Goal: Task Accomplishment & Management: Use online tool/utility

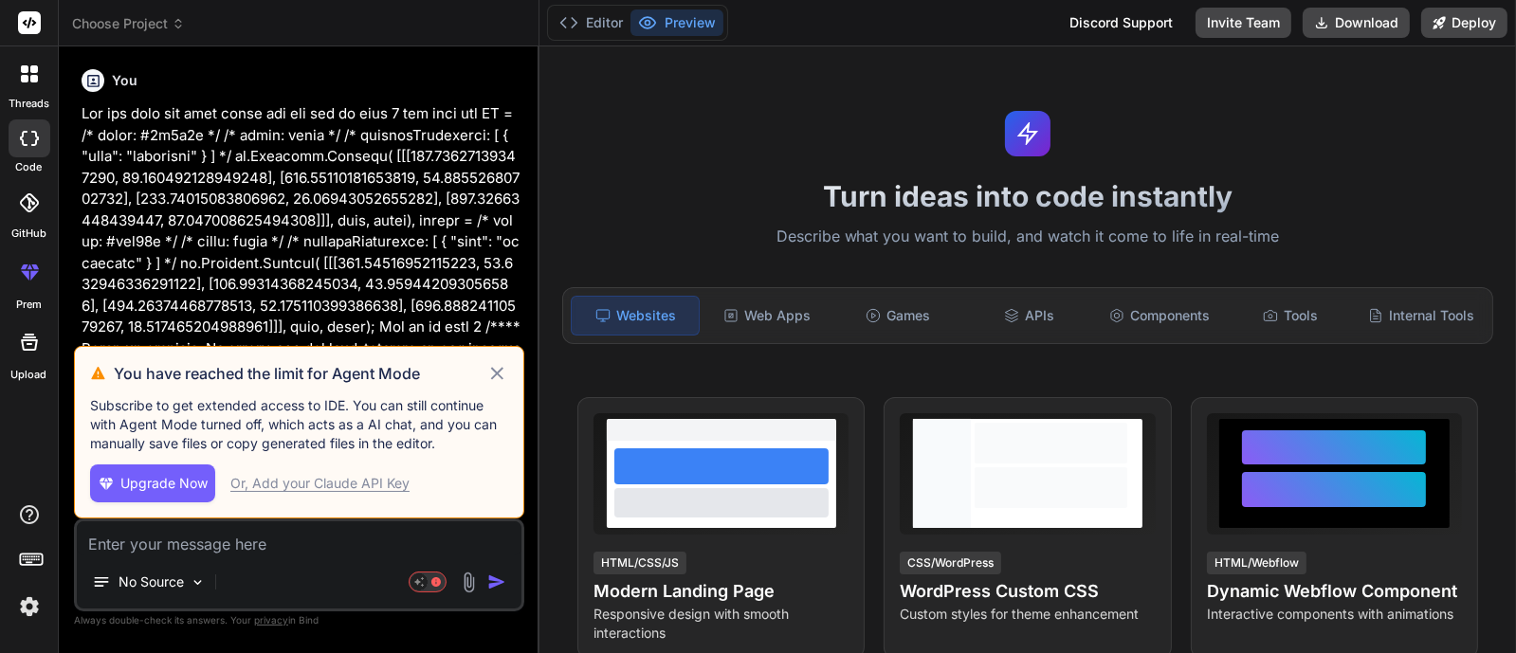
click at [121, 482] on span "Upgrade Now" at bounding box center [163, 483] width 87 height 19
type textarea "x"
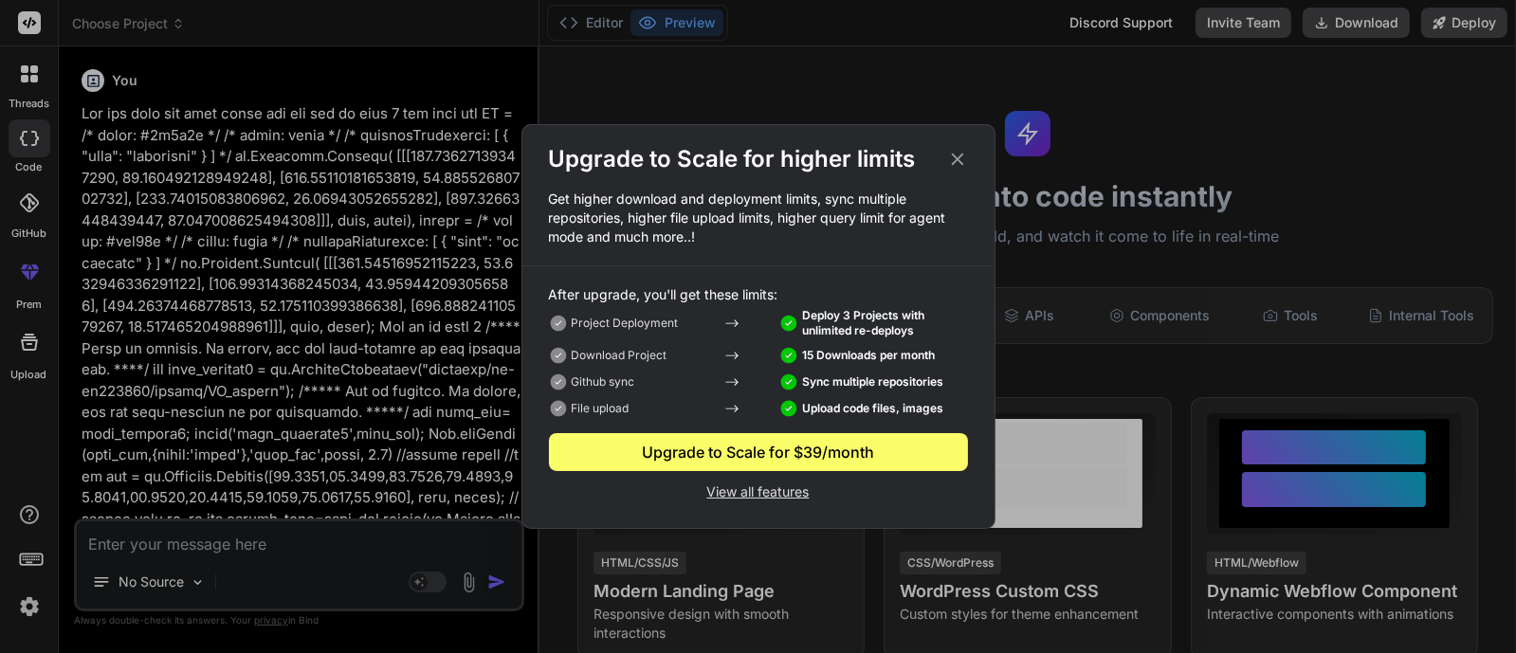
click at [729, 444] on div "Upgrade to Scale for $39/month" at bounding box center [758, 452] width 419 height 23
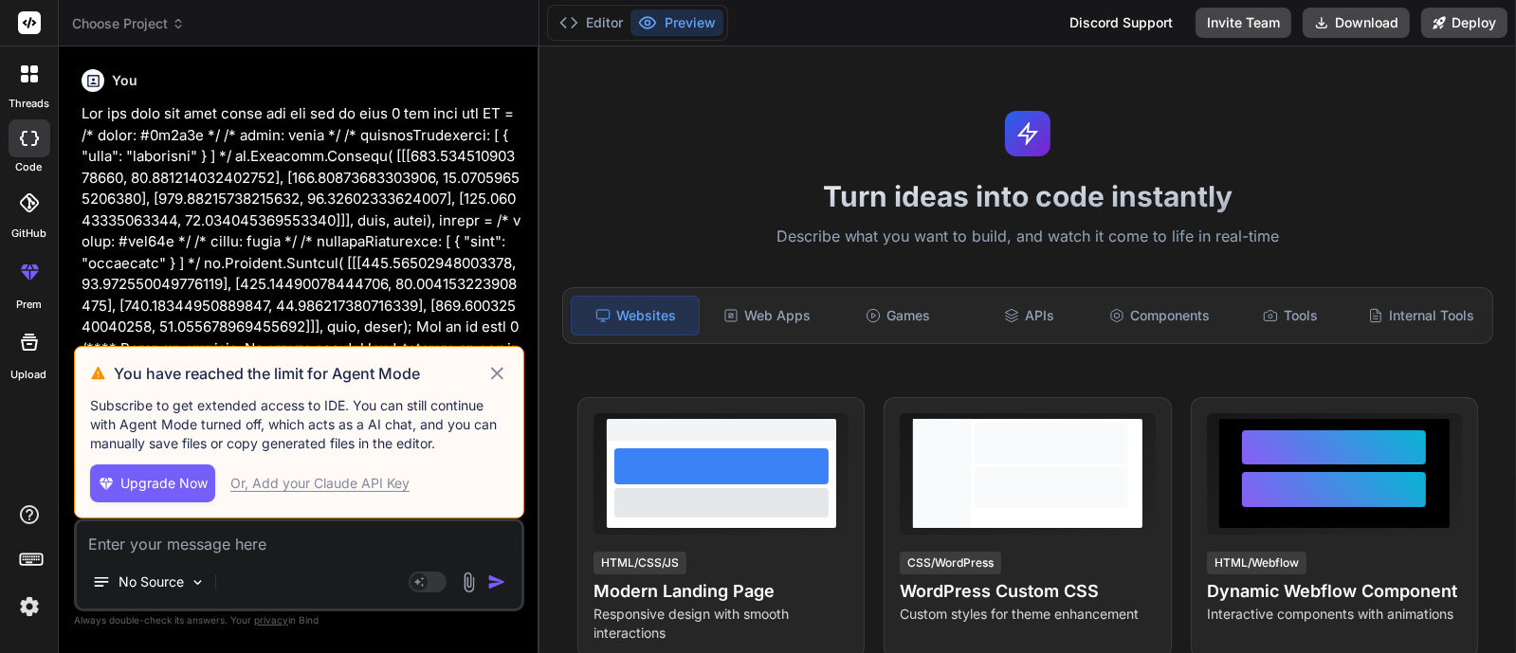
click at [22, 604] on img at bounding box center [29, 607] width 32 height 32
type textarea "x"
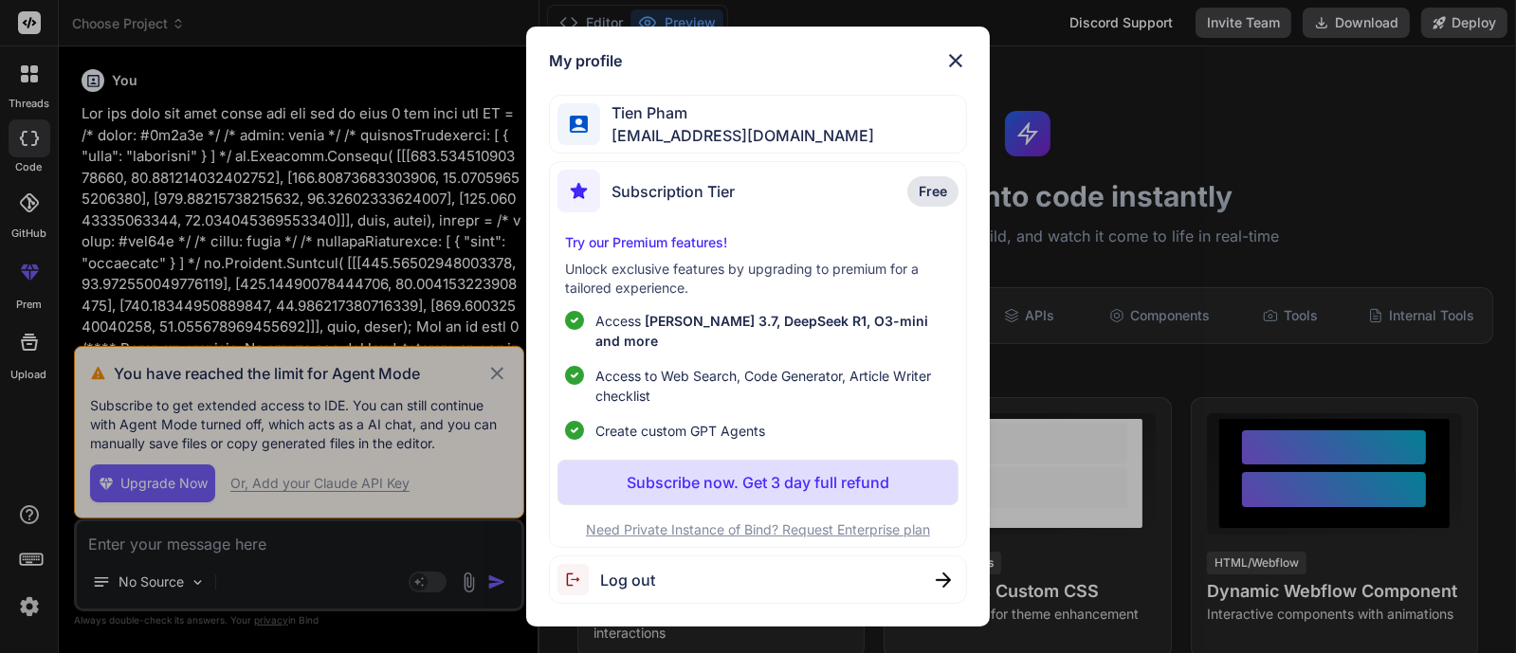
click at [841, 473] on p "Subscribe now. Get 3 day full refund" at bounding box center [758, 482] width 263 height 23
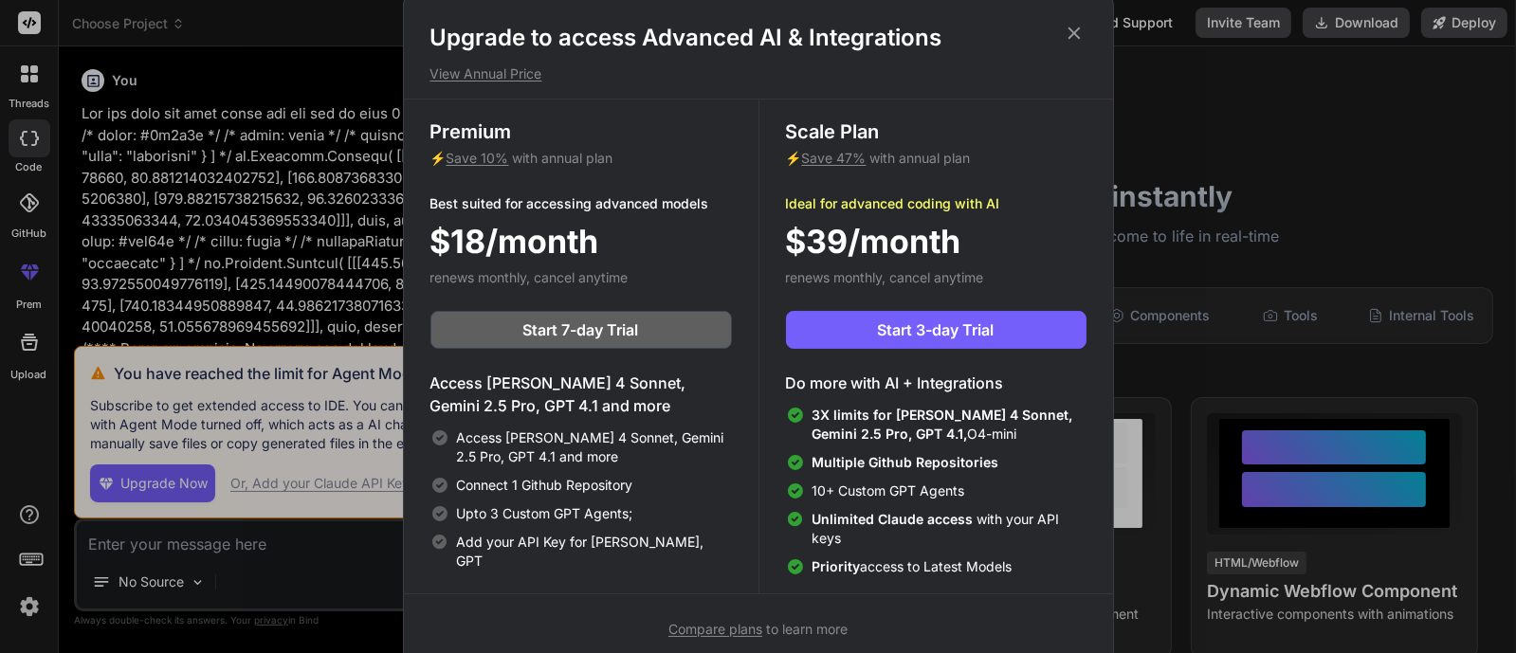
scroll to position [7, 0]
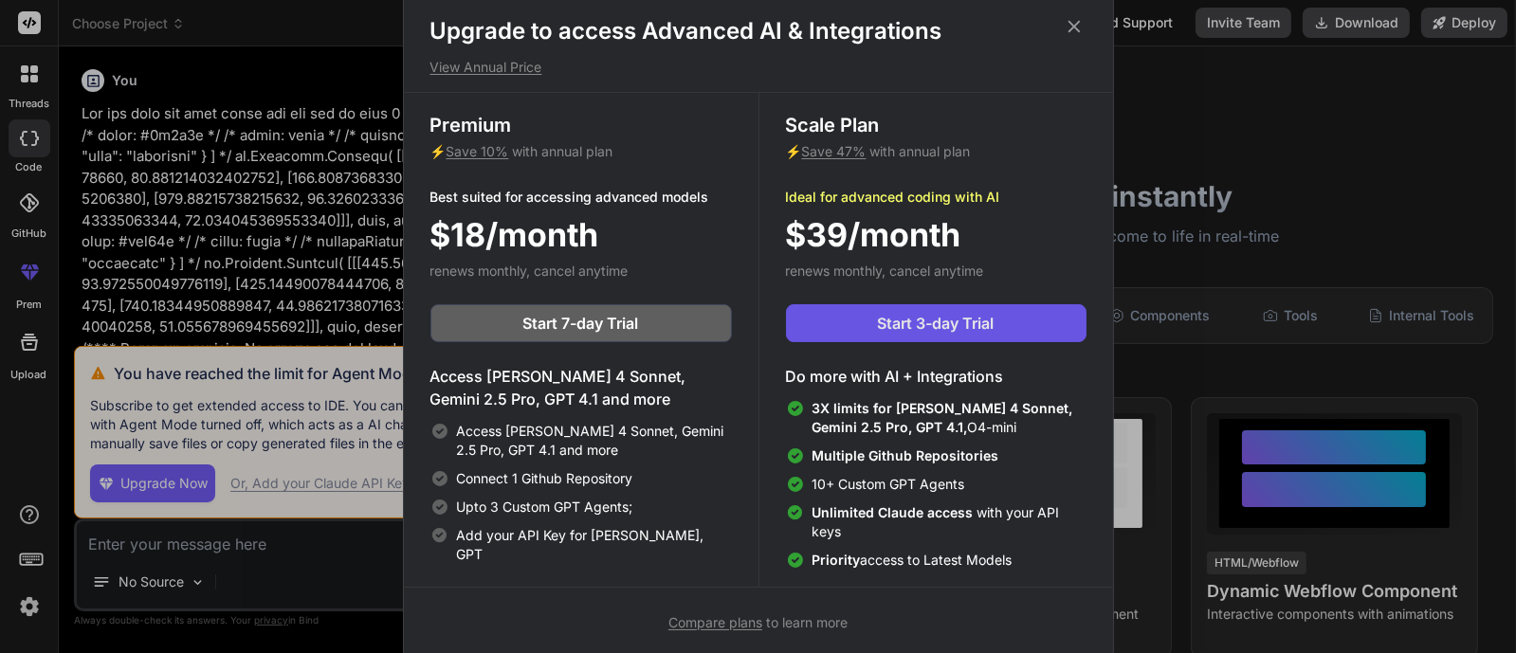
click at [911, 324] on span "Start 3-day Trial" at bounding box center [936, 323] width 117 height 23
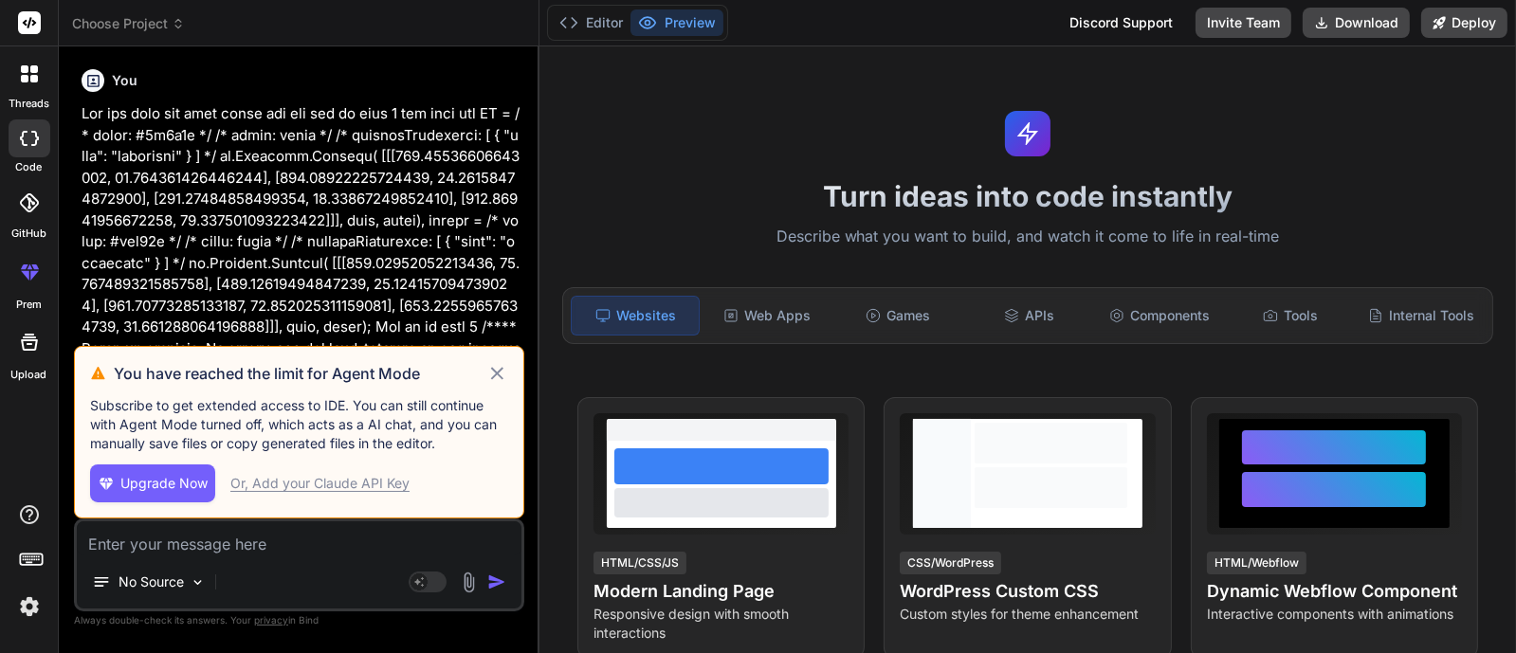
click at [163, 487] on span "Upgrade Now" at bounding box center [163, 483] width 87 height 19
type textarea "x"
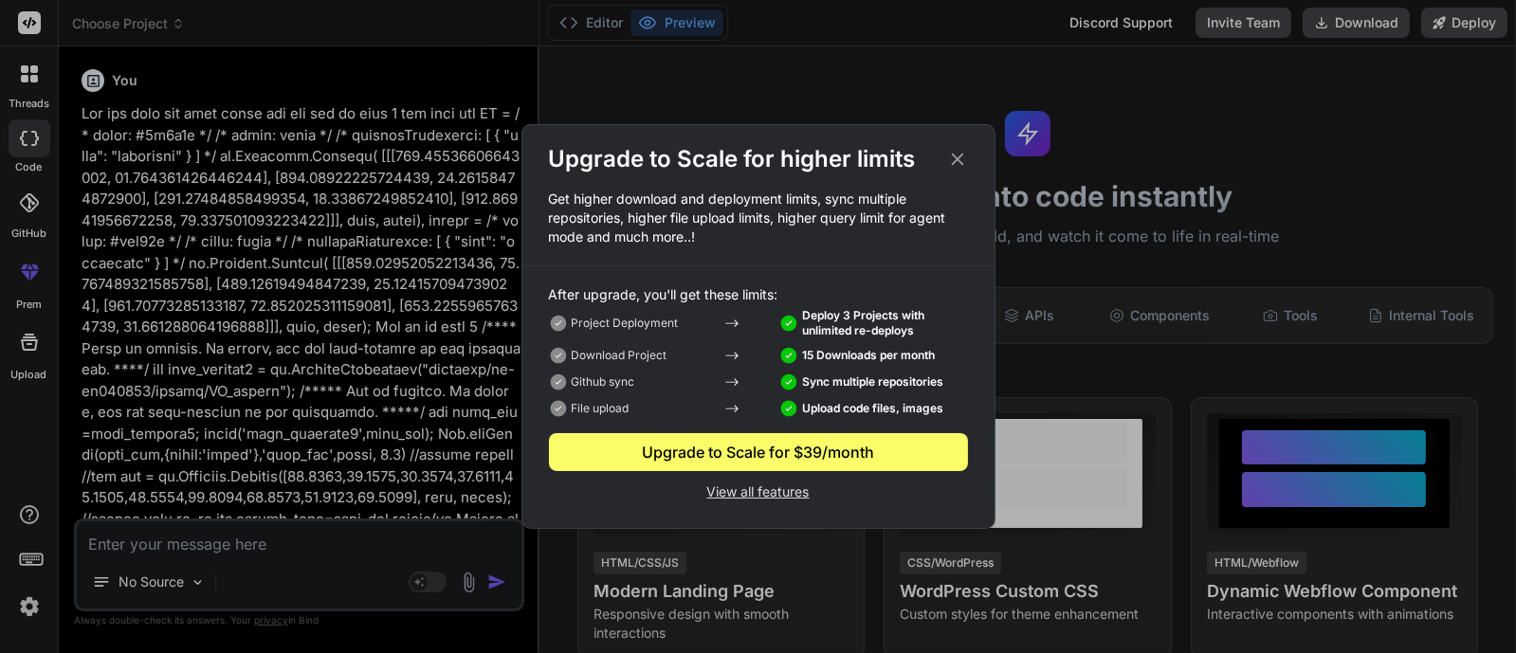
click at [781, 494] on p "View all features" at bounding box center [758, 490] width 419 height 23
click at [956, 158] on icon at bounding box center [957, 160] width 12 height 12
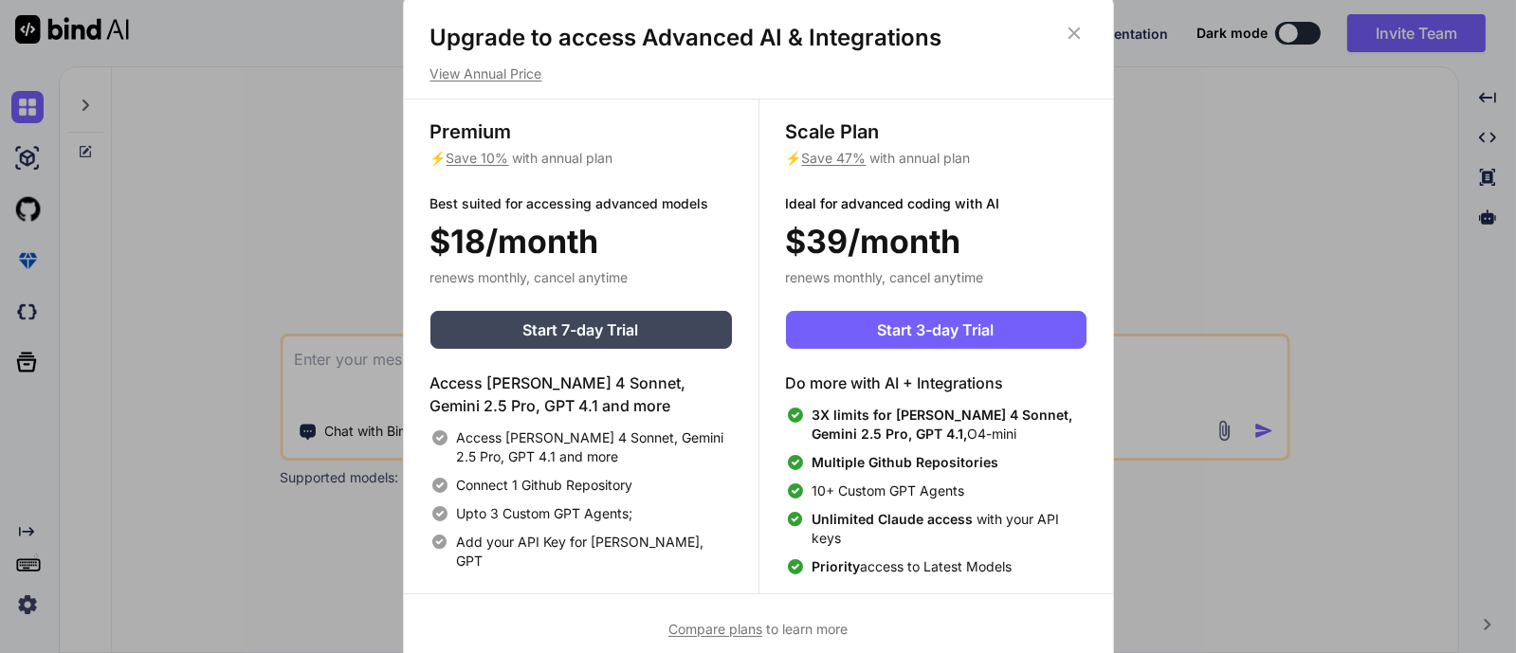
type textarea "x"
click at [1276, 235] on div "Upgrade to access Advanced AI & Integrations View Annual Price Premium ⚡ Save 1…" at bounding box center [758, 326] width 1516 height 653
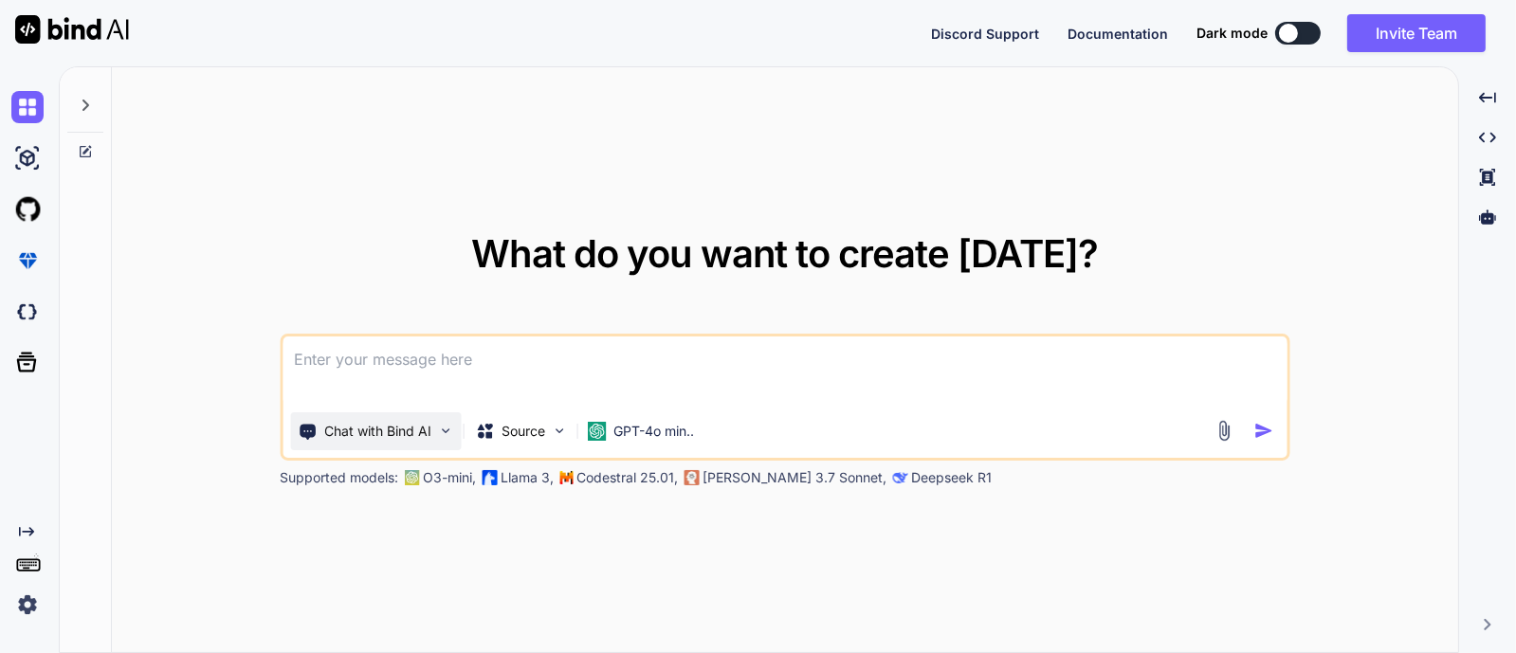
click at [408, 439] on p "Chat with Bind AI" at bounding box center [377, 431] width 107 height 19
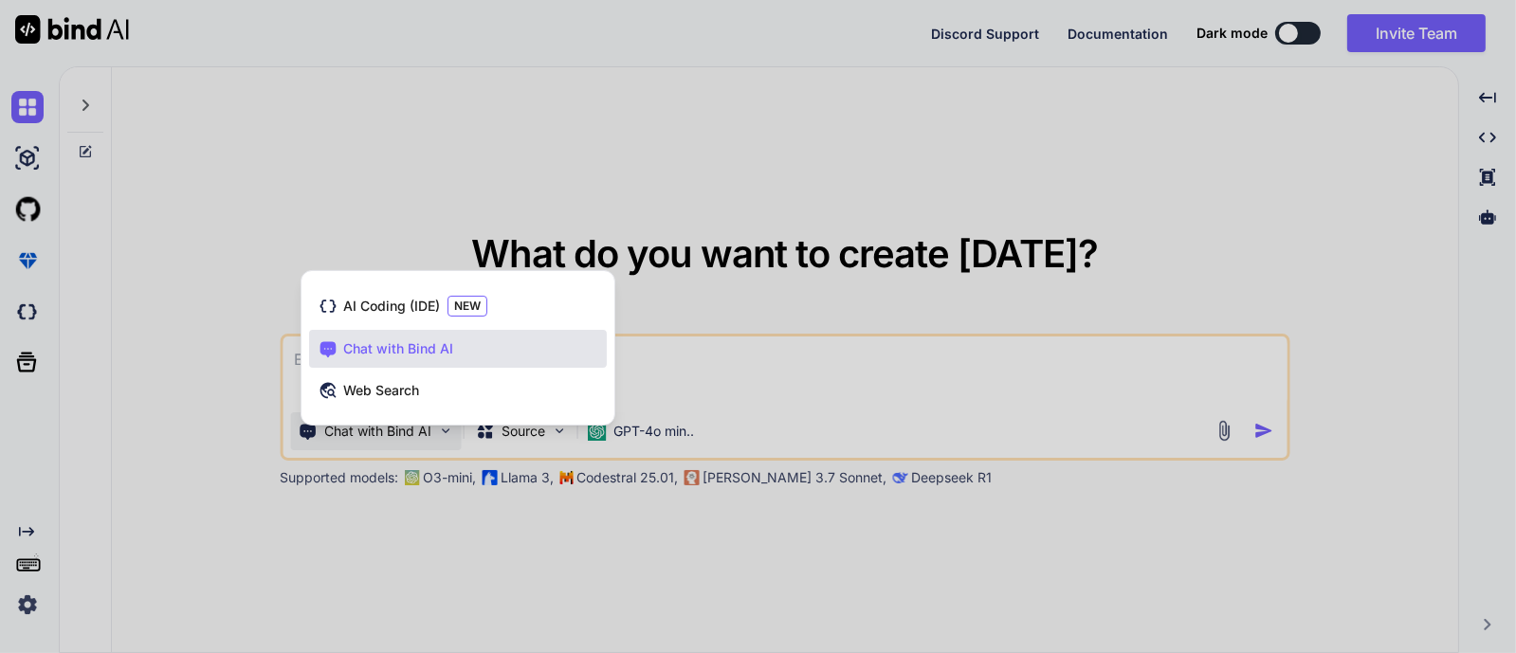
click at [230, 259] on div at bounding box center [758, 326] width 1516 height 653
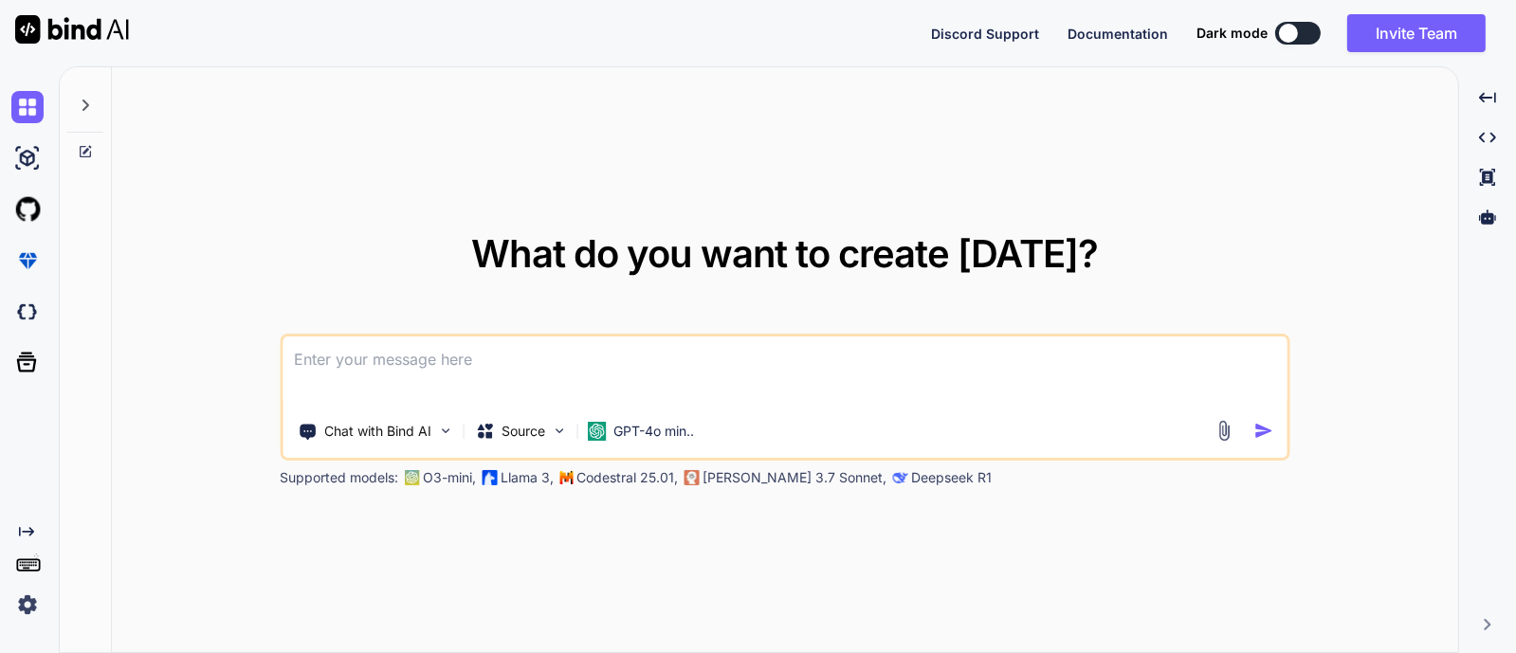
click at [23, 606] on img at bounding box center [27, 605] width 32 height 32
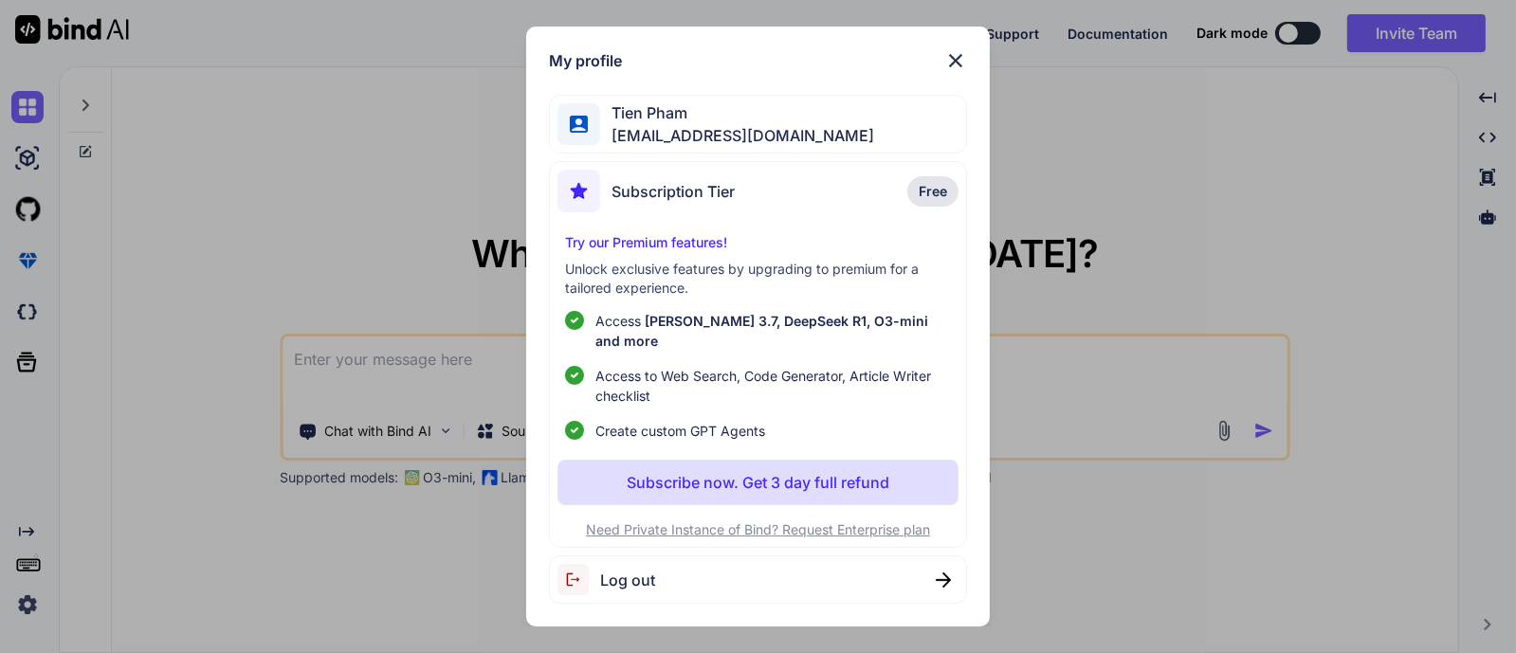
click at [954, 70] on img at bounding box center [956, 60] width 23 height 23
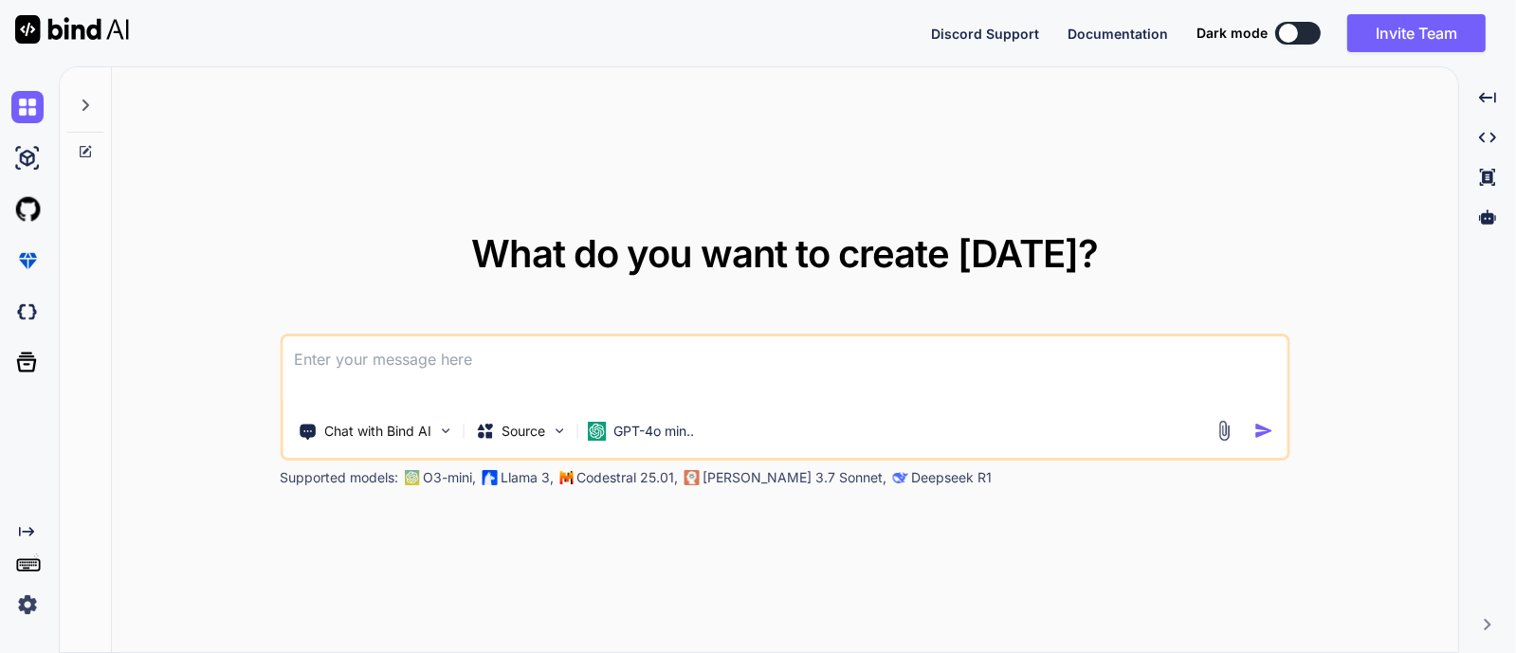
click at [159, 455] on div "What do you want to create today? Chat with Bind AI Source GPT-4o min.. Support…" at bounding box center [785, 360] width 1347 height 587
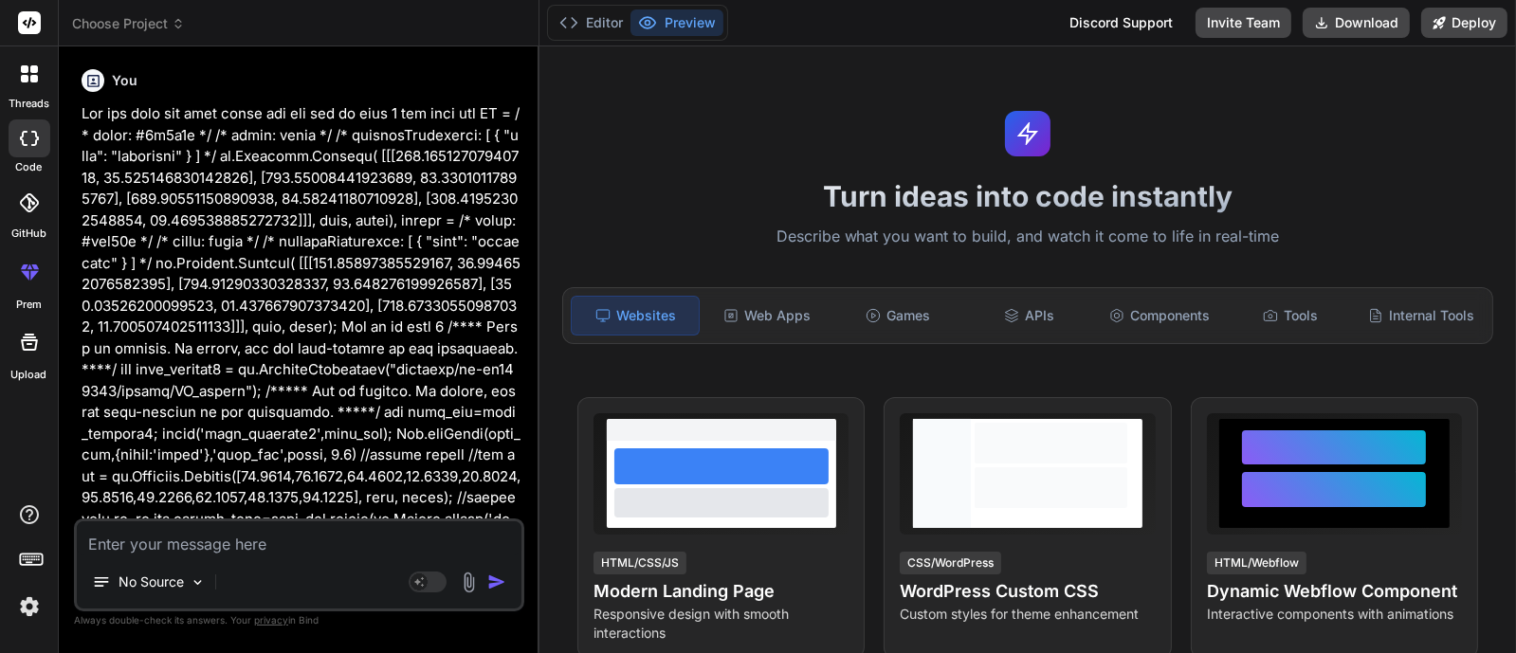
click at [28, 609] on img at bounding box center [29, 607] width 32 height 32
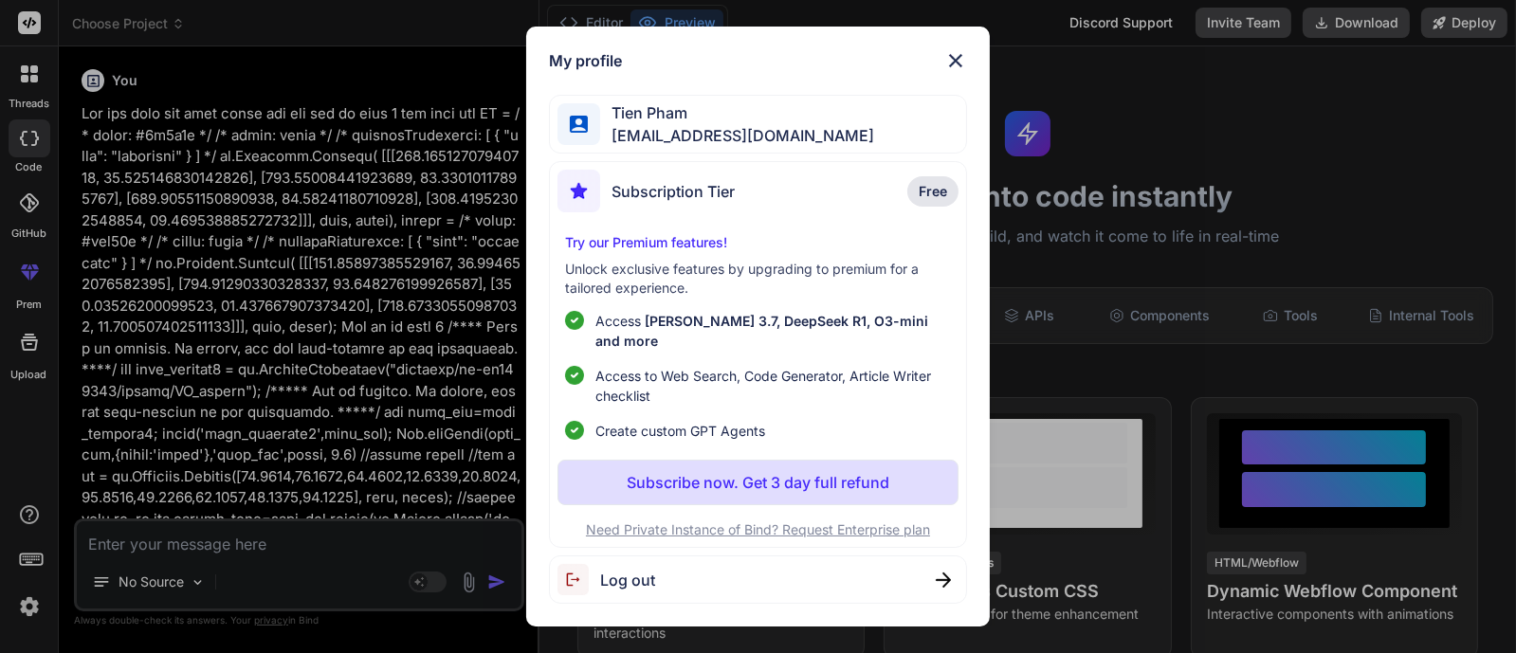
click at [716, 194] on span "Subscription Tier" at bounding box center [673, 191] width 123 height 23
click at [944, 190] on p "Free" at bounding box center [933, 191] width 51 height 30
click at [669, 248] on p "Try our Premium features!" at bounding box center [758, 242] width 386 height 19
click at [751, 135] on span "[EMAIL_ADDRESS][DOMAIN_NAME]" at bounding box center [737, 135] width 274 height 23
drag, startPoint x: 928, startPoint y: 196, endPoint x: 927, endPoint y: 187, distance: 9.7
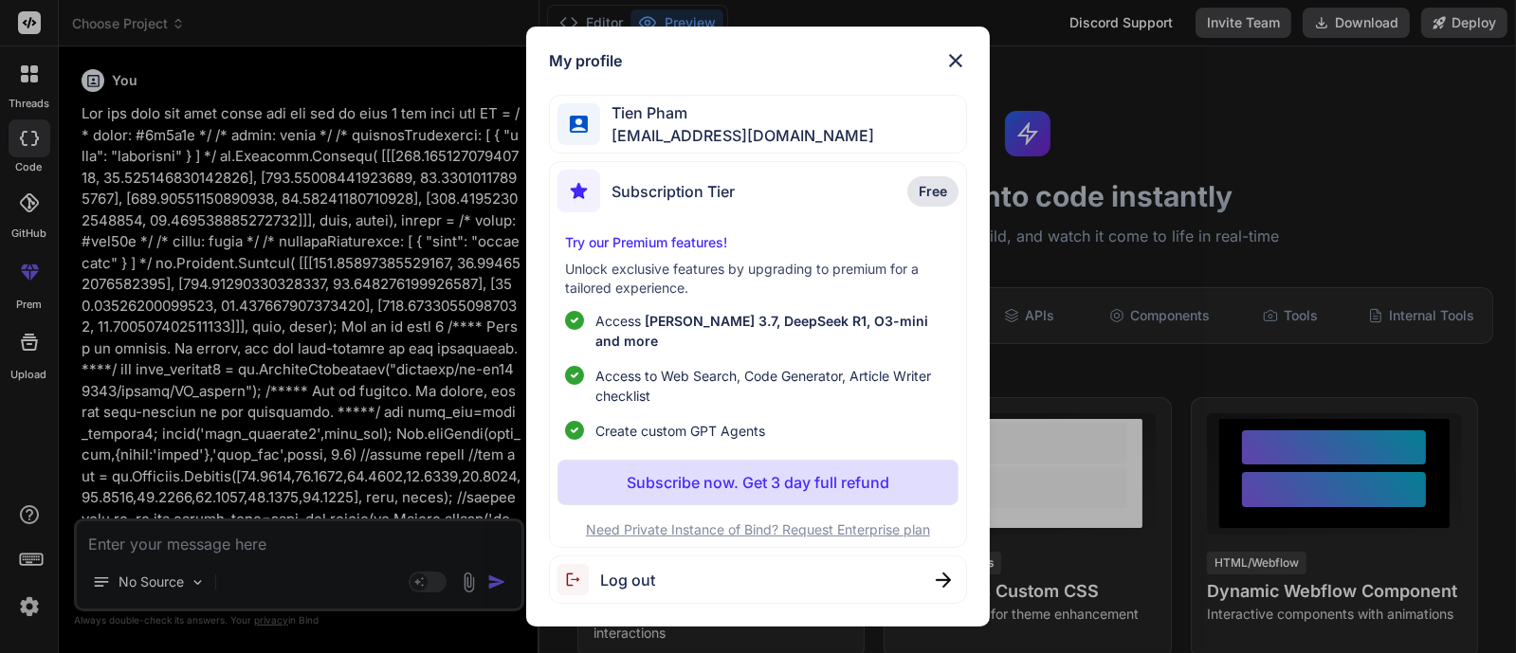
click at [927, 198] on span "Free" at bounding box center [933, 191] width 28 height 19
drag, startPoint x: 946, startPoint y: 58, endPoint x: 934, endPoint y: 71, distance: 17.5
click at [945, 59] on div "My profile Tien Pham pdtien.agu@gmail.com Subscription Tier Free Try our Premiu…" at bounding box center [758, 327] width 464 height 601
click at [860, 579] on div "Log out" at bounding box center [758, 580] width 418 height 48
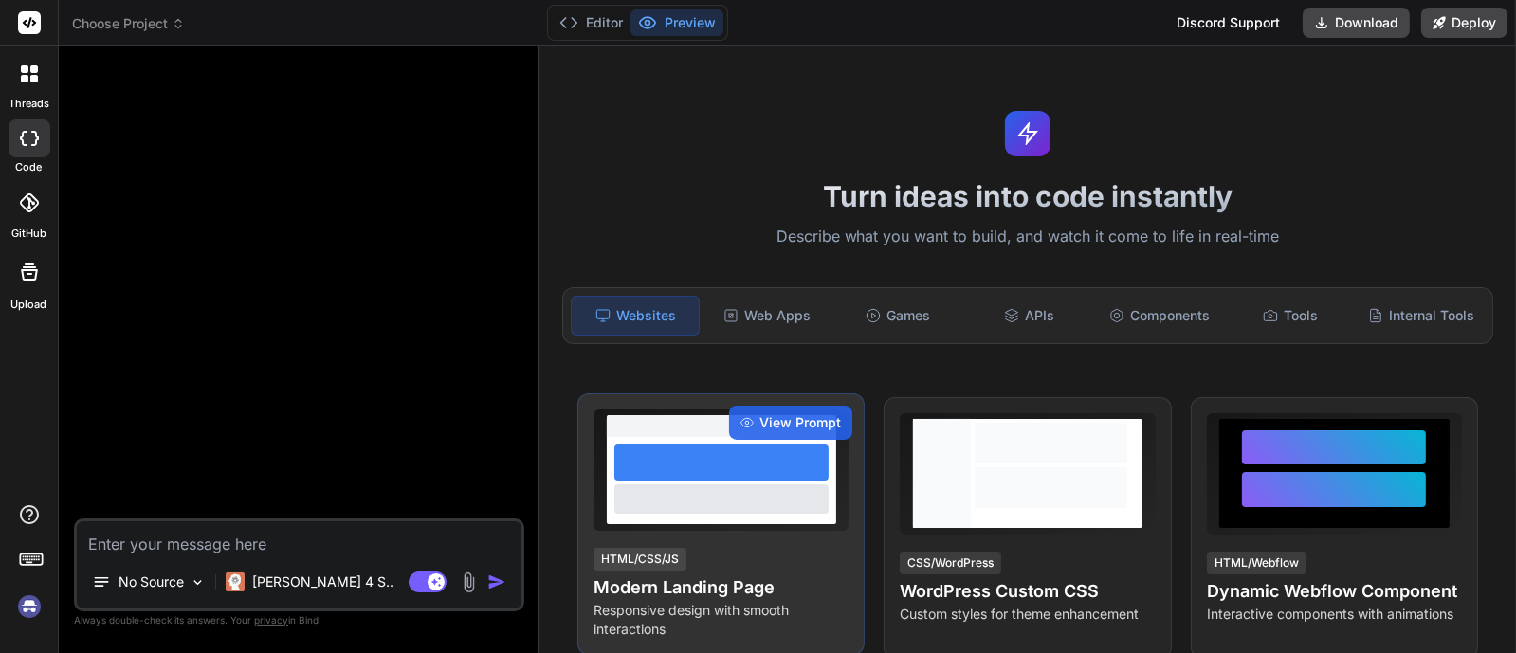
scroll to position [19, 0]
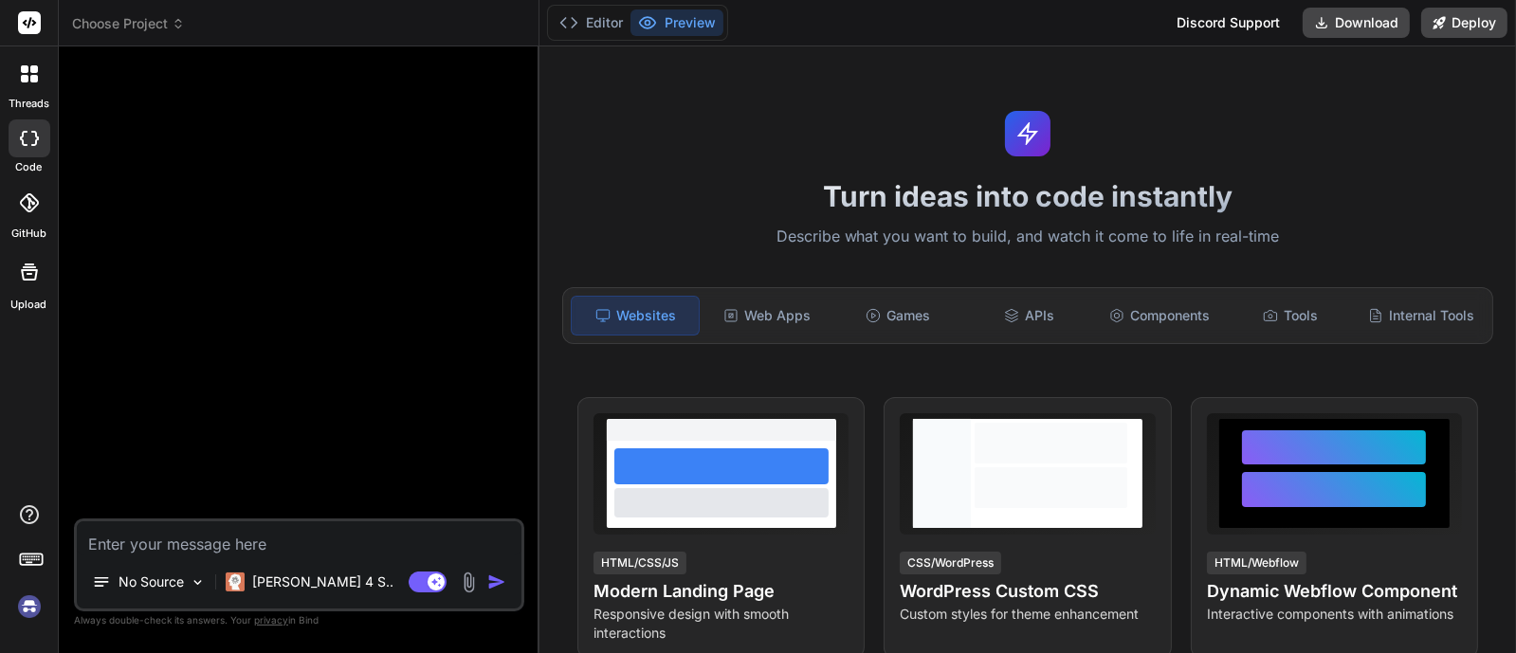
click at [21, 609] on img at bounding box center [29, 607] width 32 height 32
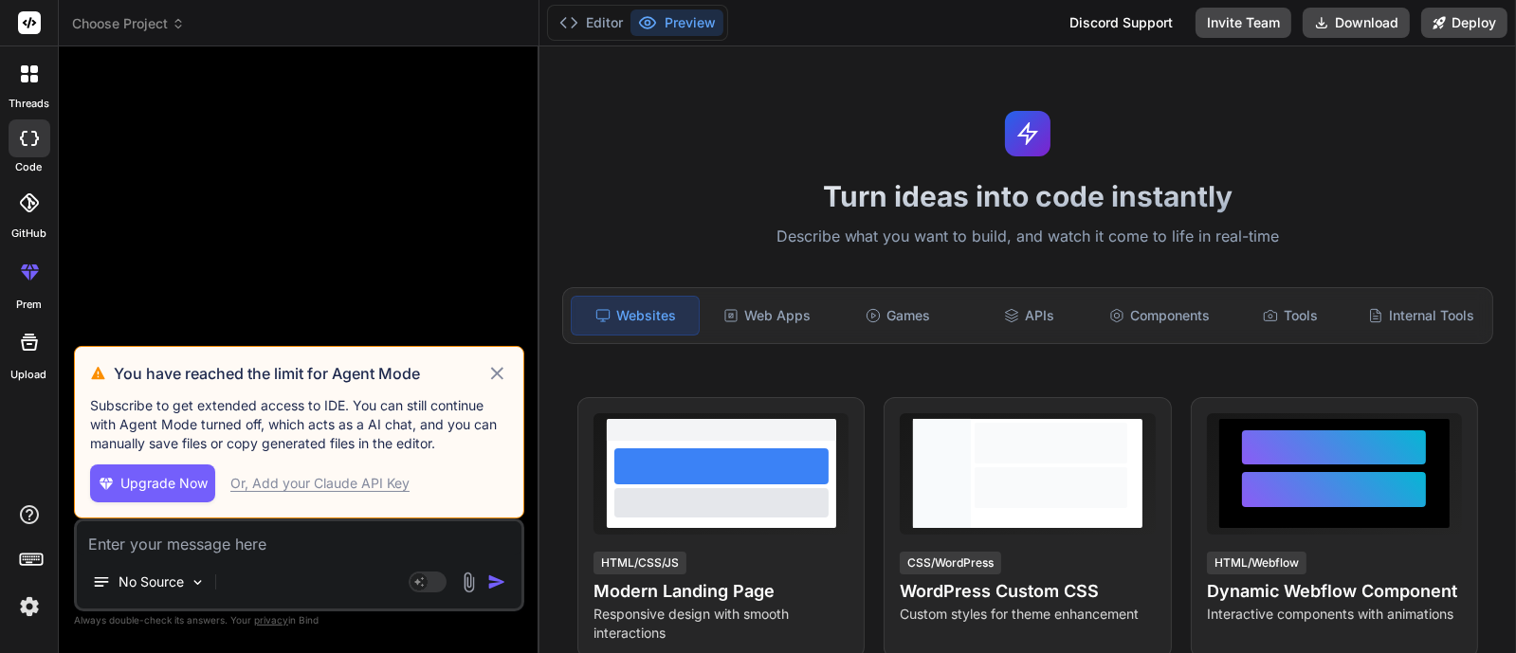
click at [142, 489] on span "Upgrade Now" at bounding box center [163, 483] width 87 height 19
type textarea "x"
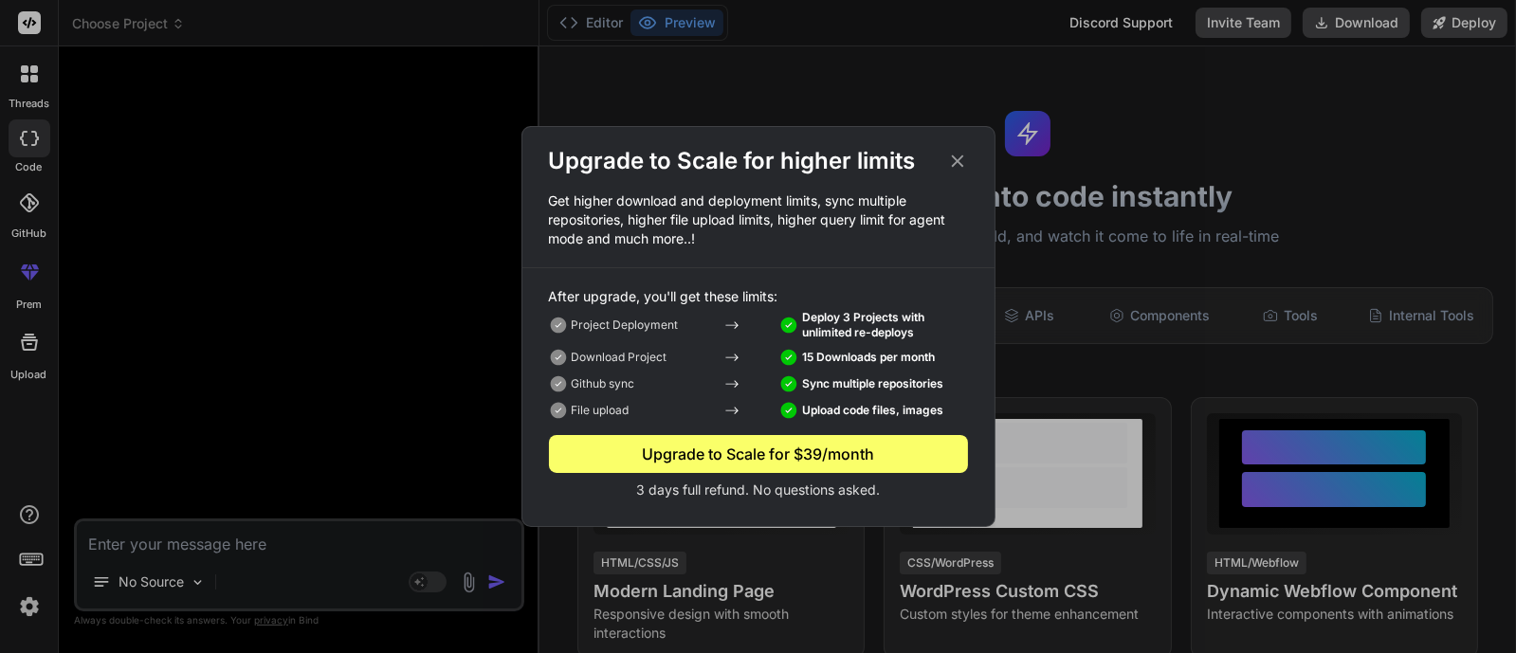
click at [958, 164] on icon at bounding box center [957, 161] width 21 height 21
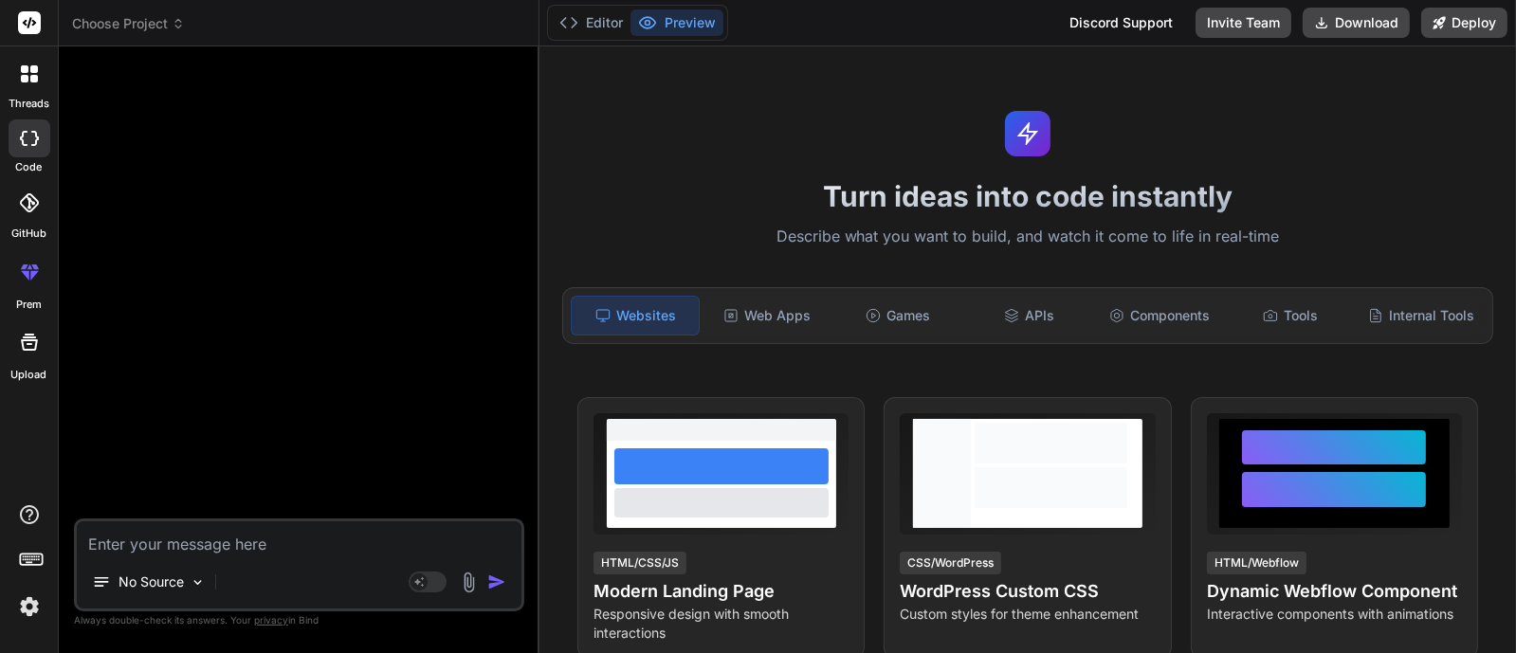
click at [33, 614] on img at bounding box center [29, 607] width 32 height 32
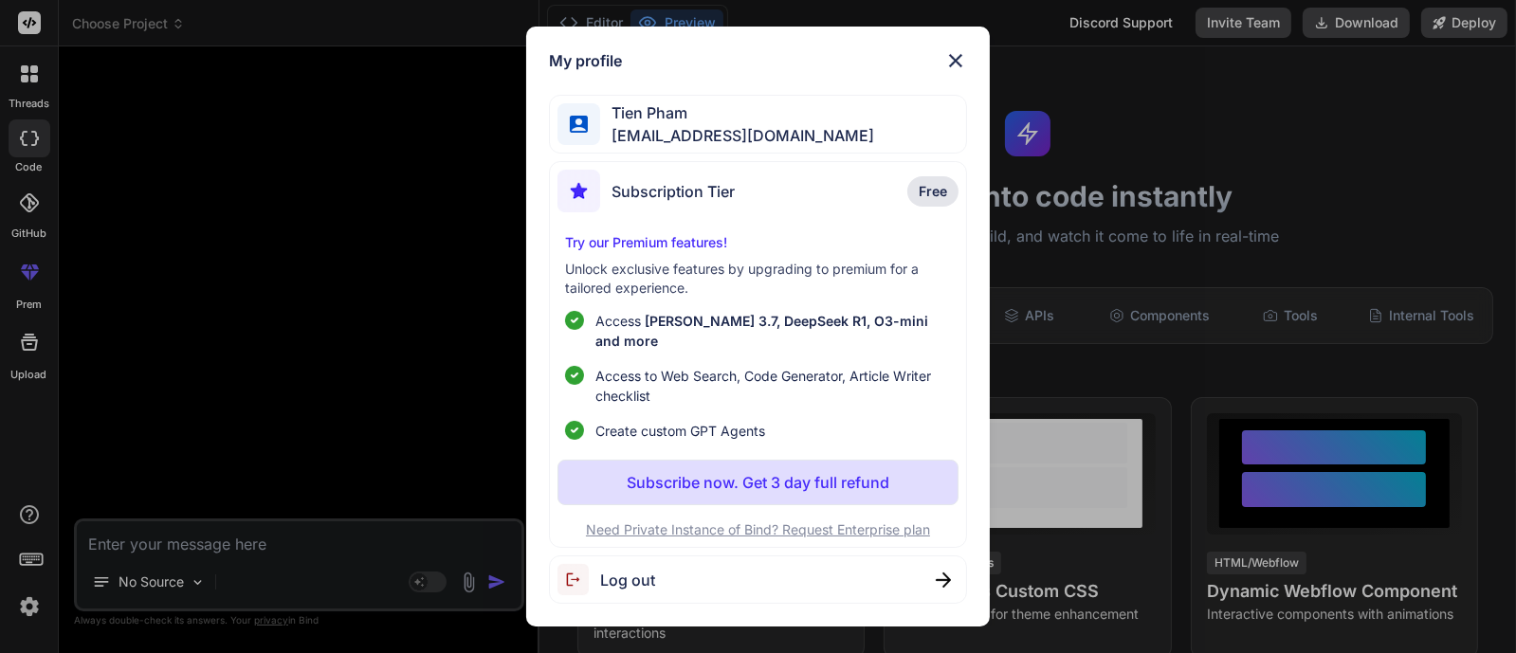
click at [762, 475] on p "Subscribe now. Get 3 day full refund" at bounding box center [758, 482] width 263 height 23
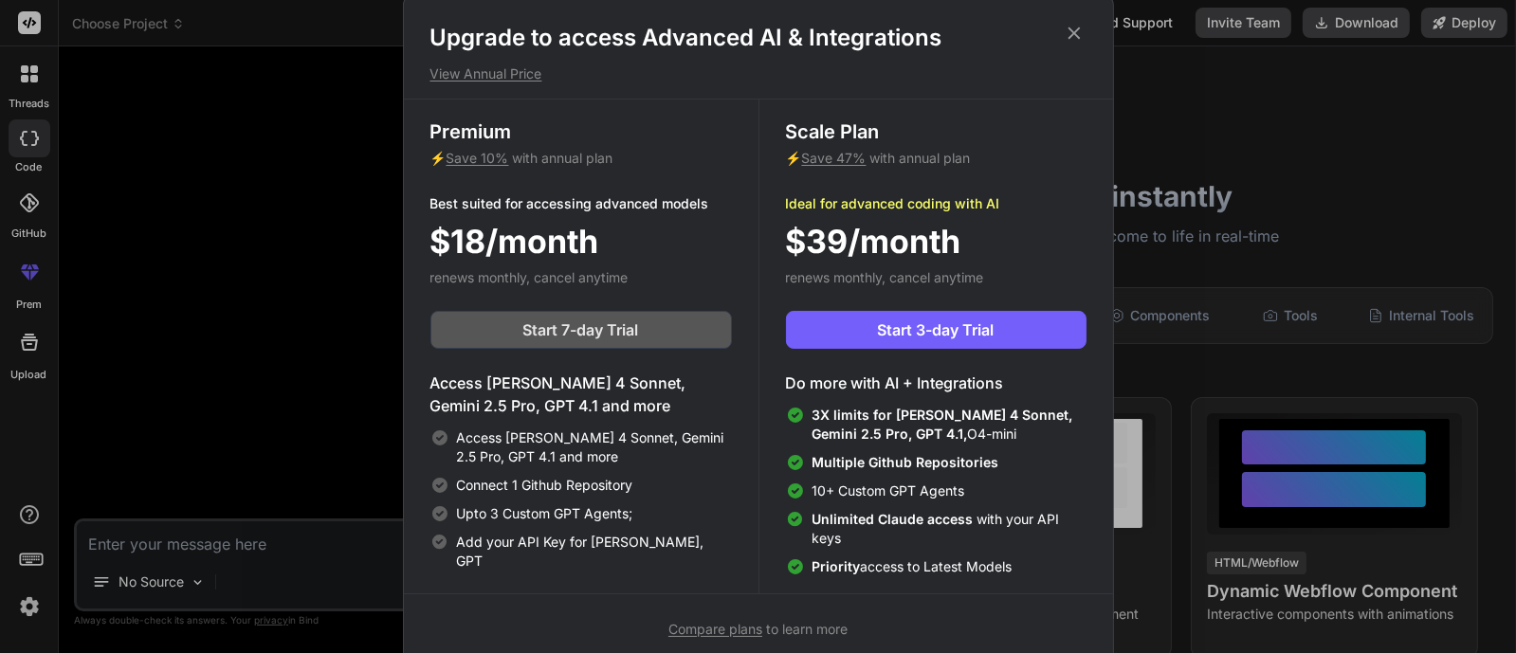
click at [612, 319] on span "Start 7-day Trial" at bounding box center [581, 330] width 116 height 23
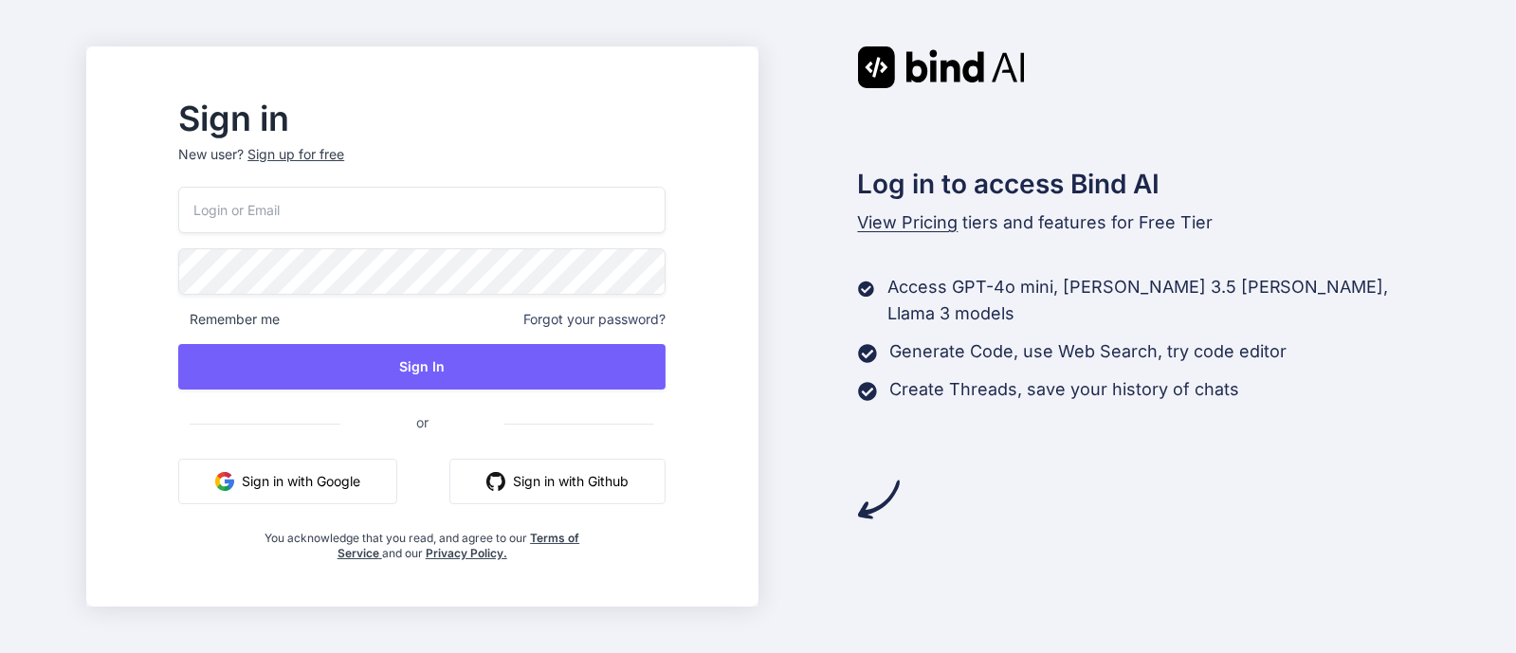
click at [290, 475] on button "Sign in with Google" at bounding box center [287, 482] width 219 height 46
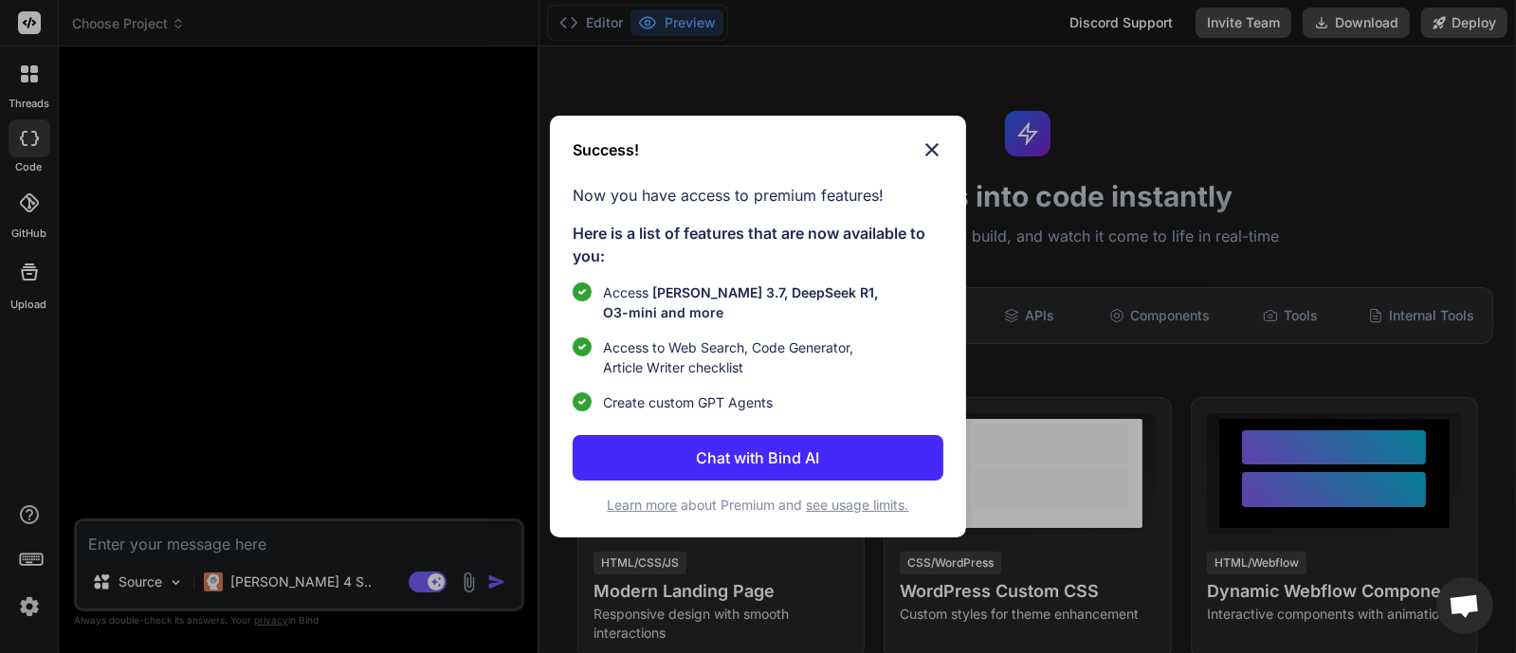
click at [775, 456] on p "Chat with Bind AI" at bounding box center [757, 458] width 123 height 23
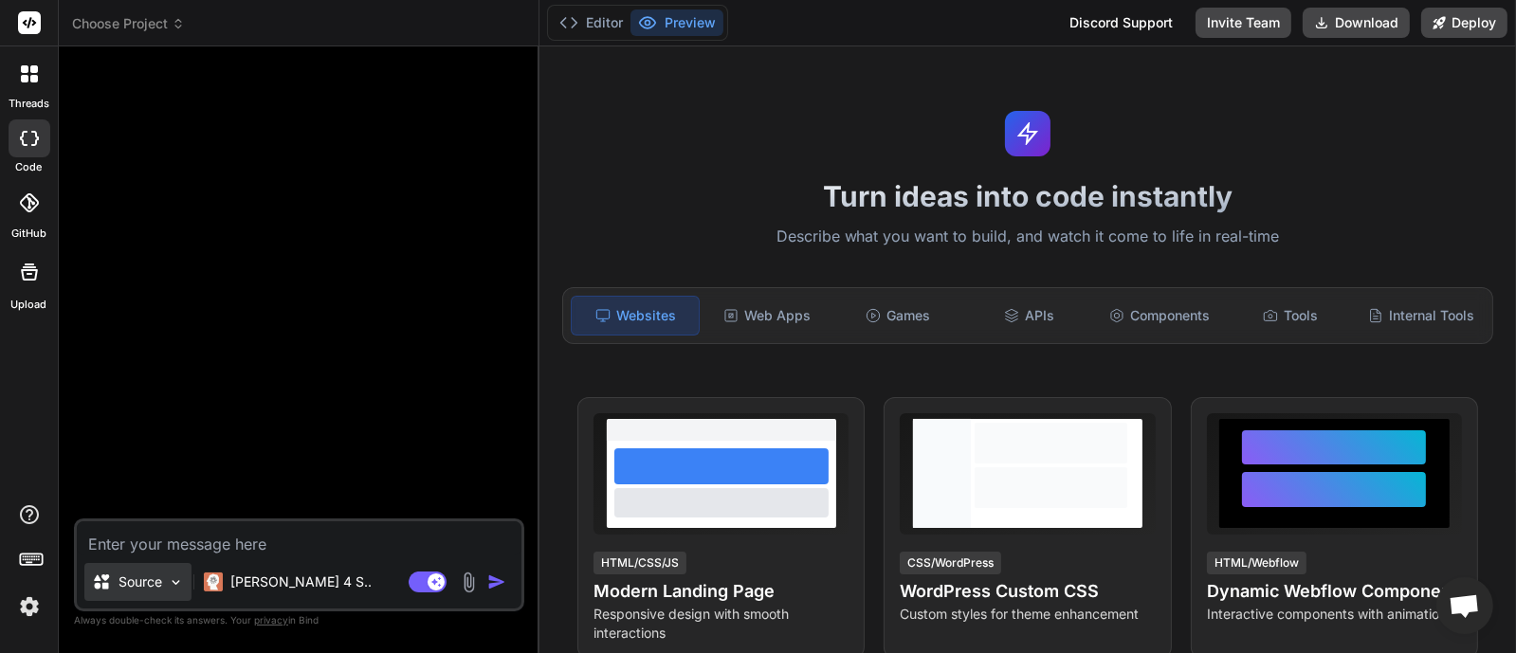
click at [156, 580] on p "Source" at bounding box center [141, 582] width 44 height 19
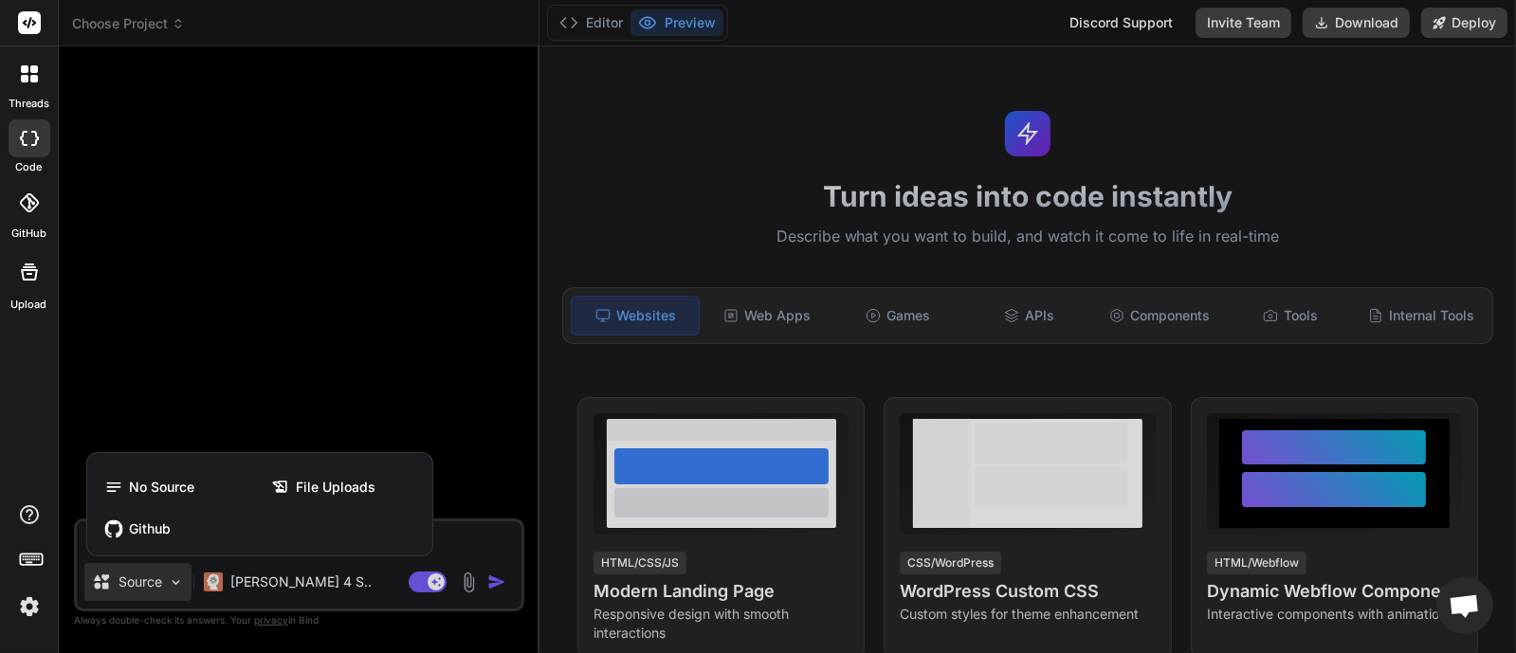
click at [155, 580] on div at bounding box center [758, 326] width 1516 height 653
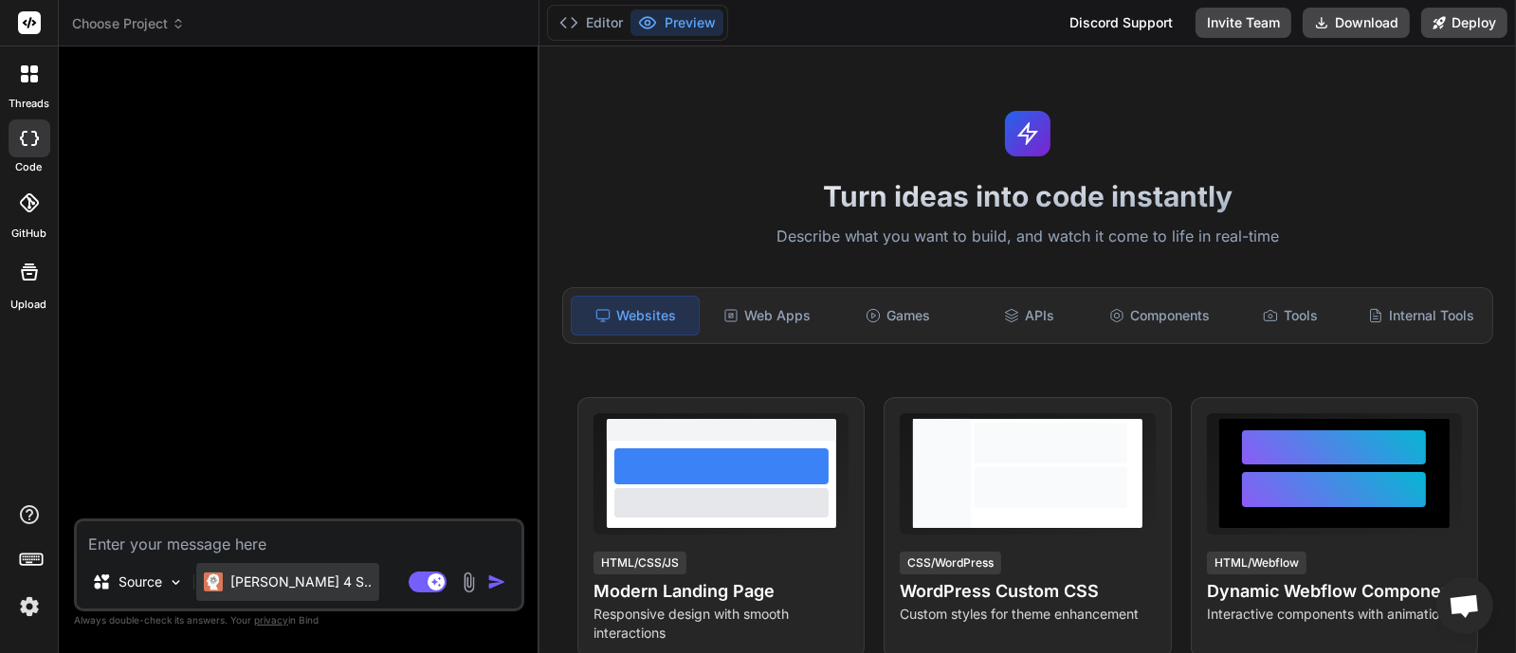
click at [238, 578] on p "[PERSON_NAME] 4 S.." at bounding box center [300, 582] width 141 height 19
click at [287, 579] on p "[PERSON_NAME] 4 S.." at bounding box center [300, 582] width 141 height 19
click at [127, 596] on div "Source" at bounding box center [137, 582] width 107 height 38
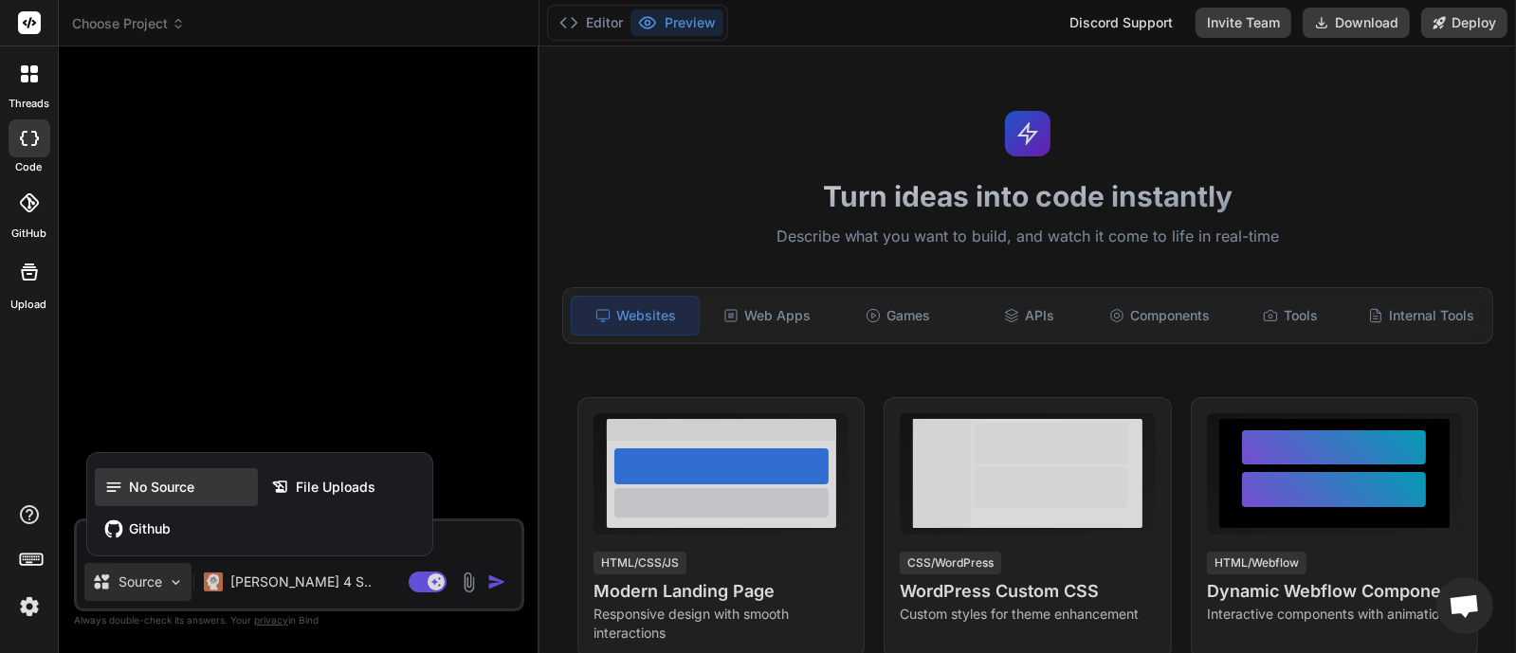
click at [127, 473] on div "No Source" at bounding box center [176, 487] width 163 height 38
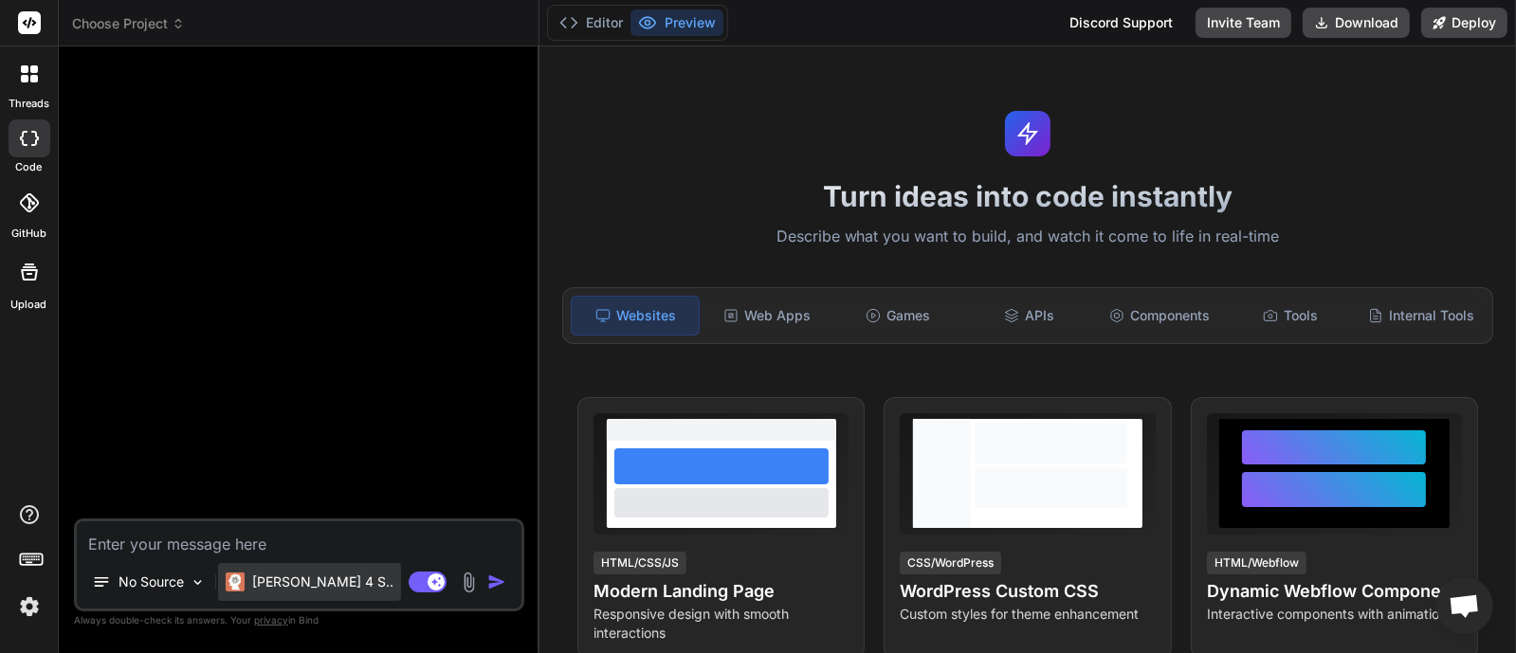
click at [284, 578] on p "[PERSON_NAME] 4 S.." at bounding box center [322, 582] width 141 height 19
click at [291, 343] on div at bounding box center [301, 290] width 447 height 457
click at [274, 575] on p "[PERSON_NAME] 4 S.." at bounding box center [322, 582] width 141 height 19
click at [151, 581] on p "No Source" at bounding box center [151, 582] width 65 height 19
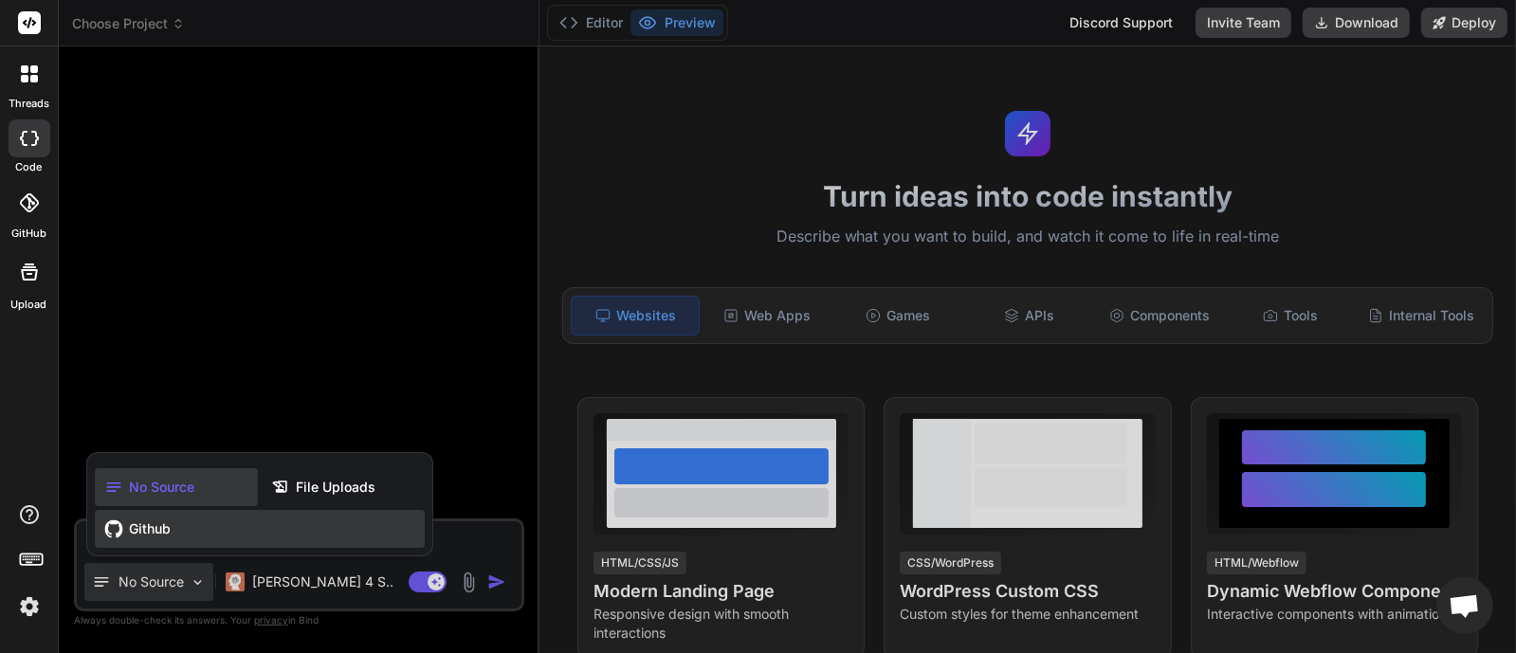
click at [140, 522] on span "Github" at bounding box center [150, 529] width 42 height 19
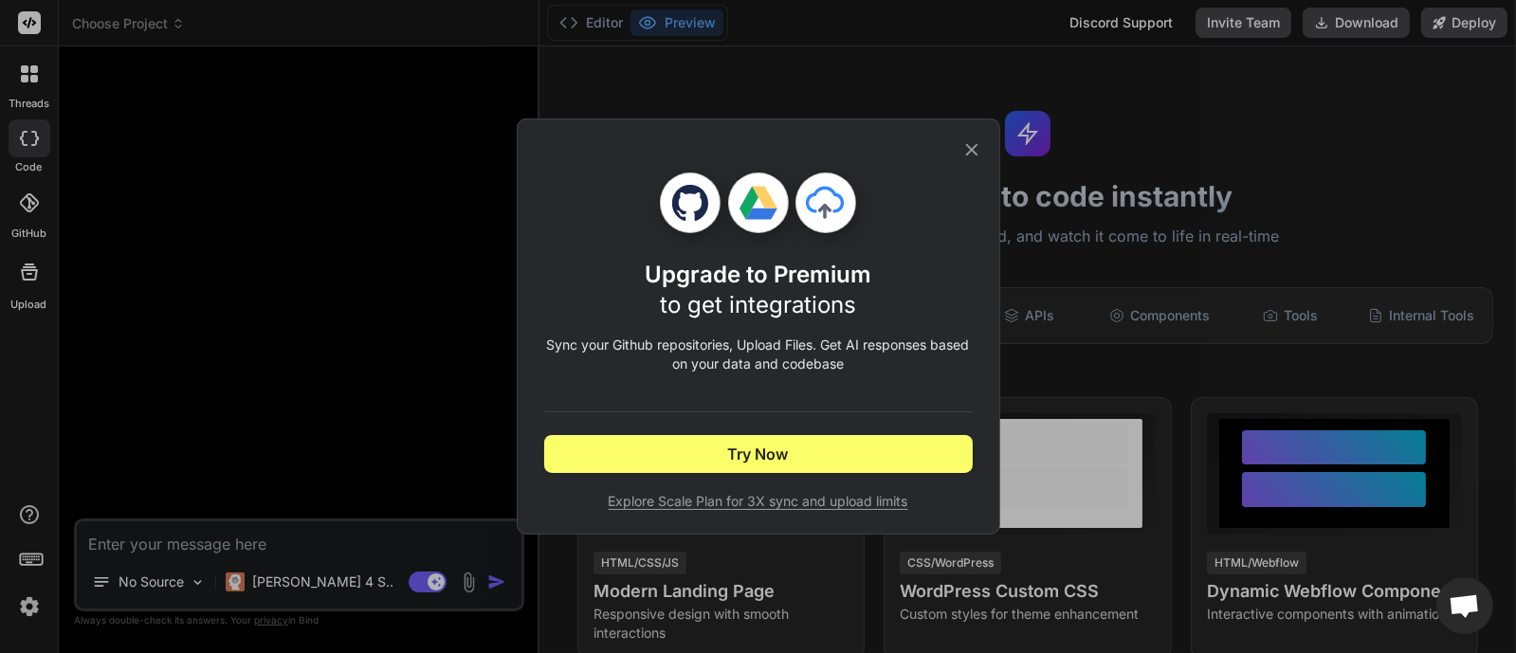
drag, startPoint x: 977, startPoint y: 144, endPoint x: 695, endPoint y: 268, distance: 307.8
click at [976, 146] on icon at bounding box center [971, 150] width 12 height 12
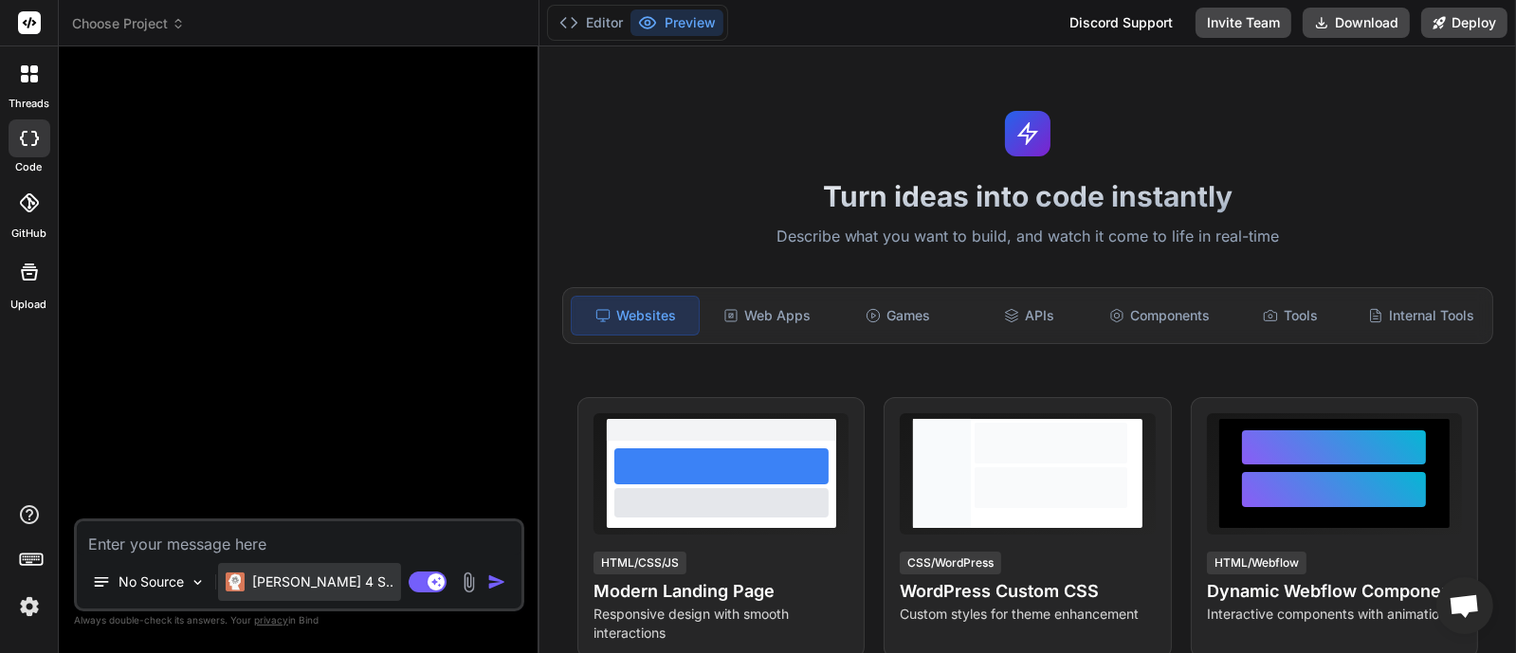
click at [264, 587] on p "[PERSON_NAME] 4 S.." at bounding box center [322, 582] width 141 height 19
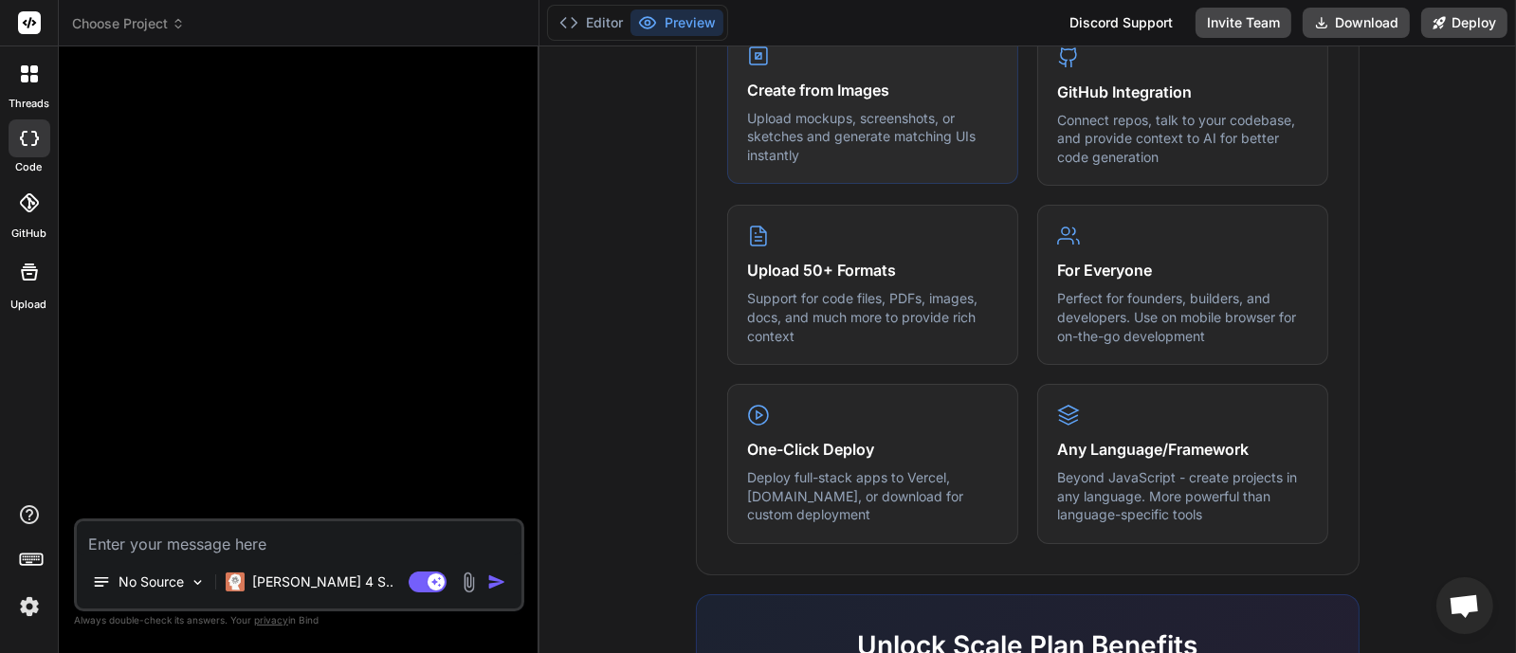
scroll to position [1067, 0]
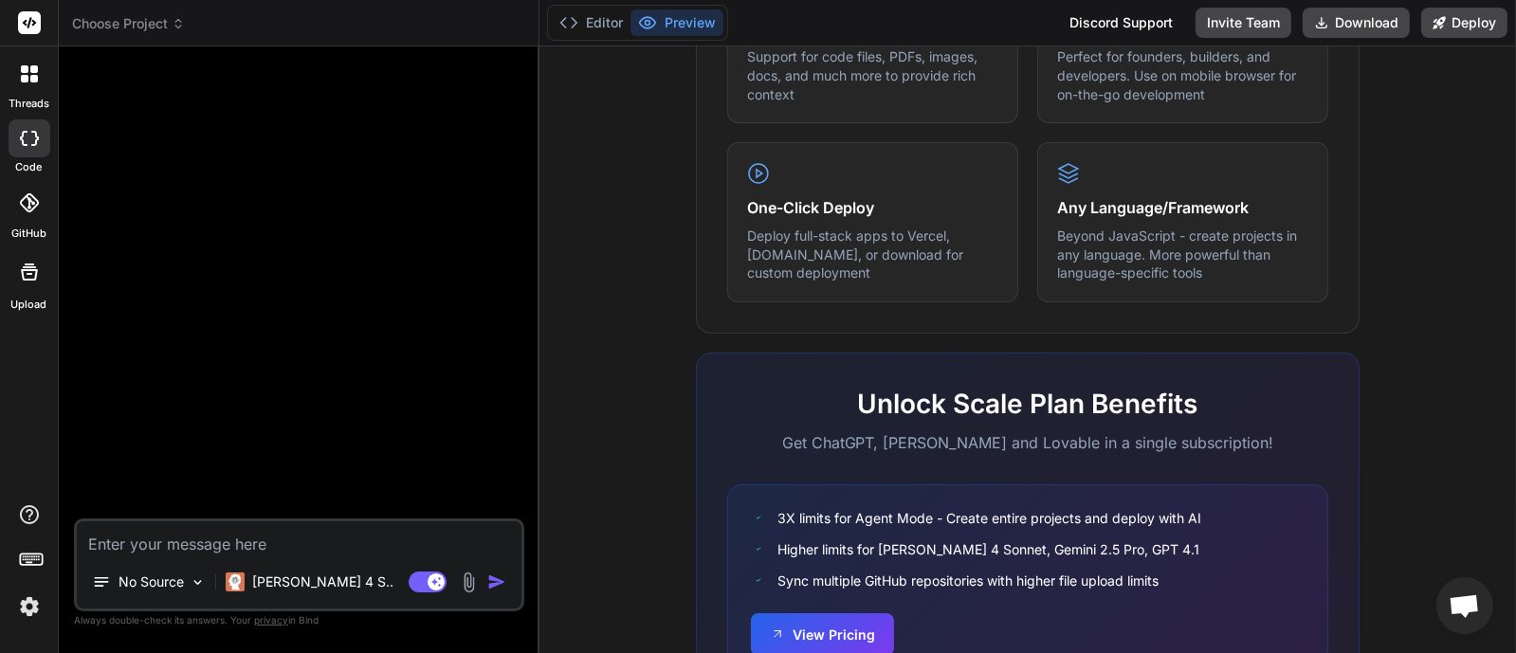
click at [28, 14] on rect at bounding box center [29, 22] width 23 height 23
click at [28, 149] on div at bounding box center [30, 138] width 42 height 38
type textarea "x"
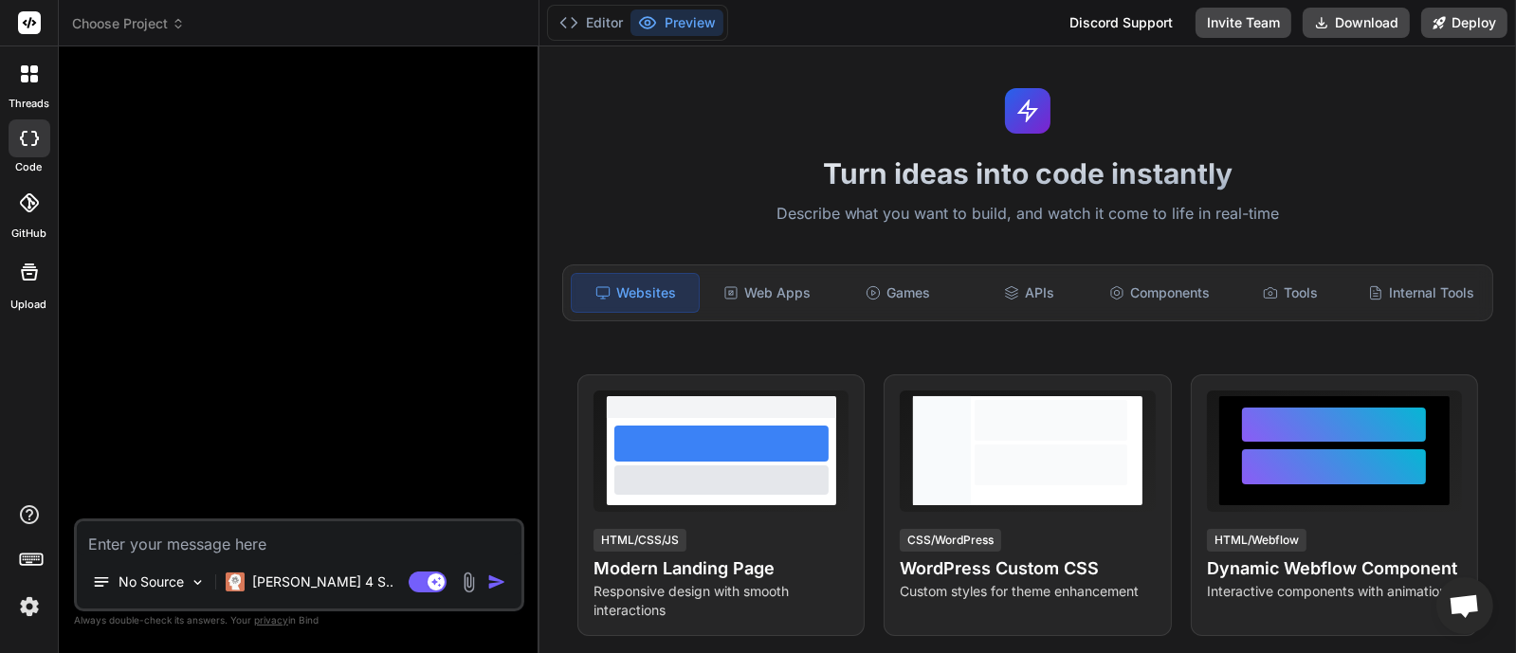
scroll to position [0, 0]
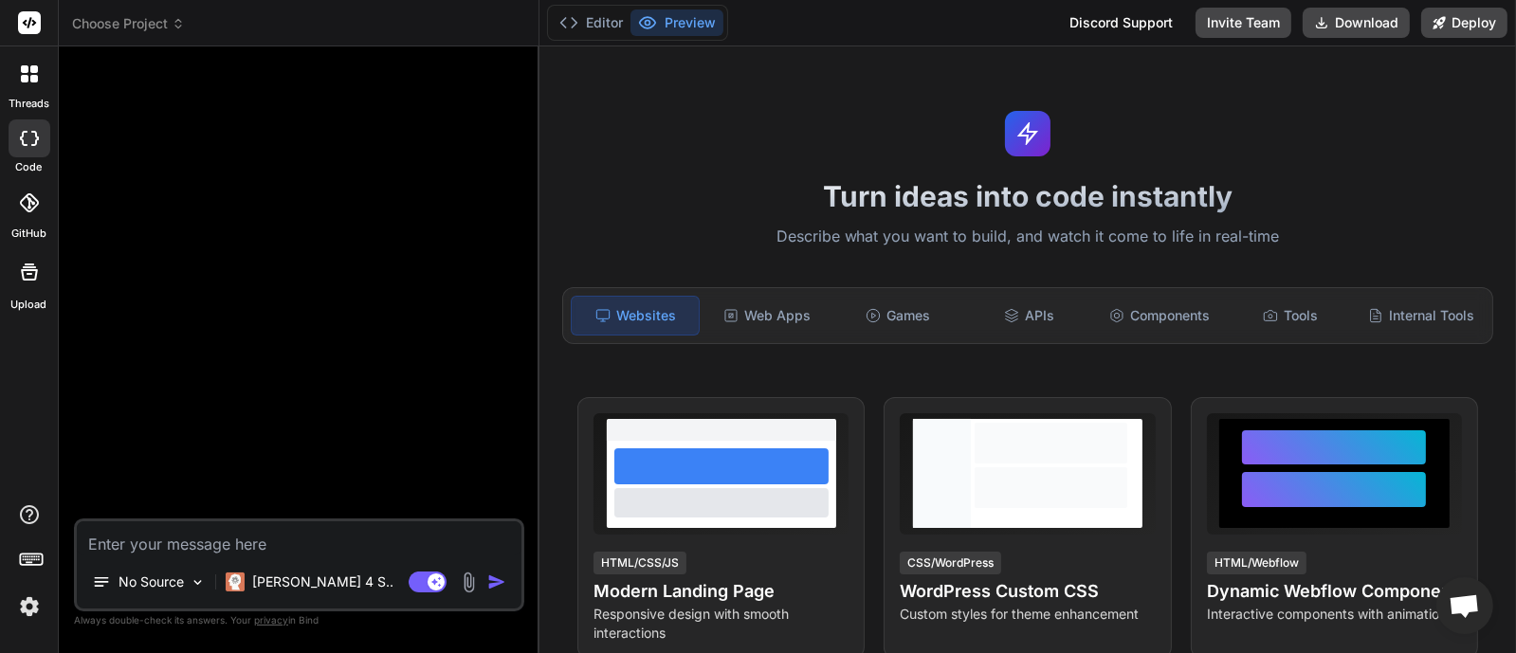
click at [251, 414] on div at bounding box center [301, 290] width 447 height 457
click at [33, 604] on img at bounding box center [29, 607] width 32 height 32
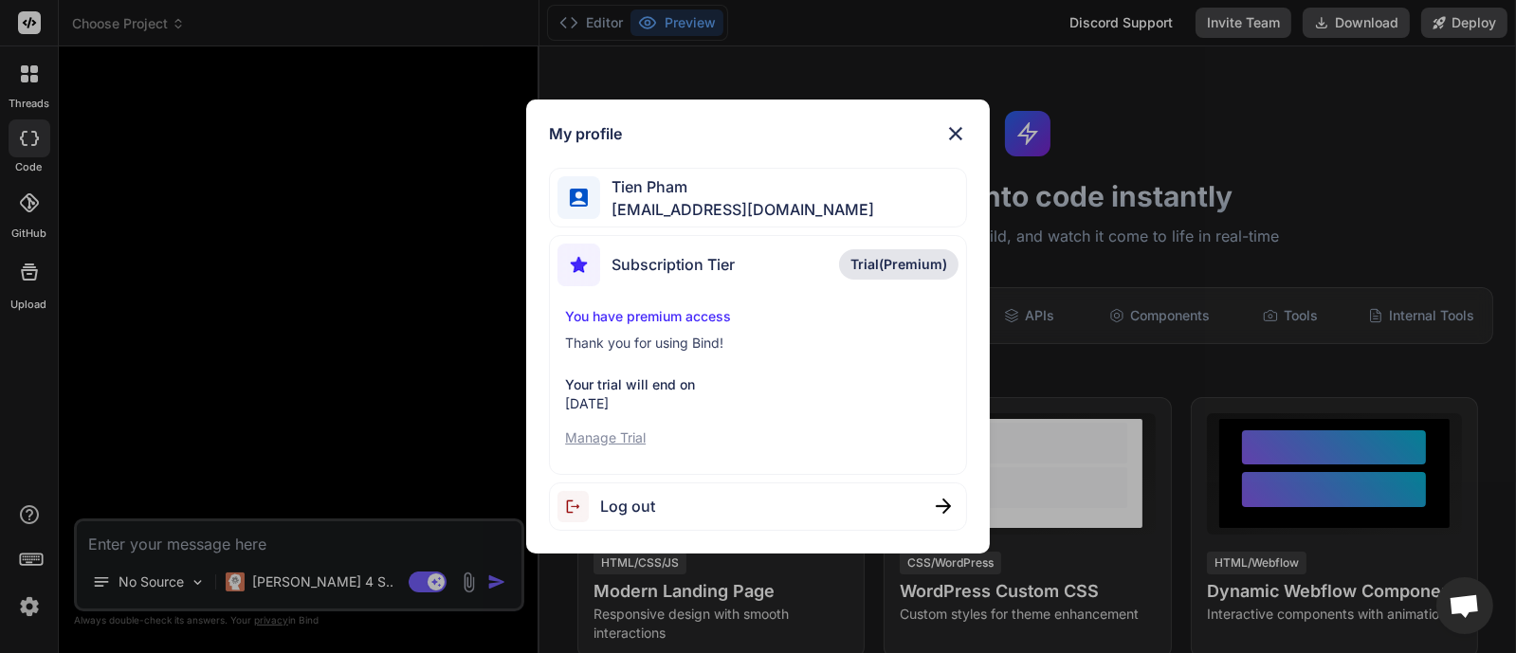
click at [964, 130] on img at bounding box center [956, 133] width 23 height 23
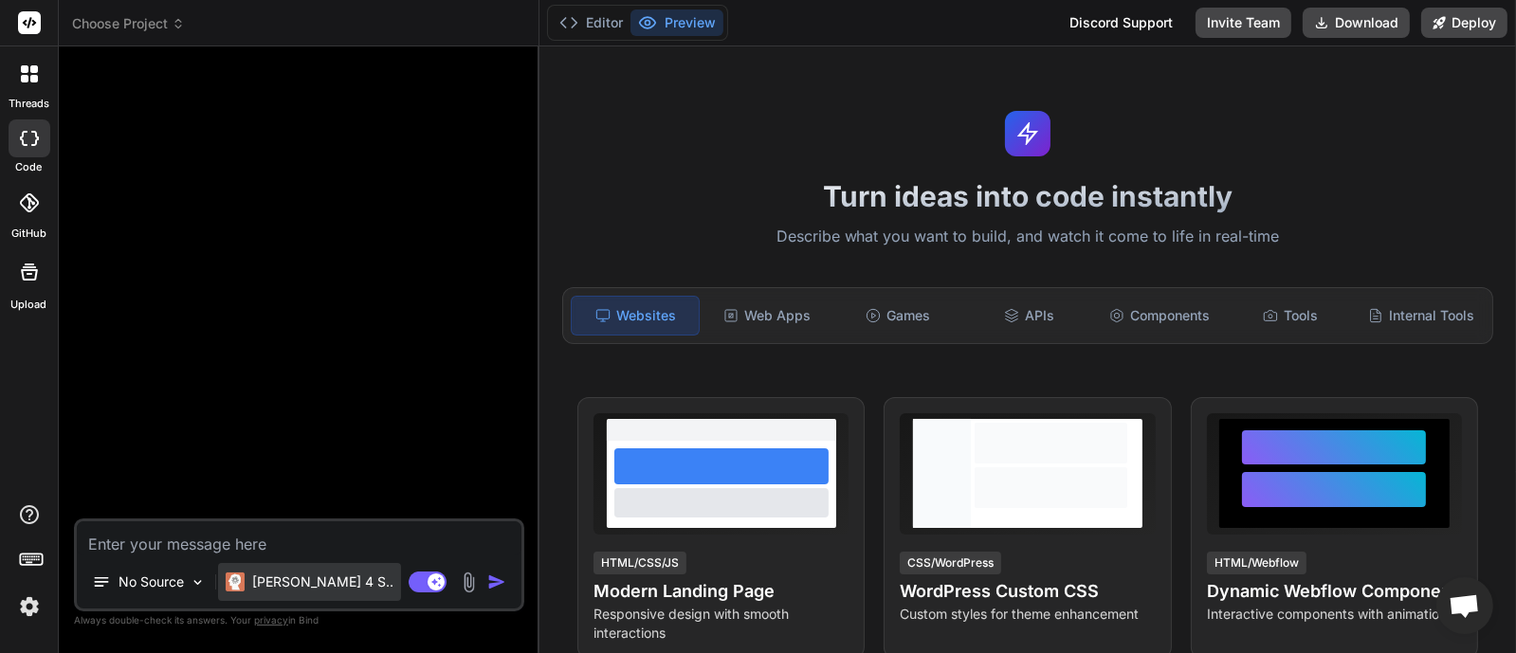
click at [281, 580] on p "Claude 4 S.." at bounding box center [322, 582] width 141 height 19
click at [279, 580] on p "Claude 4 S.." at bounding box center [322, 582] width 141 height 19
click at [229, 582] on img at bounding box center [235, 582] width 19 height 19
drag, startPoint x: 229, startPoint y: 582, endPoint x: 237, endPoint y: 460, distance: 122.6
click at [229, 580] on img at bounding box center [235, 582] width 19 height 19
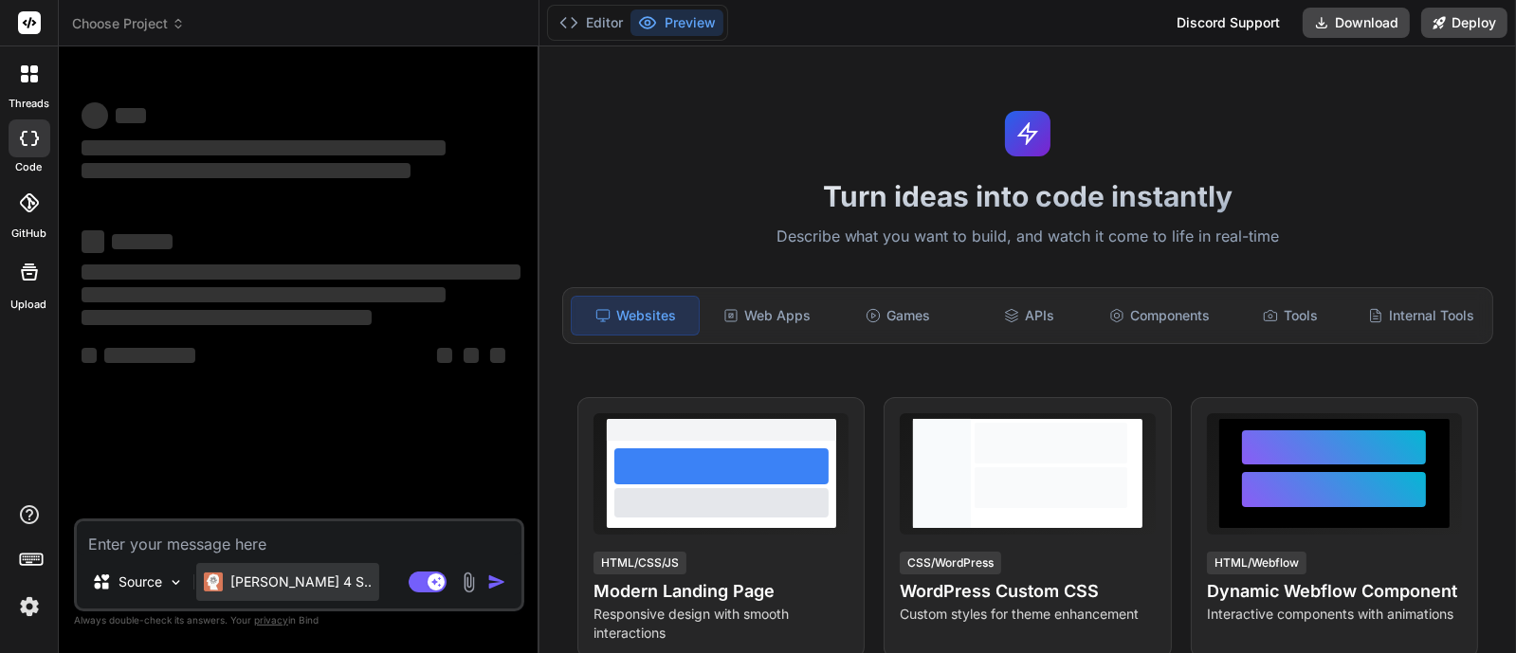
click at [226, 581] on div "[PERSON_NAME] 4 S.." at bounding box center [288, 582] width 168 height 19
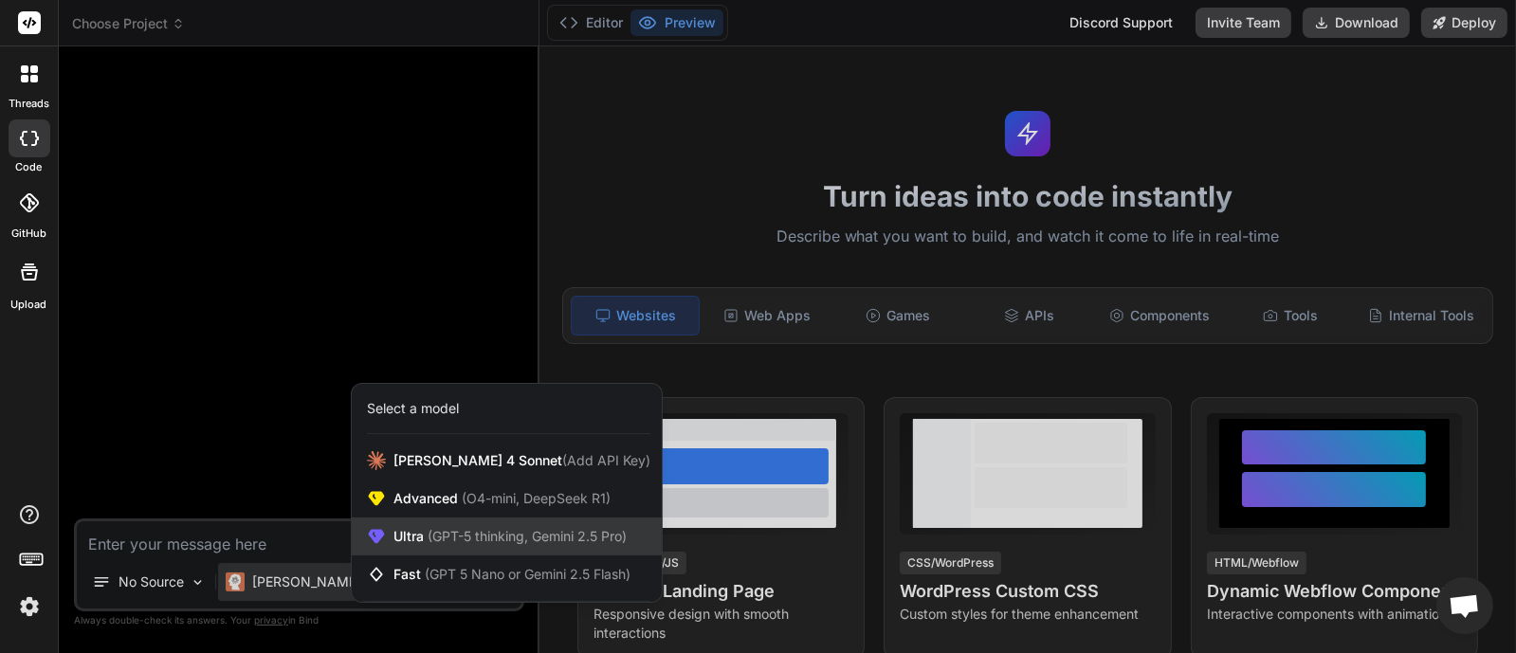
click at [427, 542] on span "(GPT-5 thinking, Gemini 2.5 Pro)" at bounding box center [525, 536] width 203 height 16
type textarea "x"
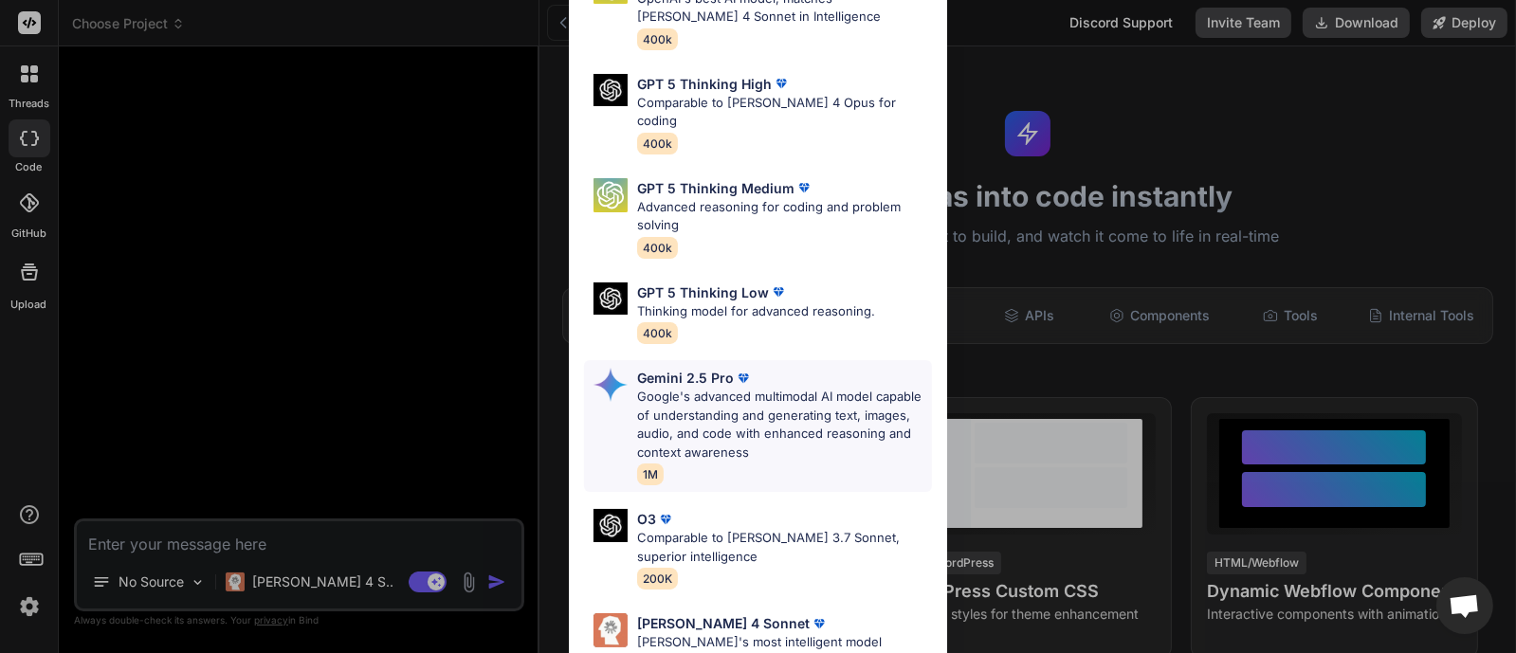
scroll to position [212, 0]
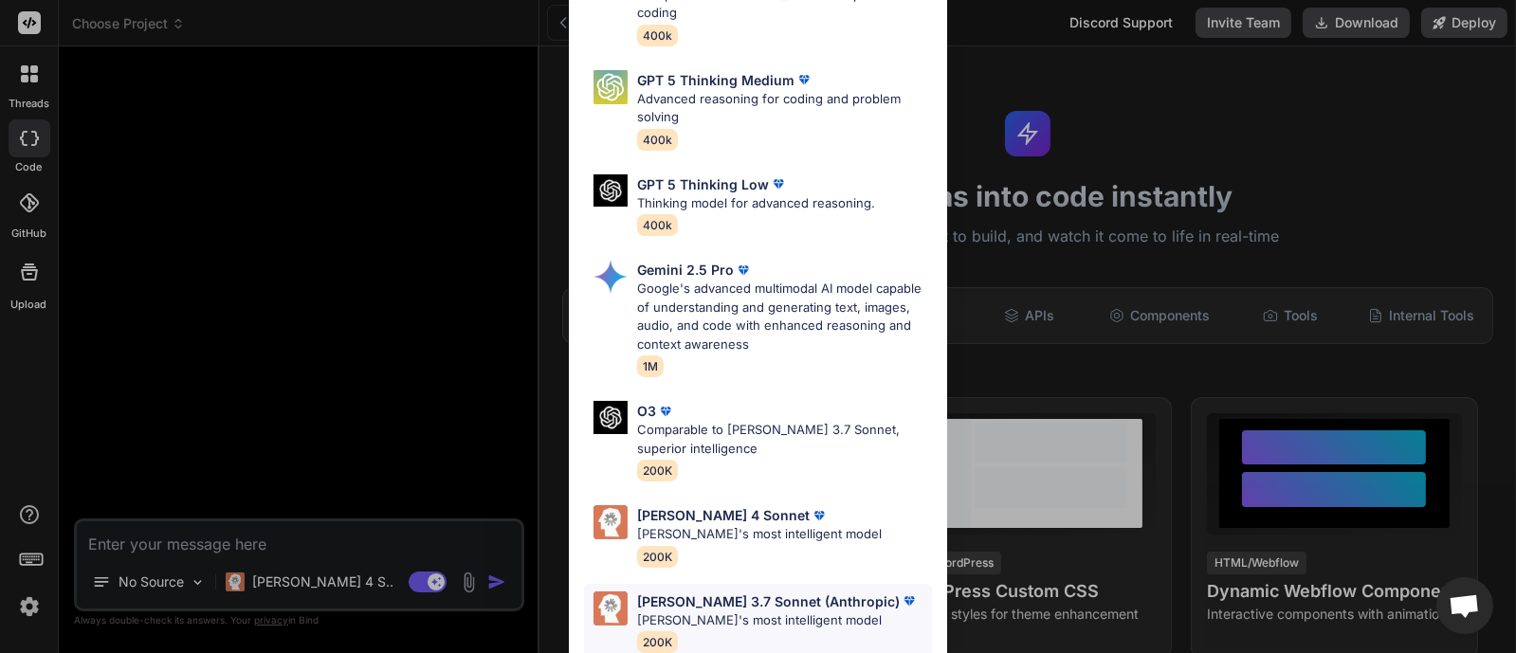
click at [712, 612] on p "Claude's most intelligent model" at bounding box center [778, 621] width 282 height 19
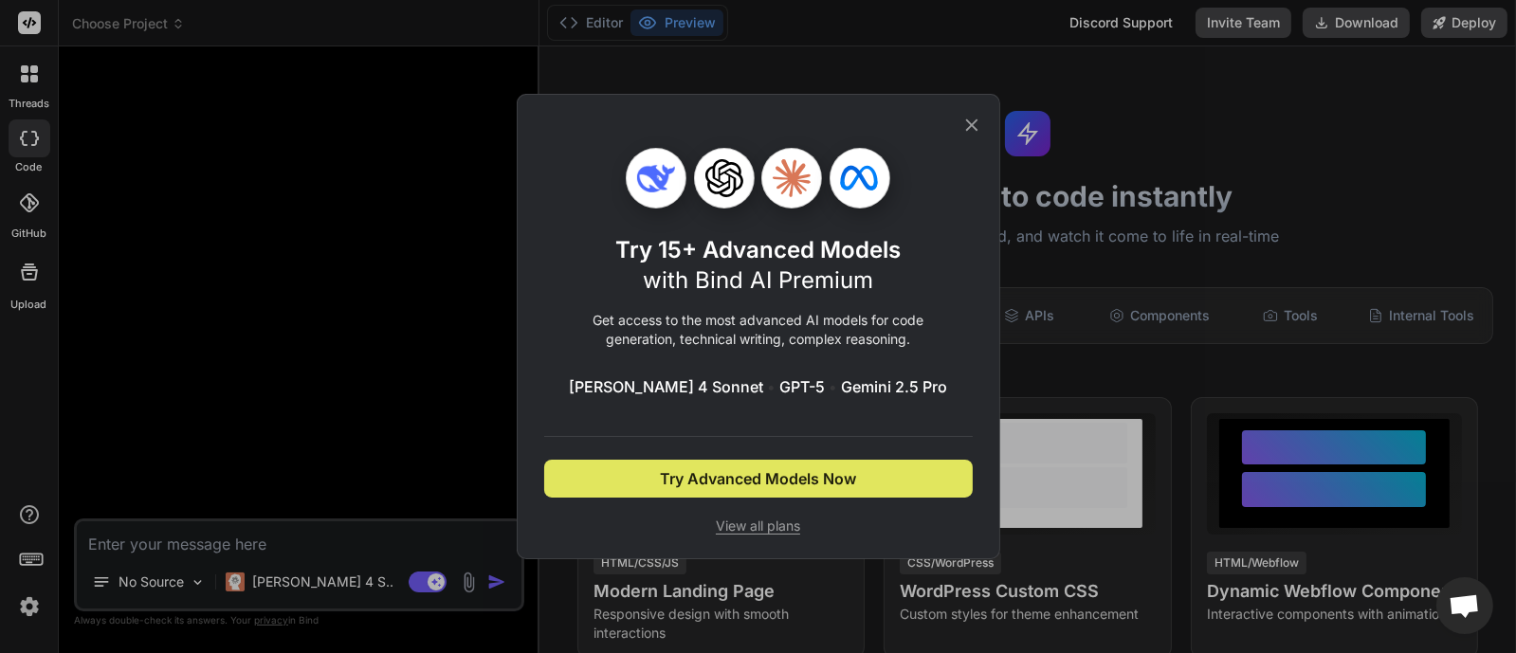
click at [739, 473] on span "Try Advanced Models Now" at bounding box center [758, 479] width 196 height 23
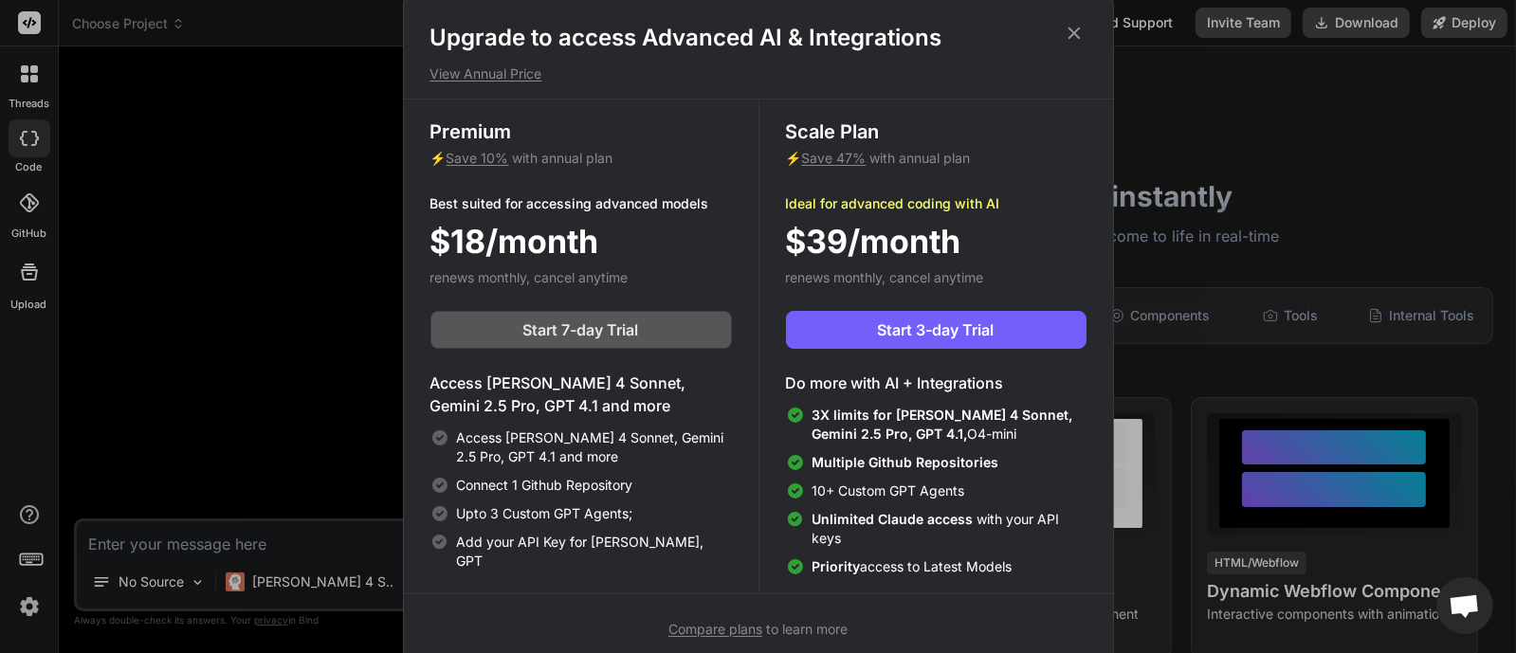
click at [632, 325] on span "Start 7-day Trial" at bounding box center [581, 330] width 116 height 23
click at [1072, 35] on icon at bounding box center [1074, 33] width 21 height 21
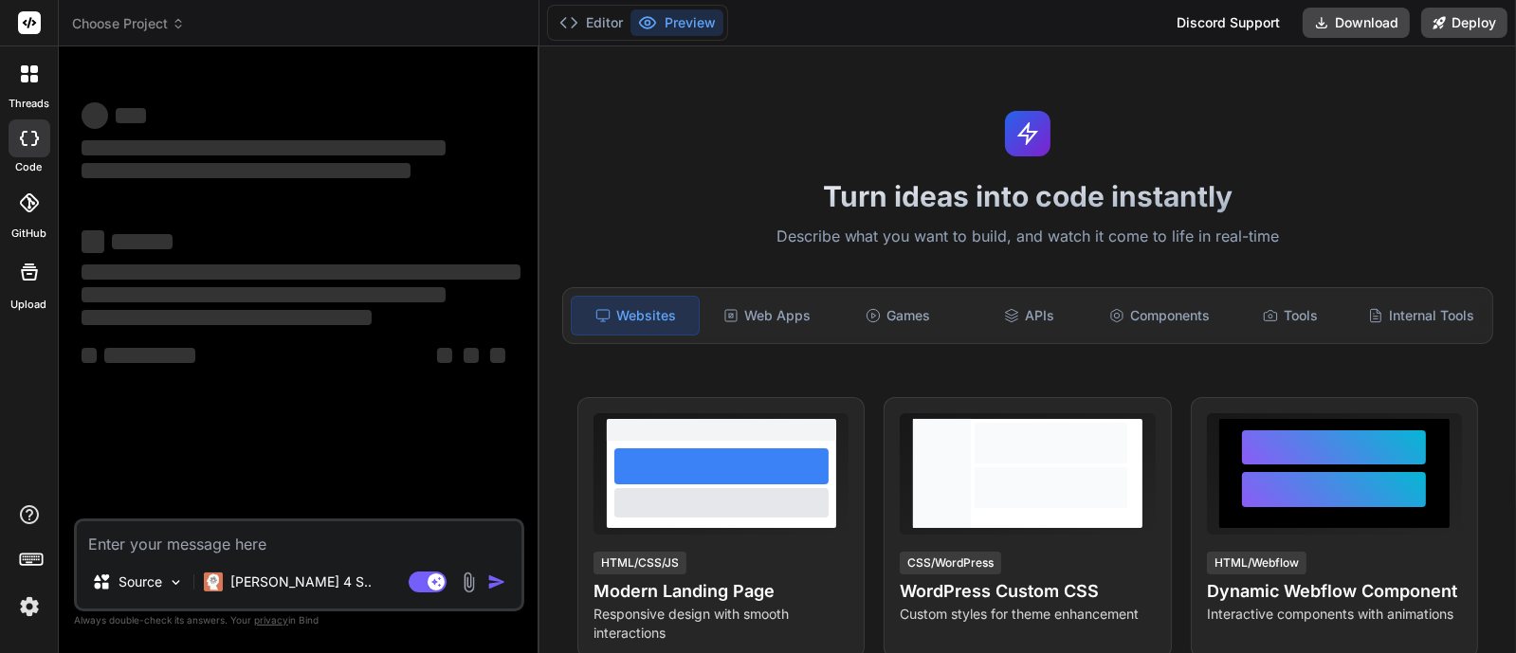
click at [17, 609] on img at bounding box center [29, 607] width 32 height 32
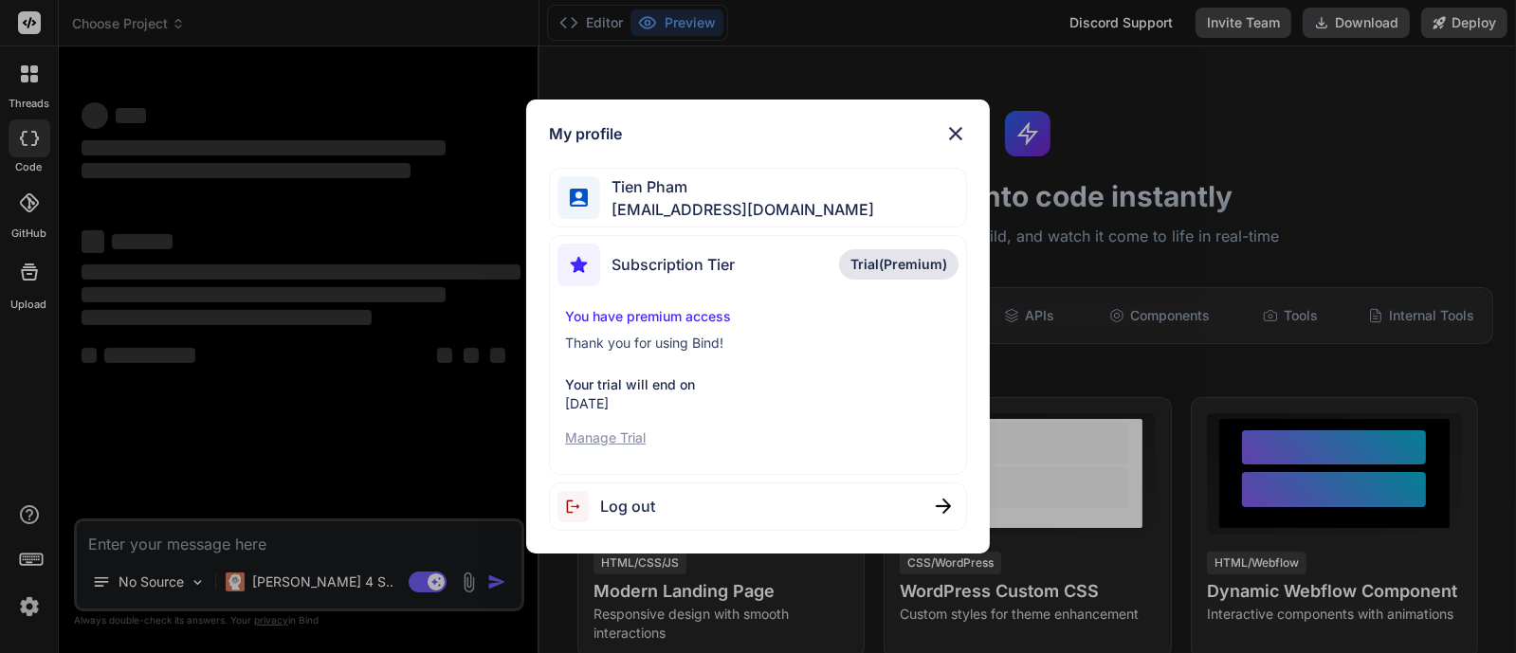
type textarea "x"
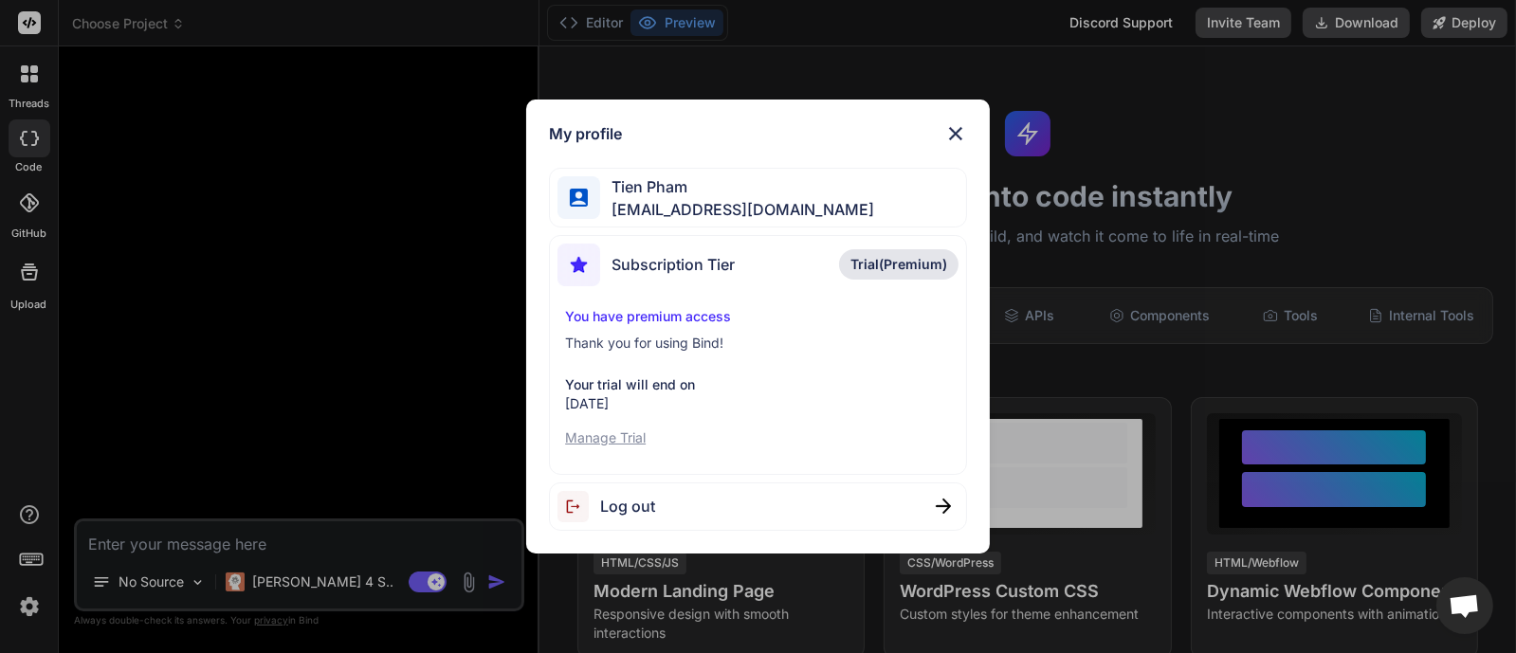
click at [636, 397] on p "[DATE]" at bounding box center [758, 404] width 386 height 19
click at [963, 122] on img at bounding box center [956, 133] width 23 height 23
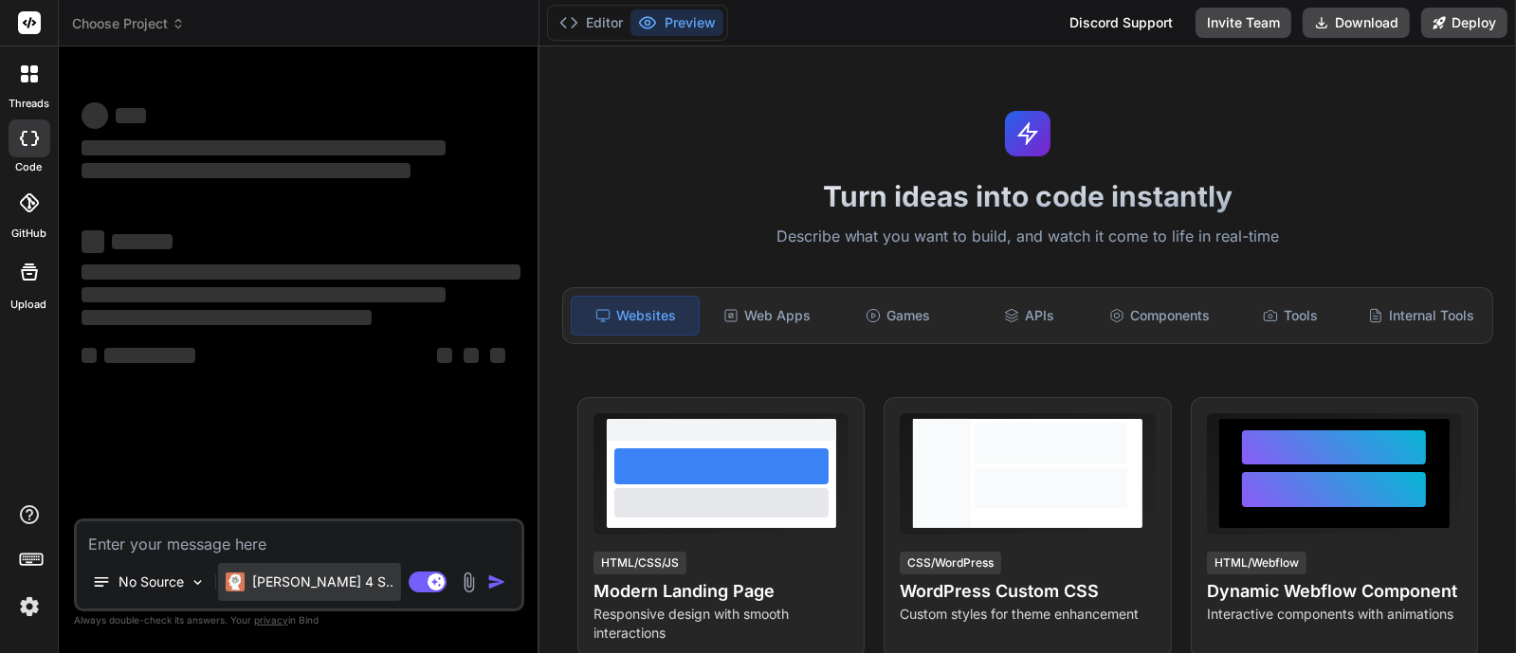
click at [280, 583] on p "[PERSON_NAME] 4 S.." at bounding box center [322, 582] width 141 height 19
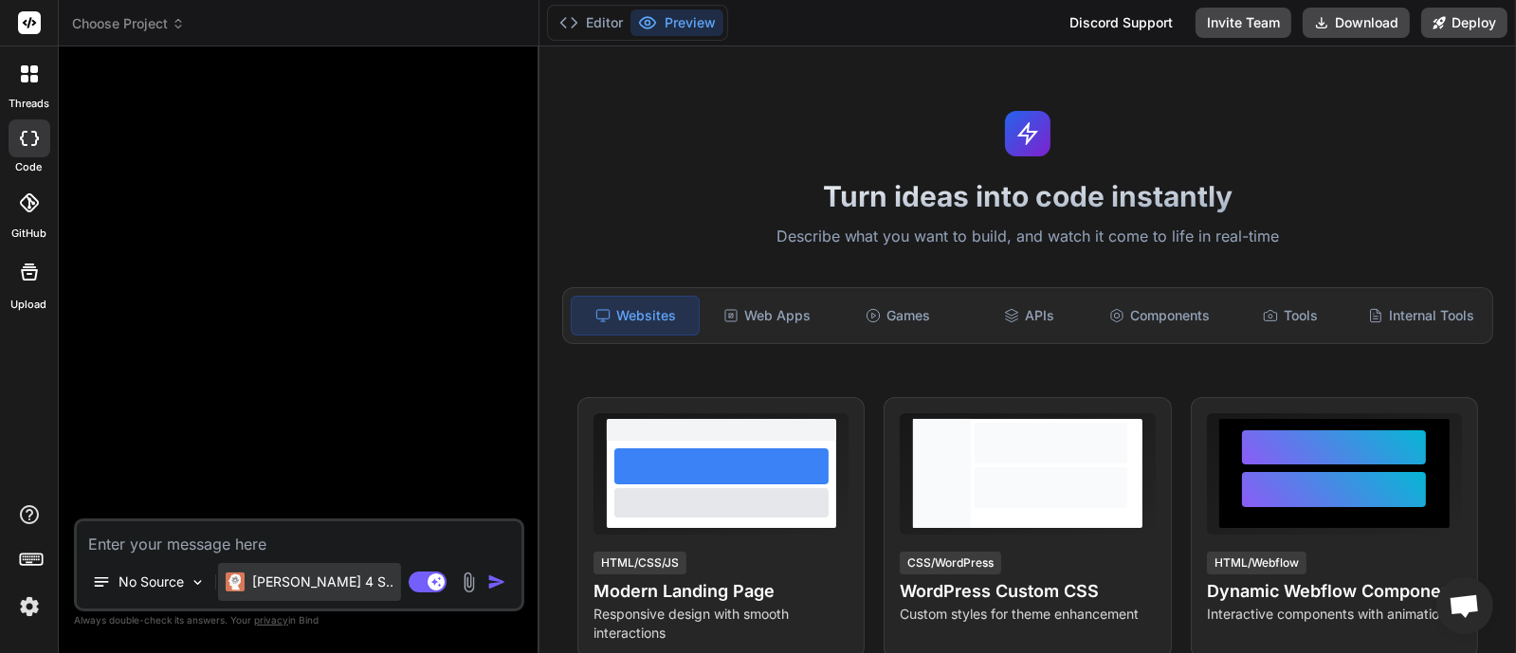
click at [291, 580] on p "[PERSON_NAME] 4 S.." at bounding box center [322, 582] width 141 height 19
click at [231, 580] on img at bounding box center [235, 582] width 19 height 19
type textarea "x"
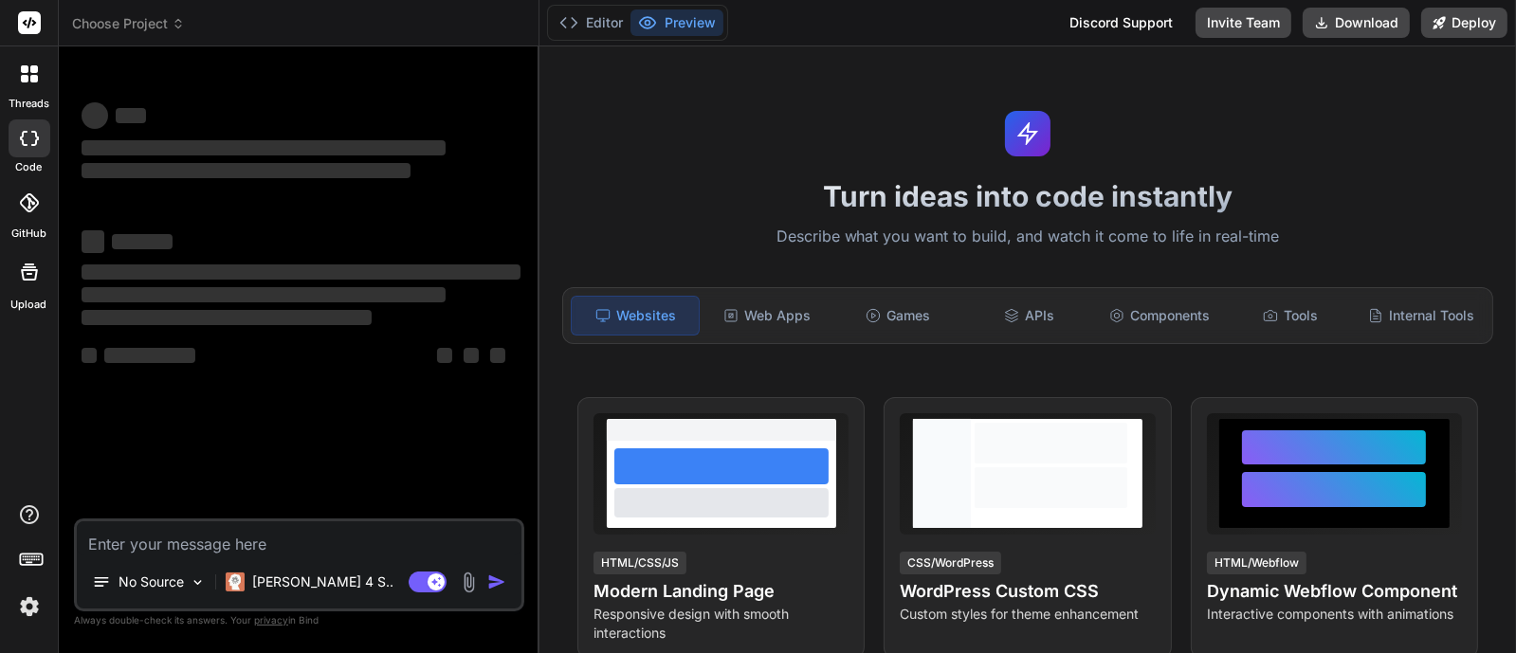
type textarea "x"
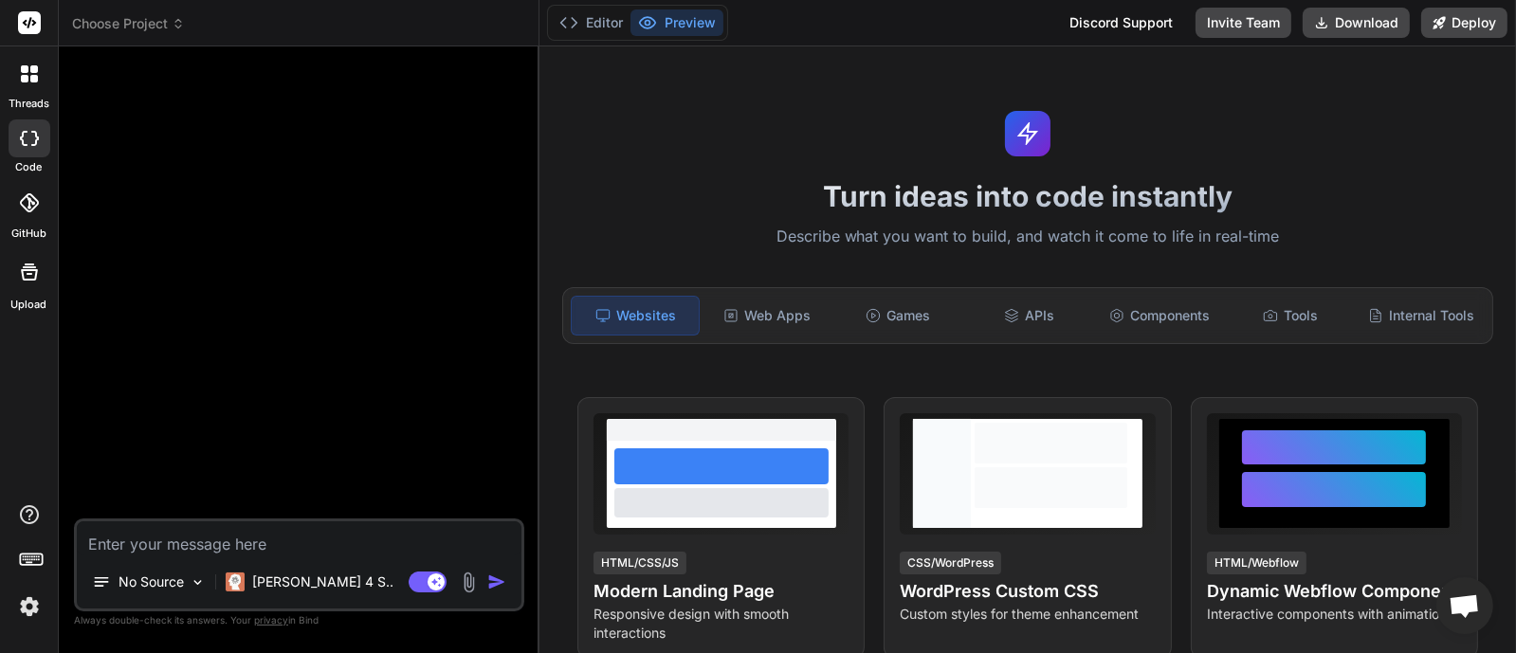
click at [304, 116] on div at bounding box center [301, 290] width 447 height 457
click at [252, 579] on p "[PERSON_NAME] 4 S.." at bounding box center [322, 582] width 141 height 19
click at [315, 580] on p "[PERSON_NAME] 4 S.." at bounding box center [322, 582] width 141 height 19
click at [26, 16] on rect at bounding box center [29, 22] width 23 height 23
click at [108, 28] on span "Choose Project" at bounding box center [128, 23] width 113 height 19
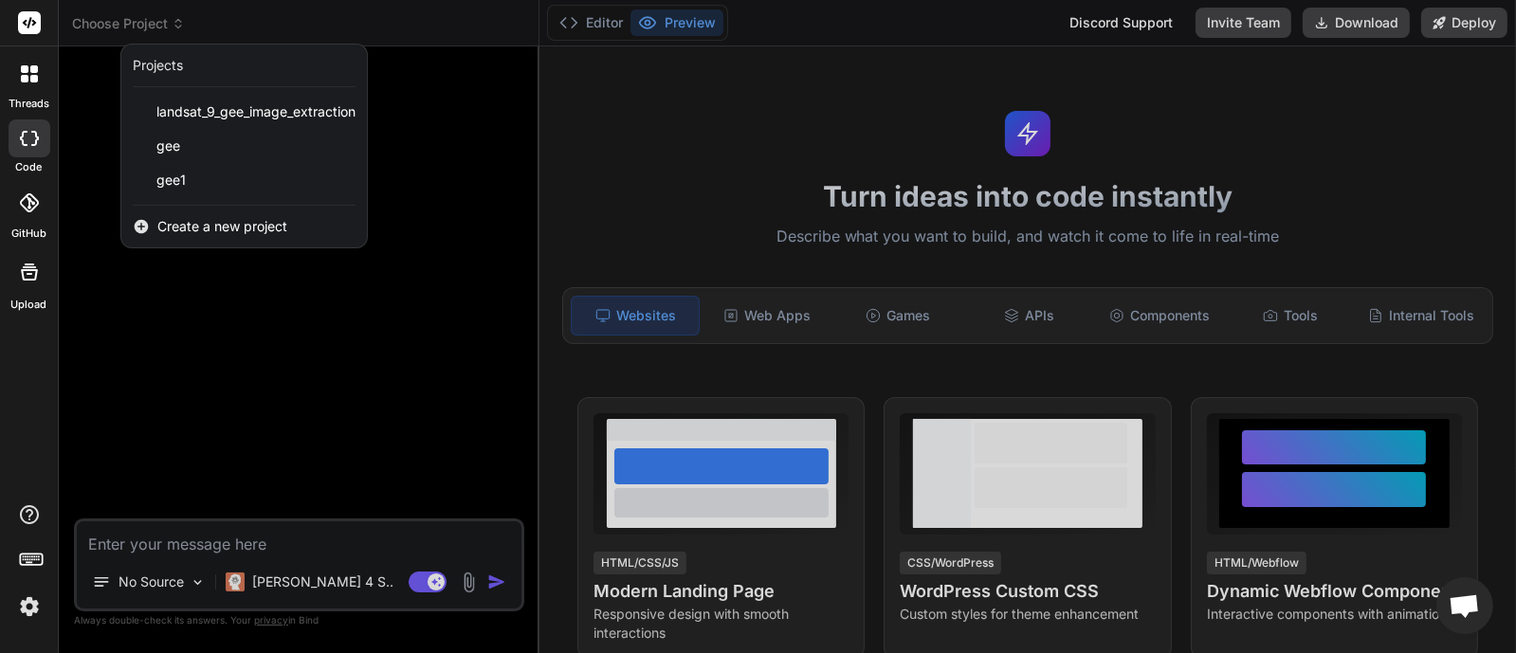
click at [207, 228] on span "Create a new project" at bounding box center [222, 226] width 130 height 19
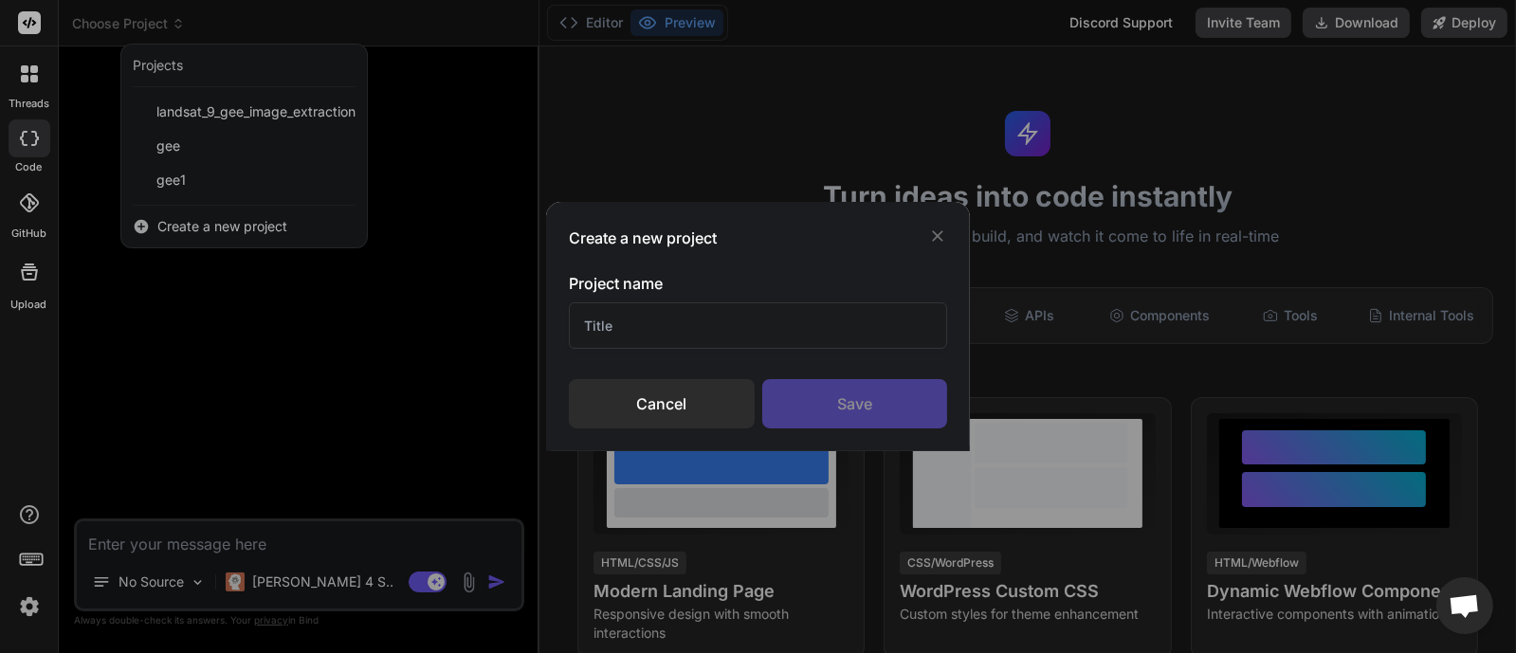
click at [715, 334] on input "text" at bounding box center [758, 326] width 379 height 46
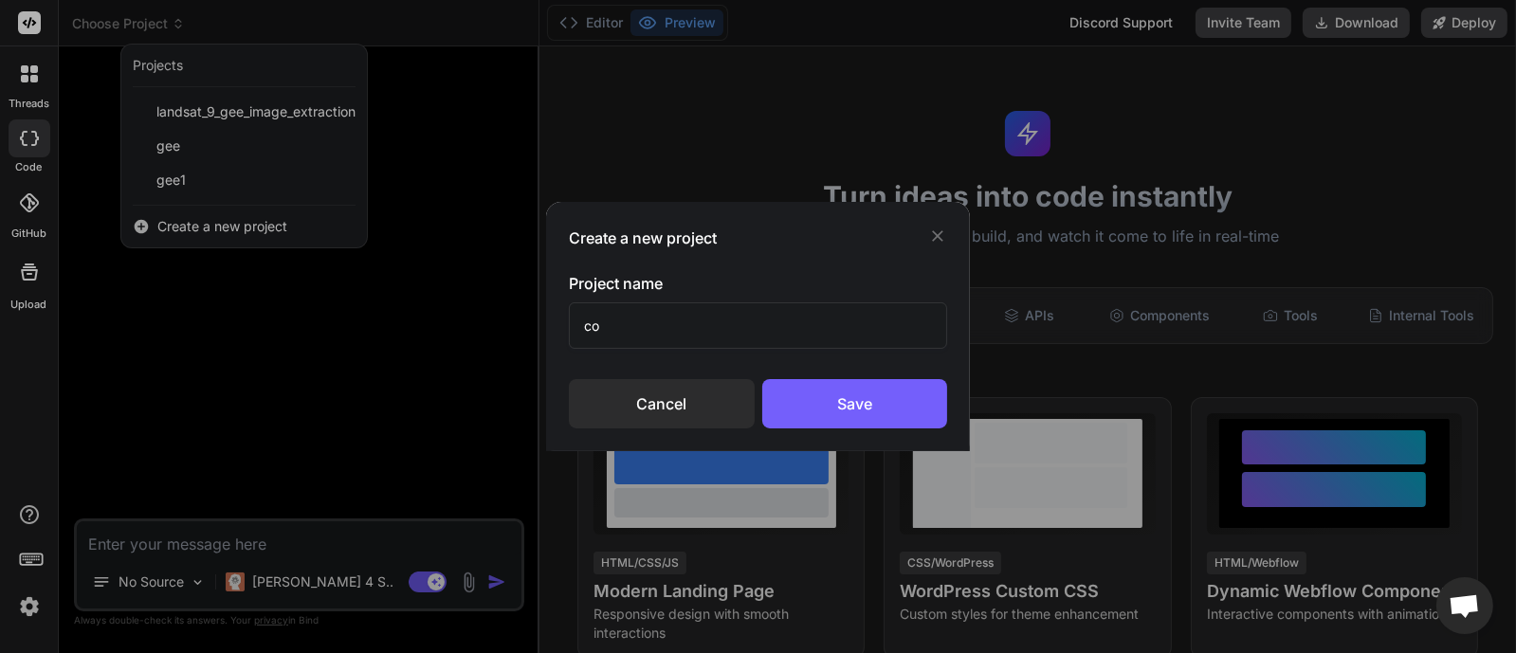
type input "c"
type input "E"
type input "RICE1"
click at [856, 395] on div "Save" at bounding box center [855, 403] width 186 height 49
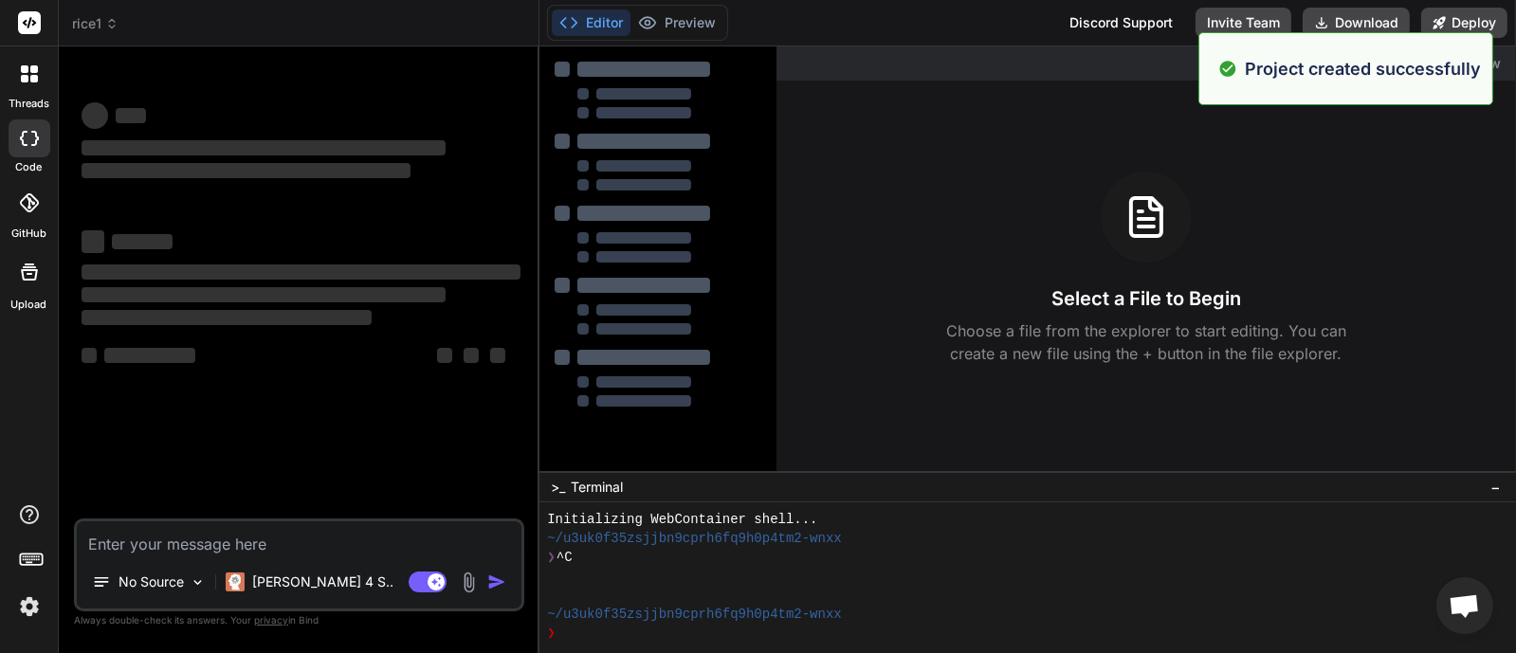
scroll to position [19, 0]
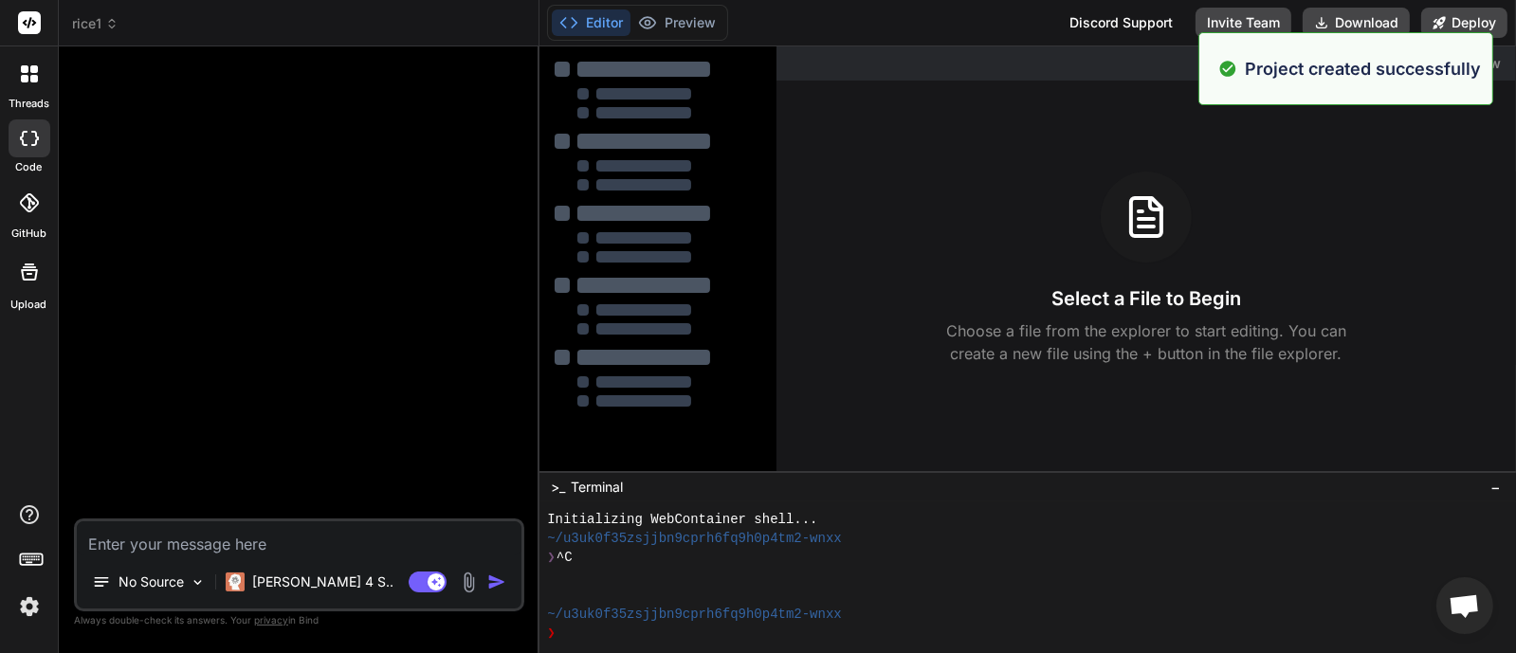
type textarea "x"
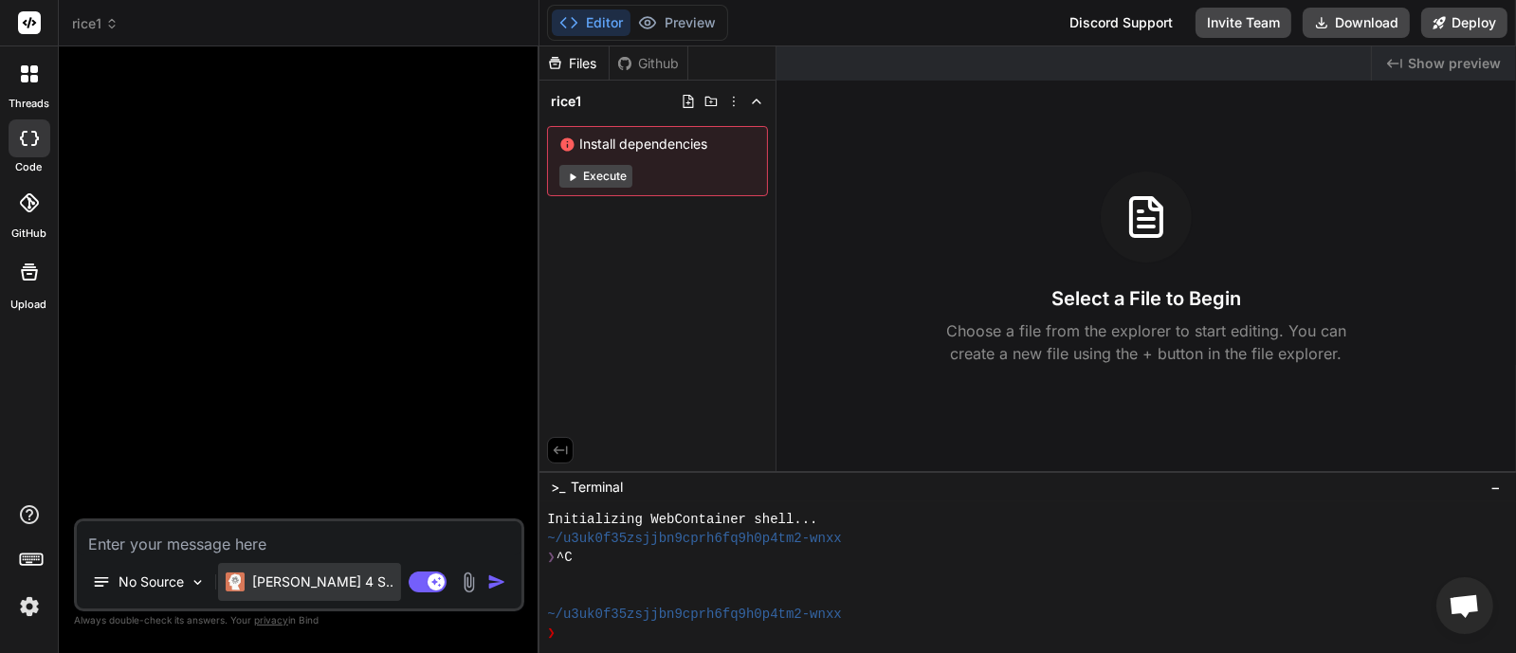
click at [253, 589] on p "[PERSON_NAME] 4 S.." at bounding box center [322, 582] width 141 height 19
click at [283, 580] on p "[PERSON_NAME] 4 S.." at bounding box center [322, 582] width 141 height 19
click at [289, 426] on div at bounding box center [301, 290] width 447 height 457
click at [174, 535] on textarea at bounding box center [299, 539] width 445 height 34
paste textarea "Lo ips dol si am cons adi elit Seddoeiu temp incid: Utla (Etdol) Magna.aliquaEn…"
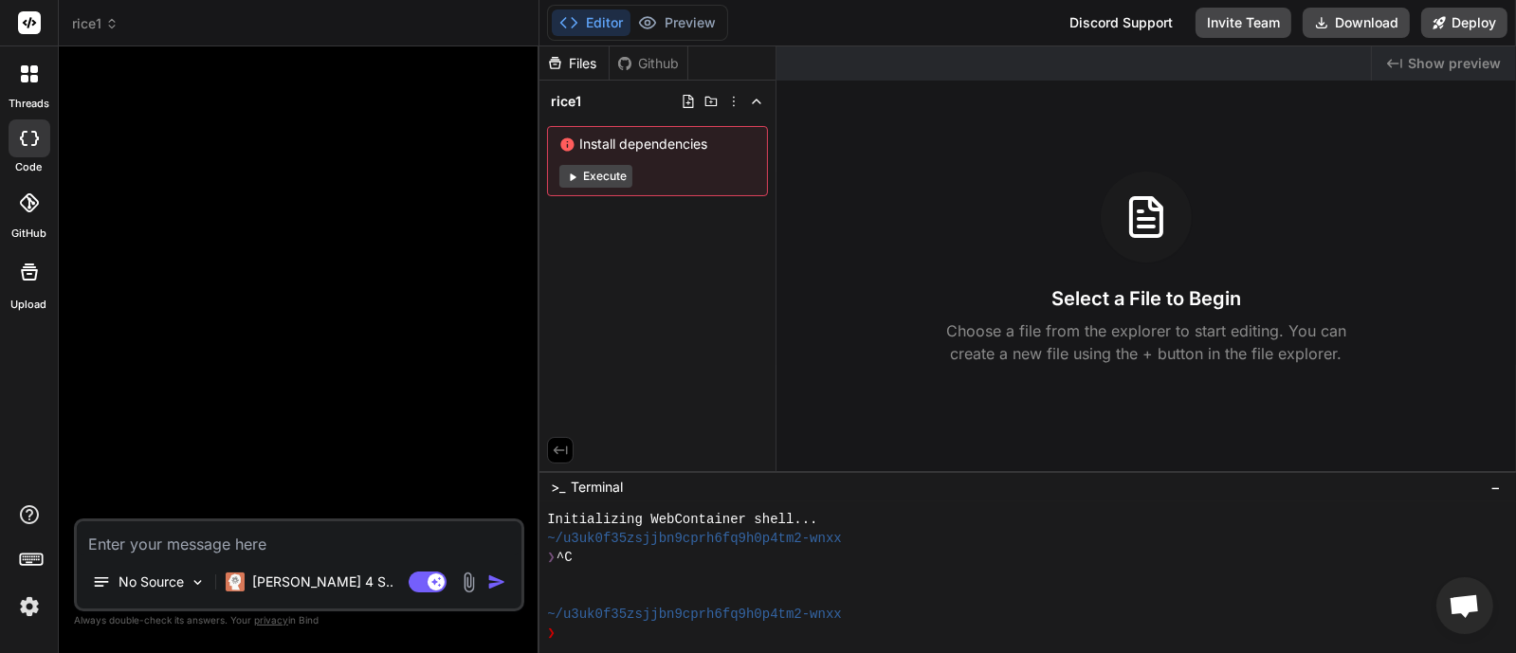
type textarea "Lo ips dol si am cons adi elit Seddoeiu temp incid: Utla (Etdol) Magna.aliquaEn…"
type textarea "x"
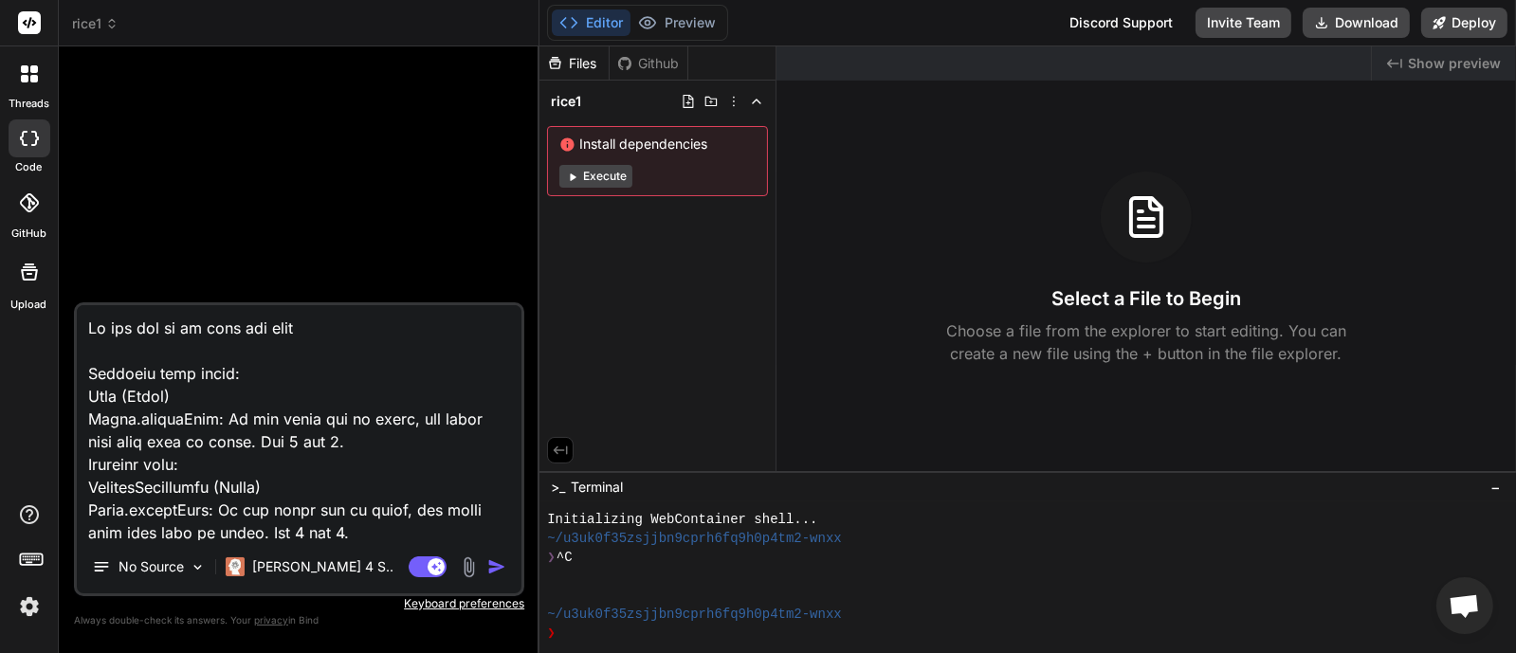
scroll to position [17207, 0]
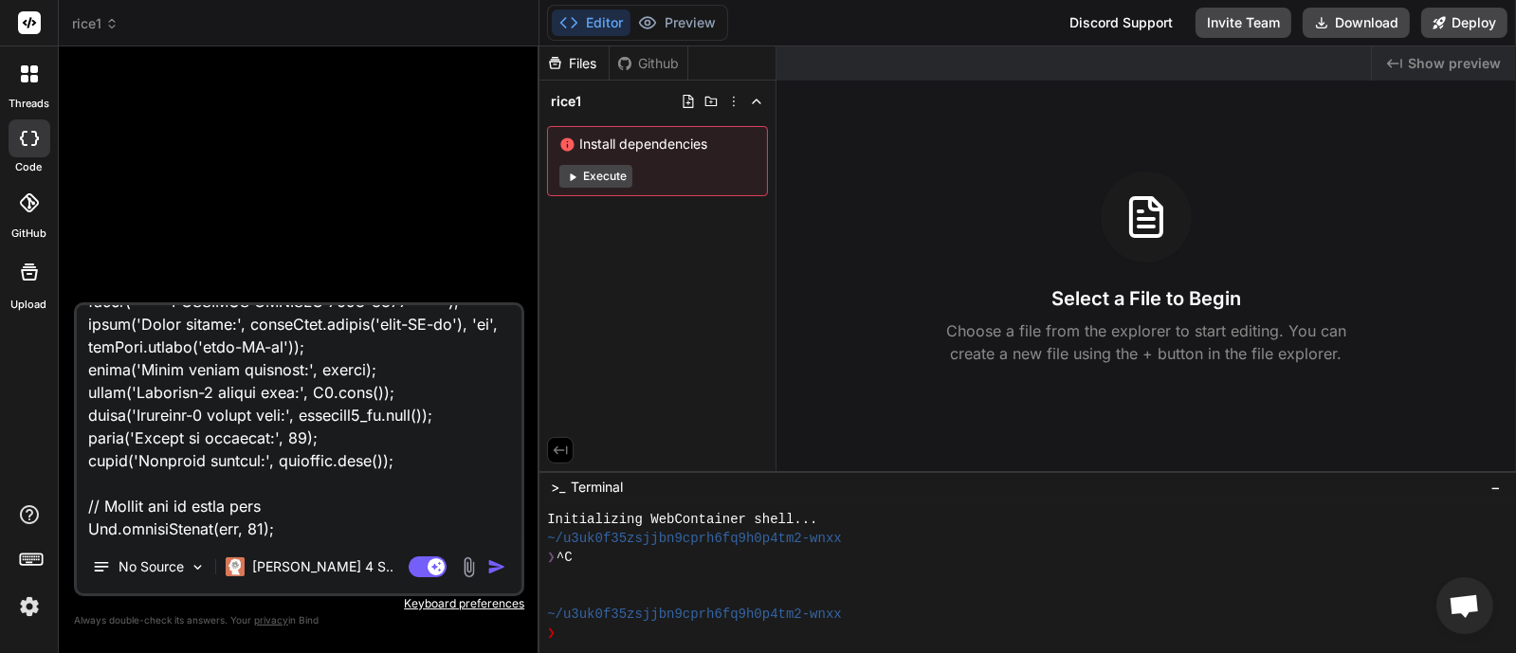
type textarea "Lo ips dol si am cons adi elit Seddoeiu temp incid: Utla (Etdol) Magna.aliquaEn…"
click at [503, 568] on img "button" at bounding box center [496, 567] width 19 height 19
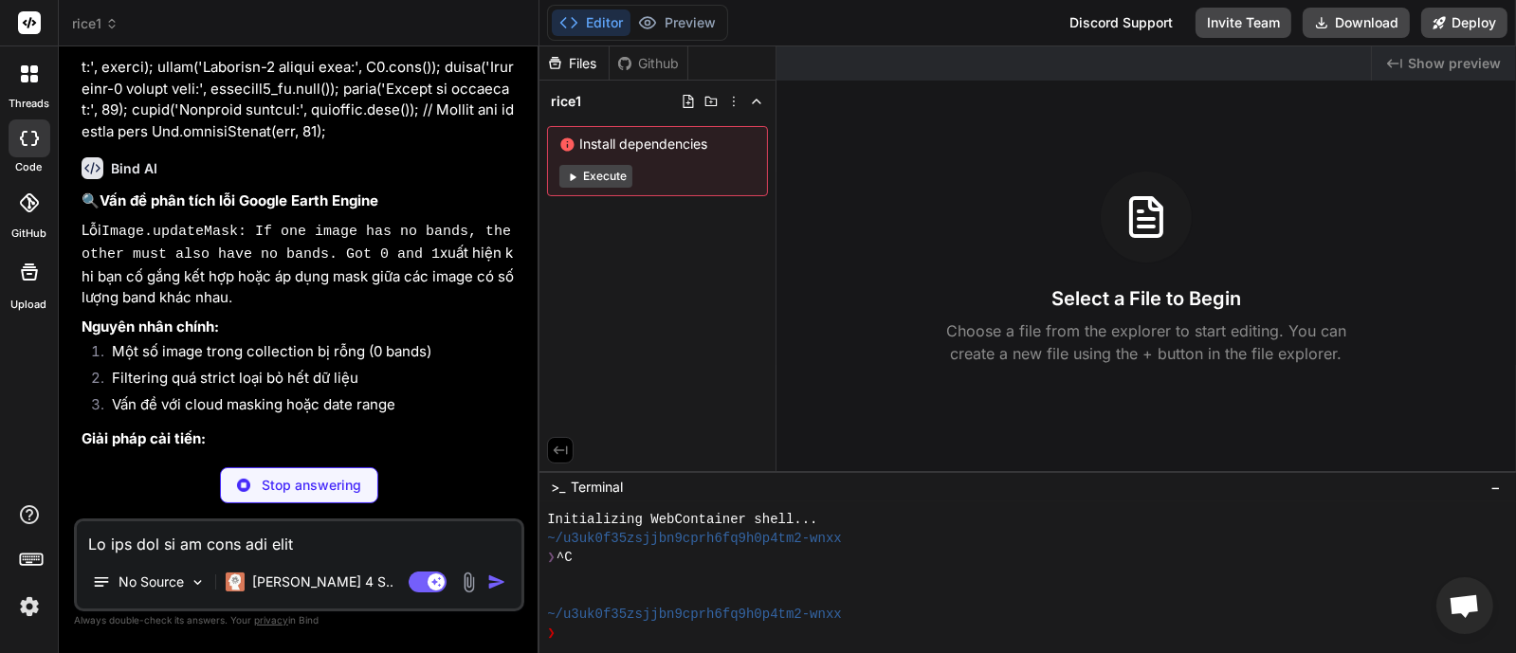
scroll to position [6909, 0]
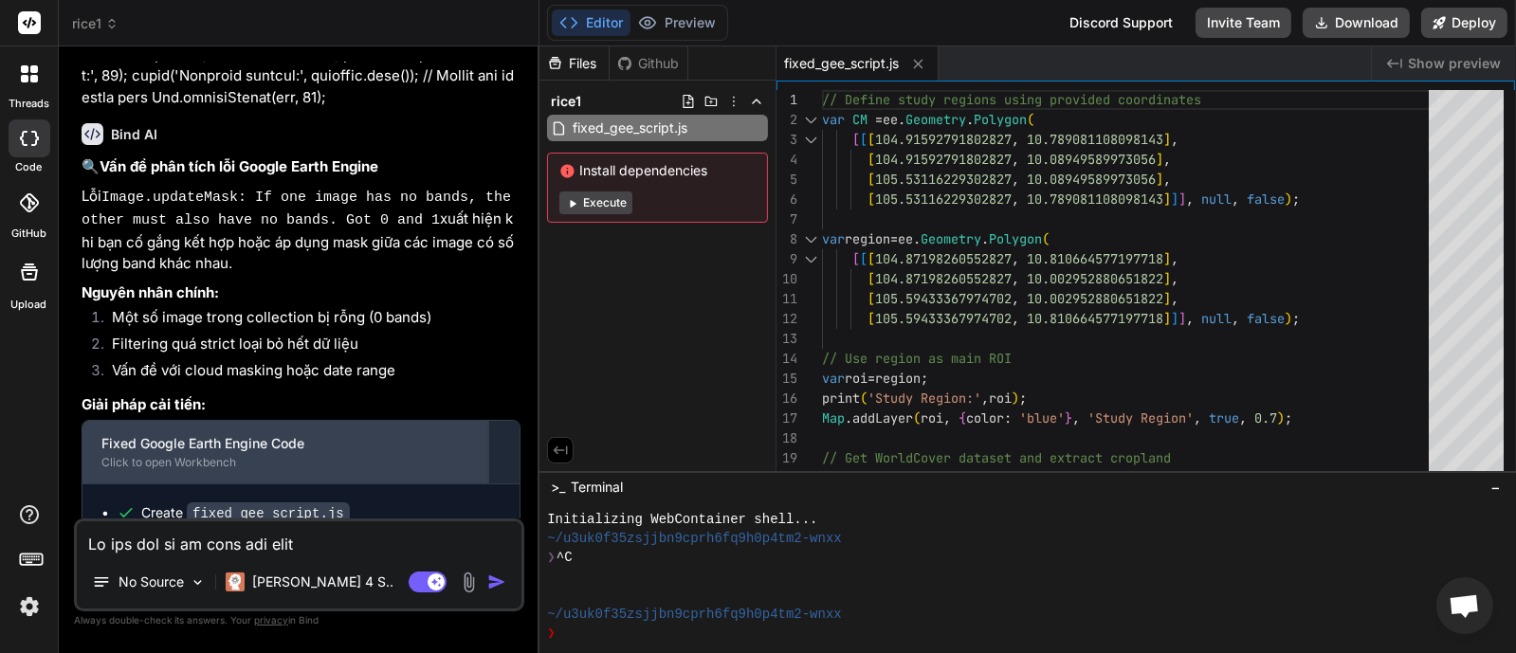
type textarea "x"
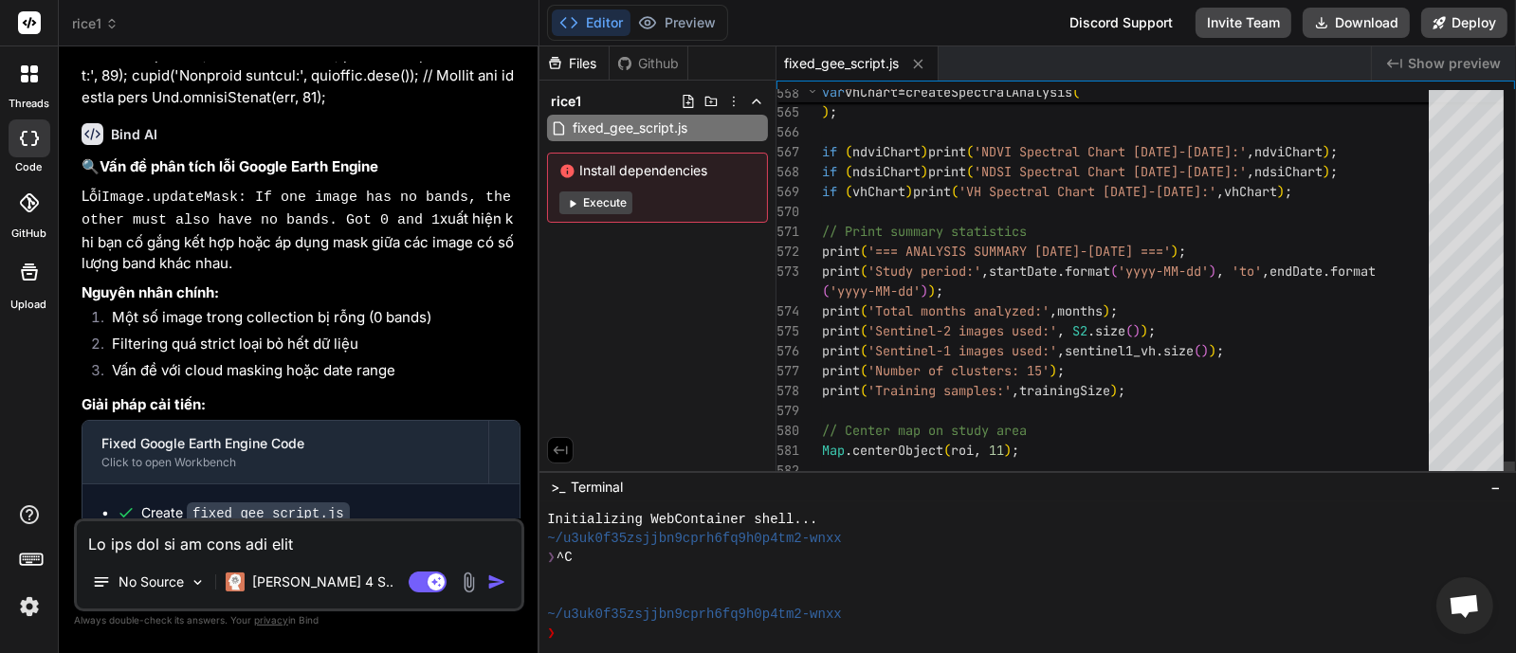
scroll to position [0, 0]
drag, startPoint x: 1042, startPoint y: 452, endPoint x: 1024, endPoint y: 400, distance: 55.2
drag, startPoint x: 1066, startPoint y: 451, endPoint x: 1050, endPoint y: 432, distance: 24.9
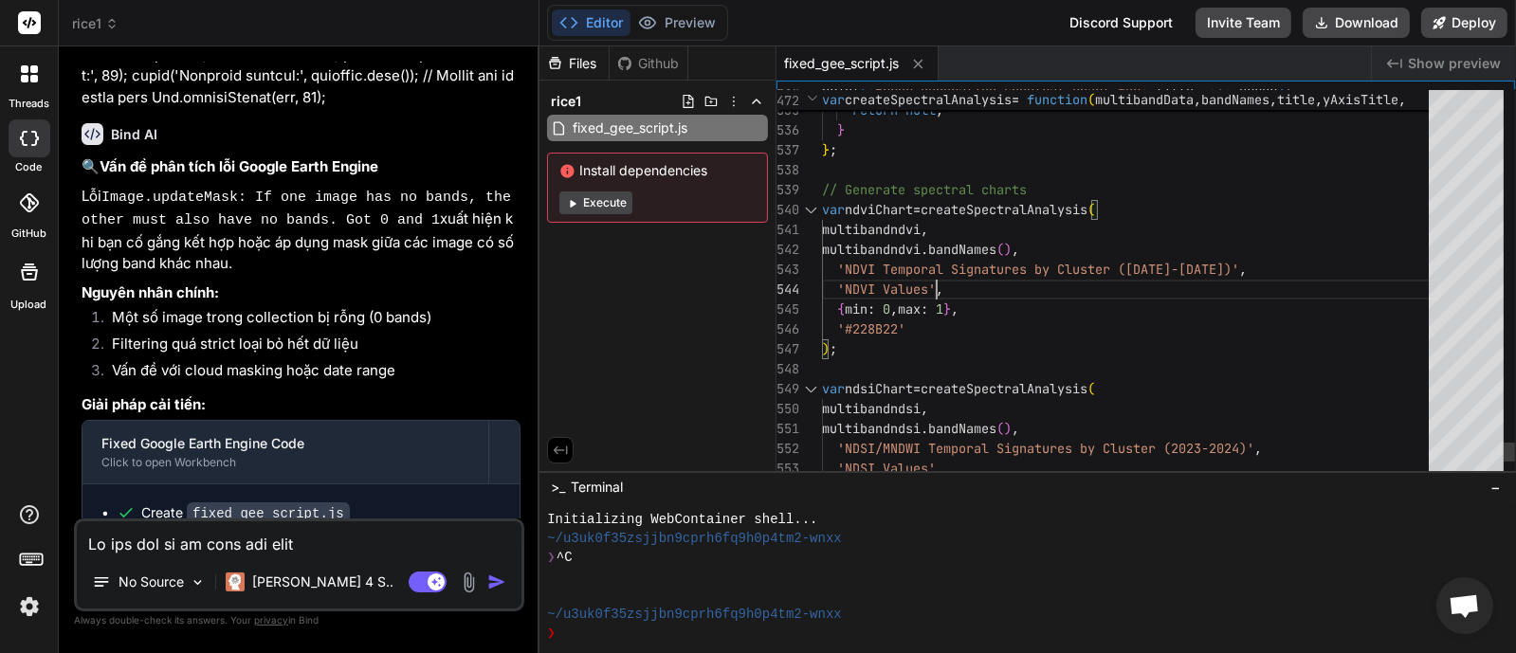
type textarea "// Define study regions using provided coordinates var CM = ee.Geometry.Polygon…"
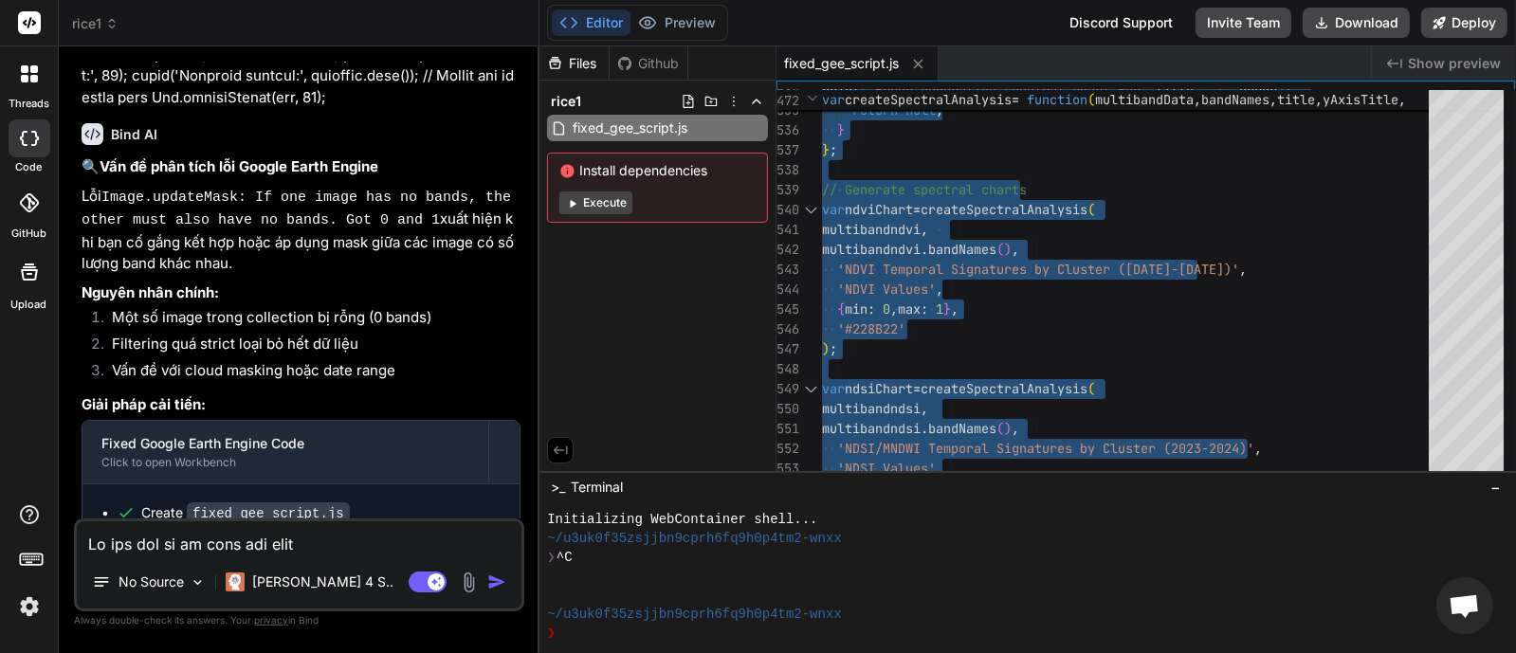
click at [244, 545] on textarea at bounding box center [299, 539] width 445 height 34
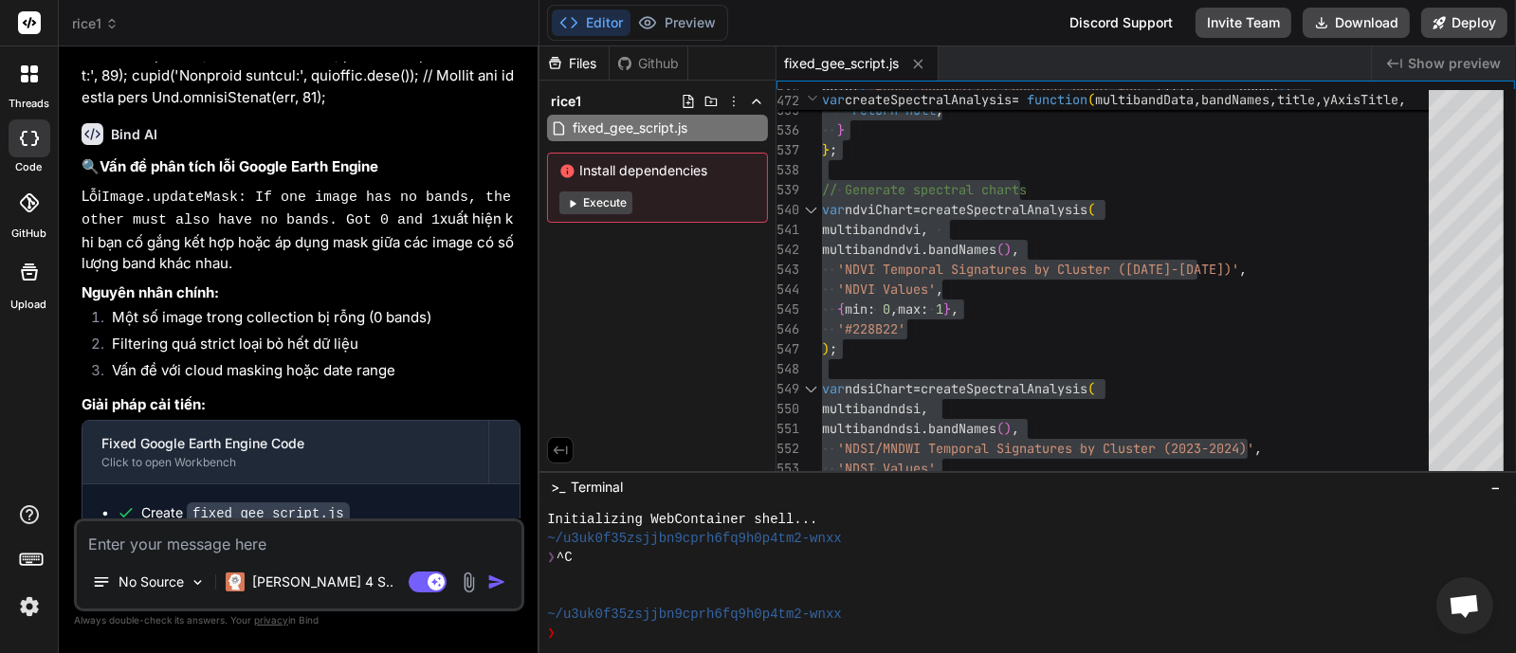
paste textarea "Line 129: ee.Filter.not is not a function"
type textarea "Line 129: ee.Filter.not is not a function"
type textarea "x"
type textarea "Line 129: ee.Filter.not is not a function"
click at [499, 582] on img "button" at bounding box center [496, 582] width 19 height 19
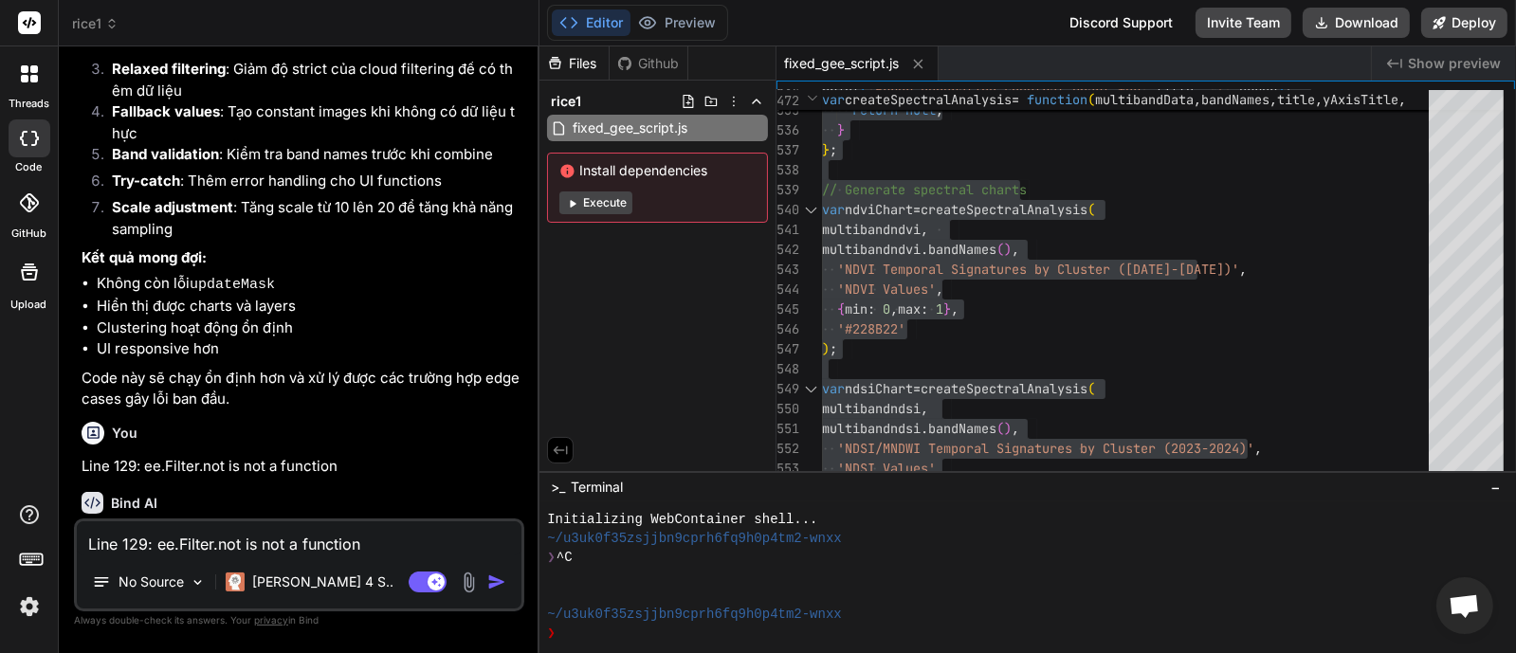
scroll to position [7513, 0]
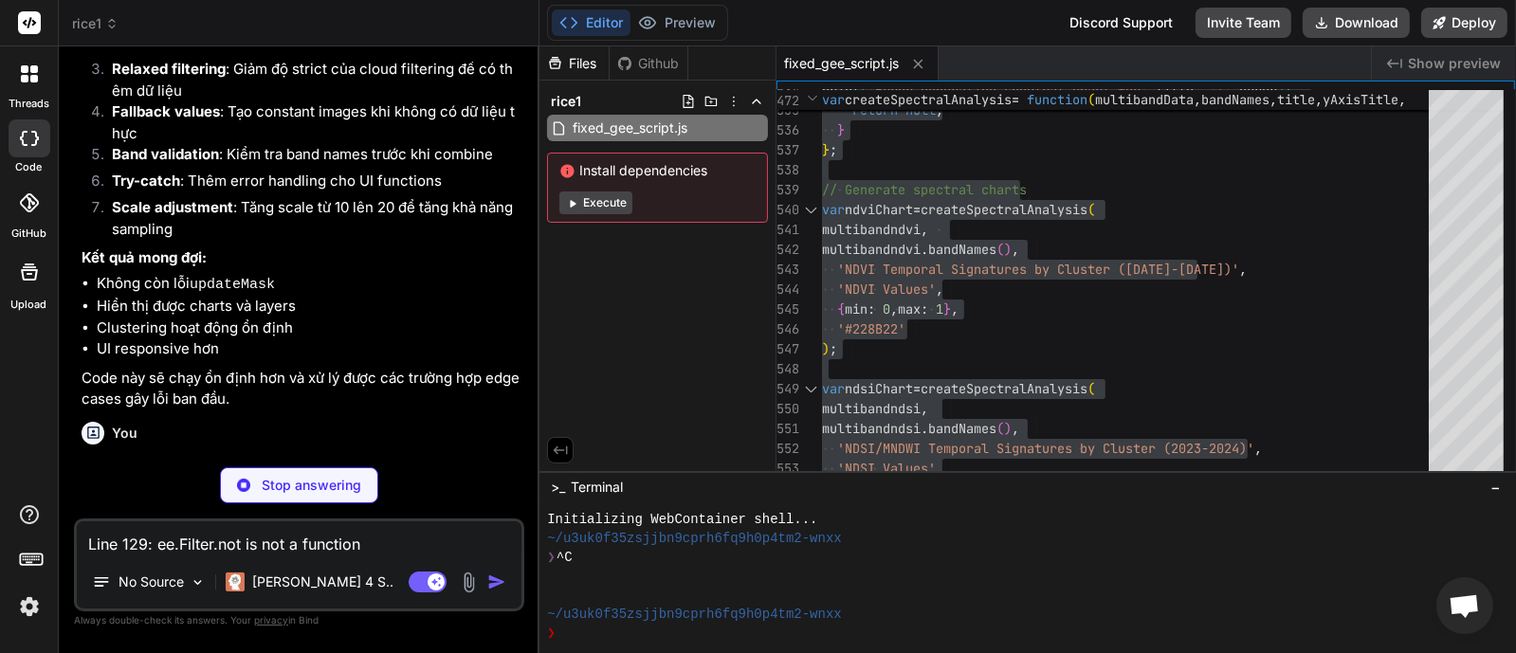
type textarea "x"
type textarea "print('Total months analyzed:', months); print('Sentinel-2 images used:', S2.si…"
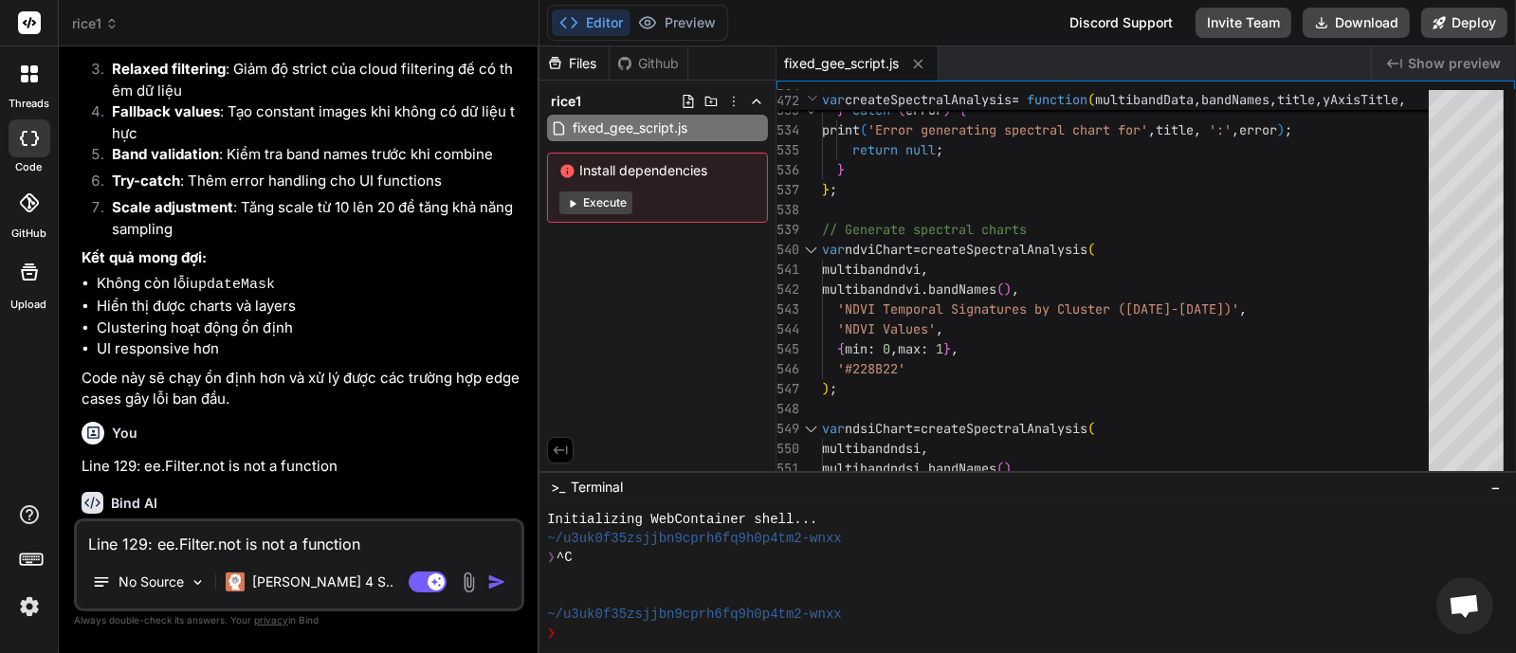
type textarea "x"
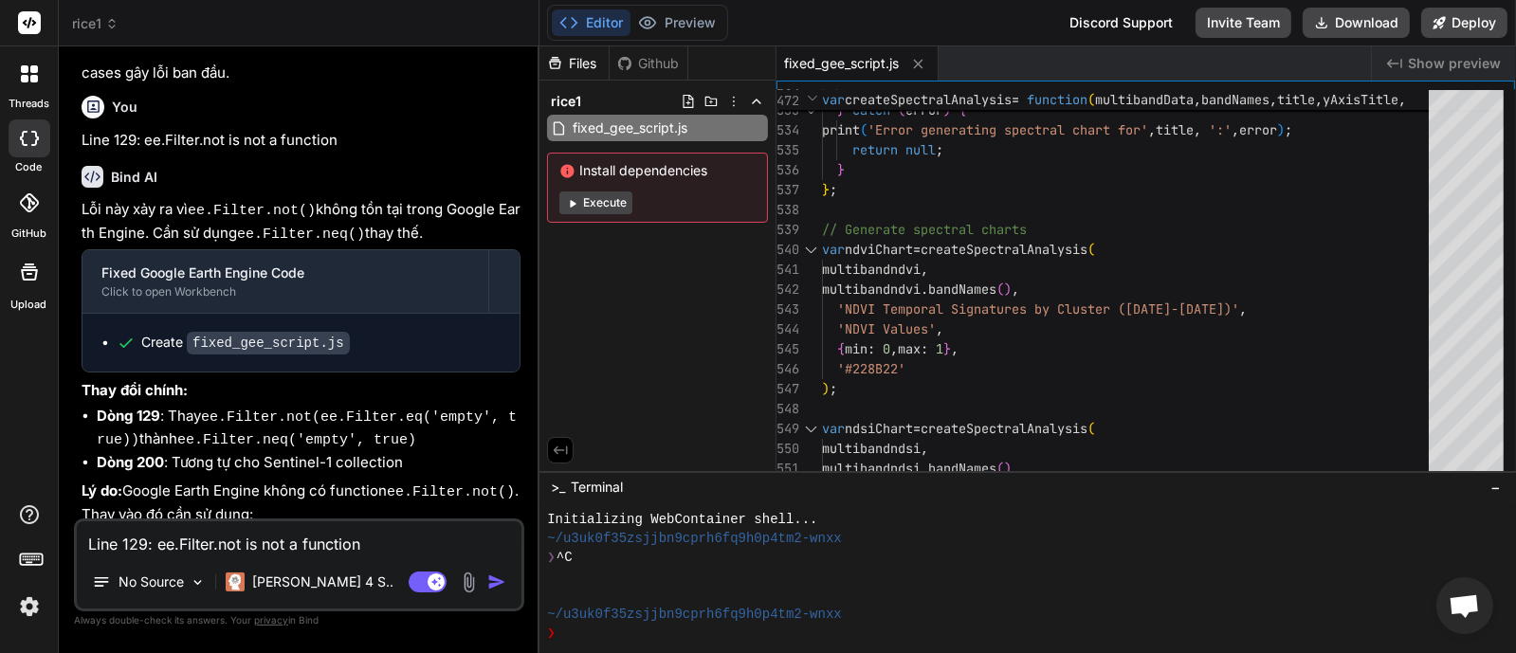
scroll to position [7871, 0]
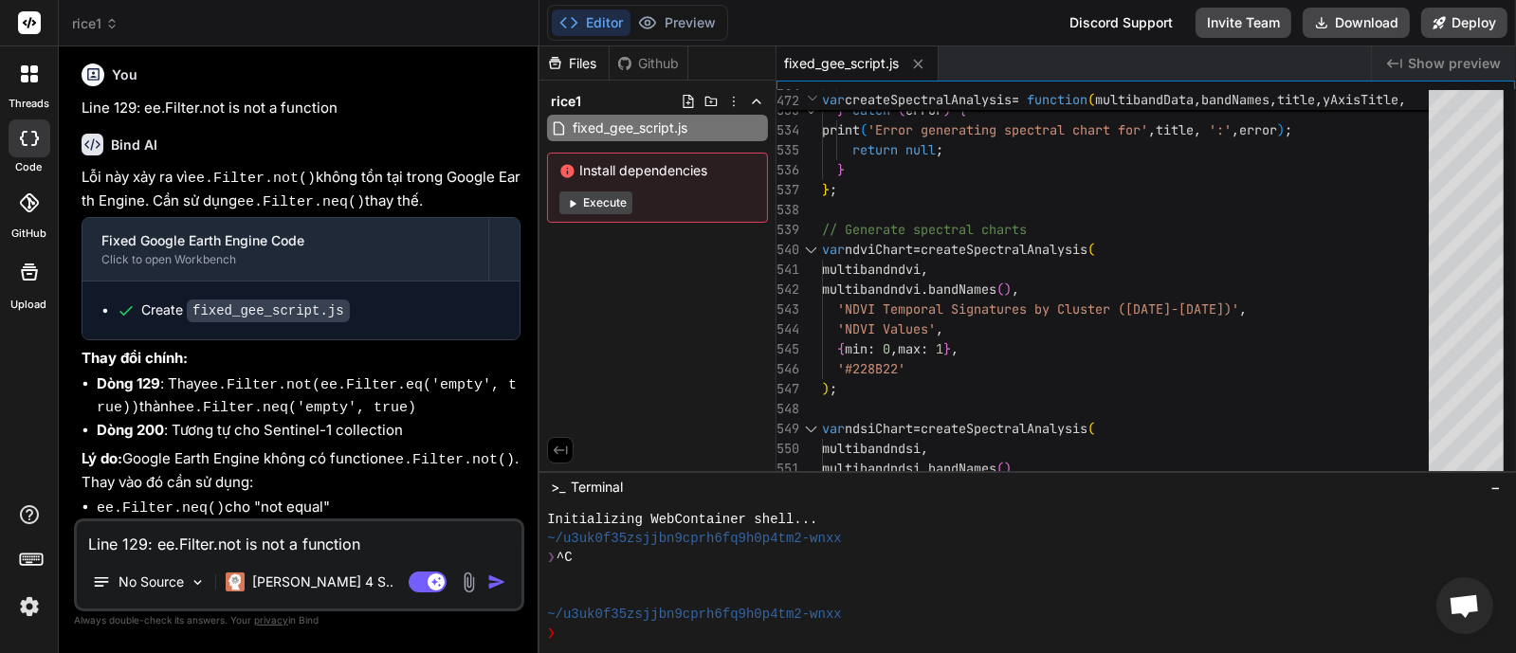
click at [294, 540] on textarea "Line 129: ee.Filter.not is not a function" at bounding box center [299, 539] width 445 height 34
type textarea "H"
type textarea "x"
type textarea "HO"
type textarea "x"
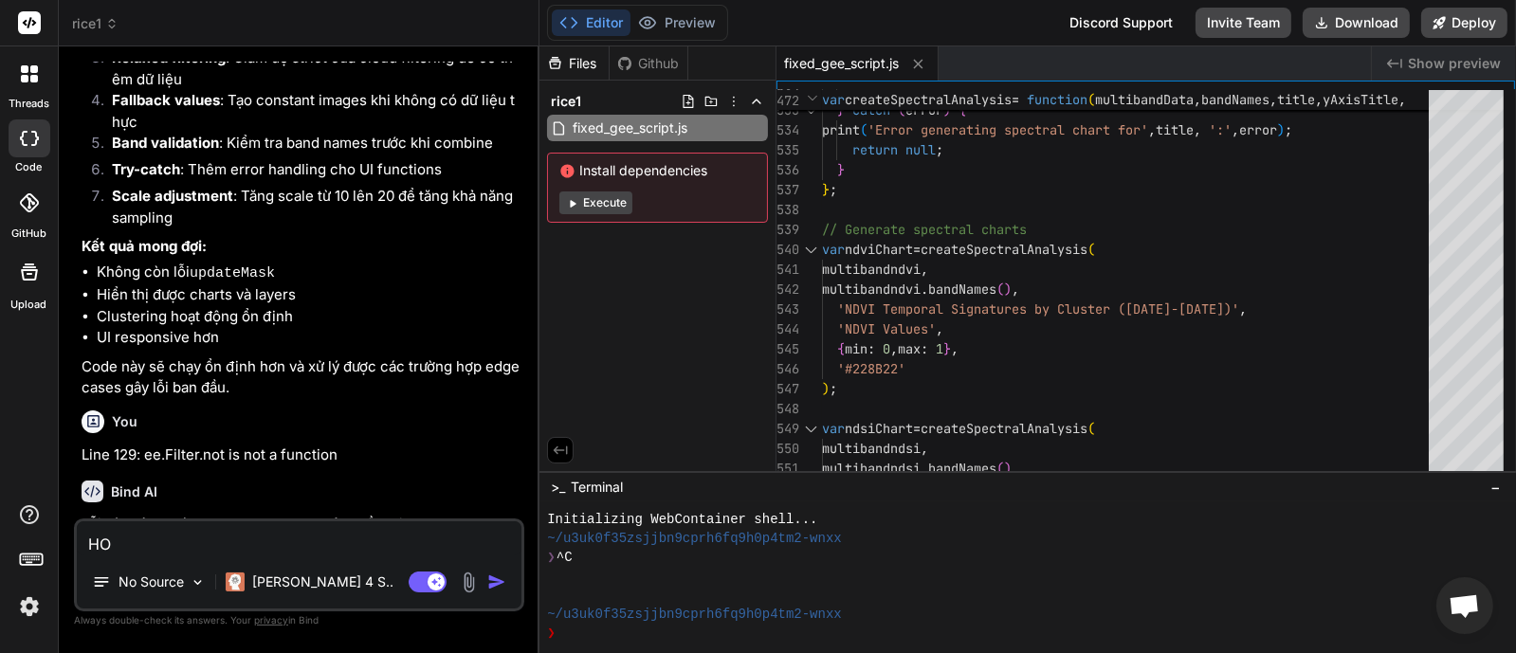
scroll to position [7634, 0]
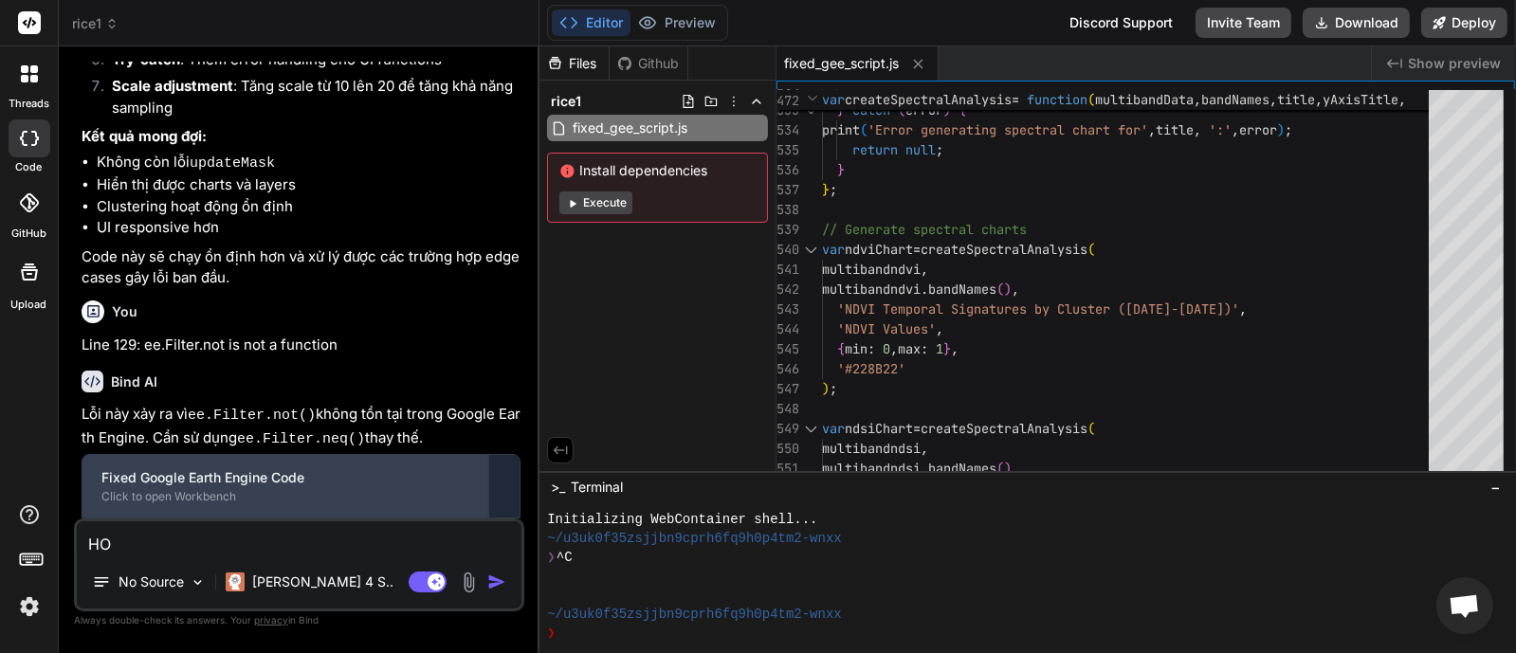
type textarea "HO"
click at [266, 468] on div "Fixed Google Earth Engine Code" at bounding box center [285, 477] width 368 height 19
click at [264, 468] on div "Fixed Google Earth Engine Code" at bounding box center [285, 477] width 368 height 19
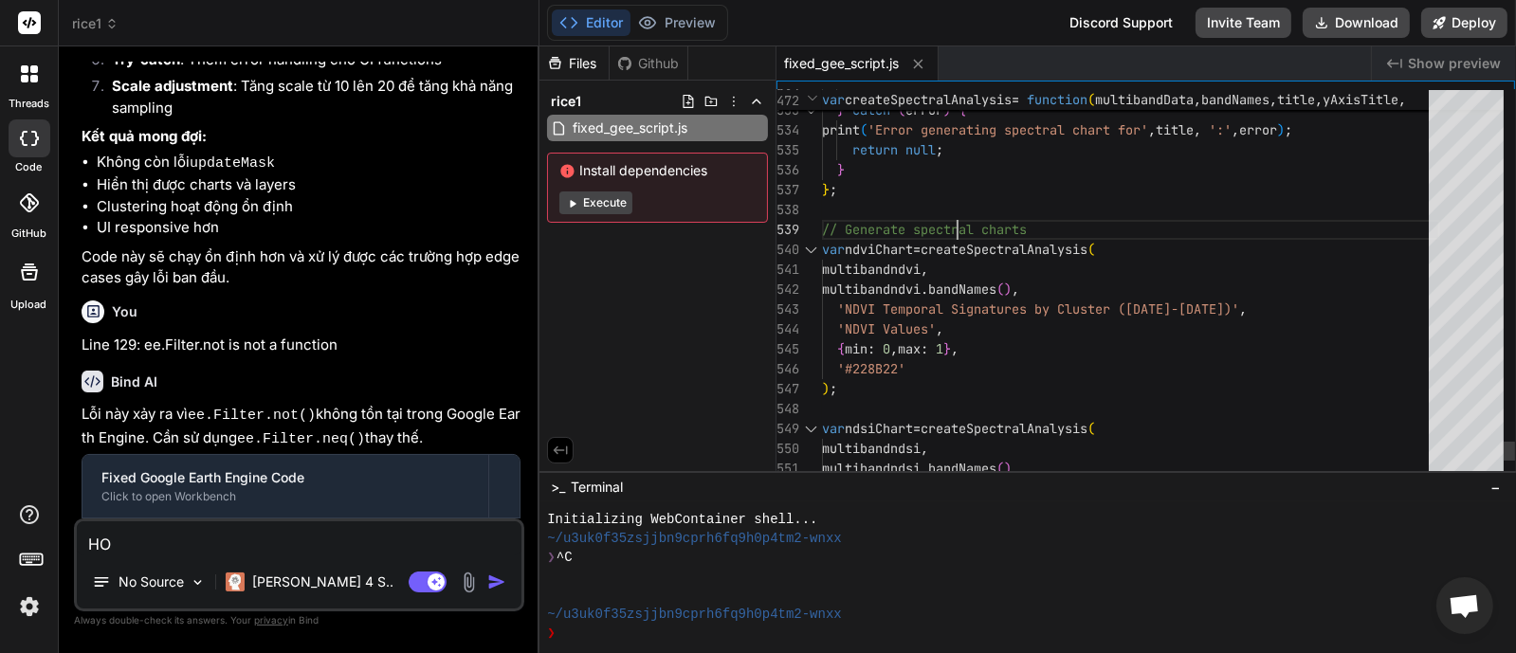
scroll to position [0, 0]
type textarea "// Define study regions using provided coordinates var CM = ee.Geometry.Polygon…"
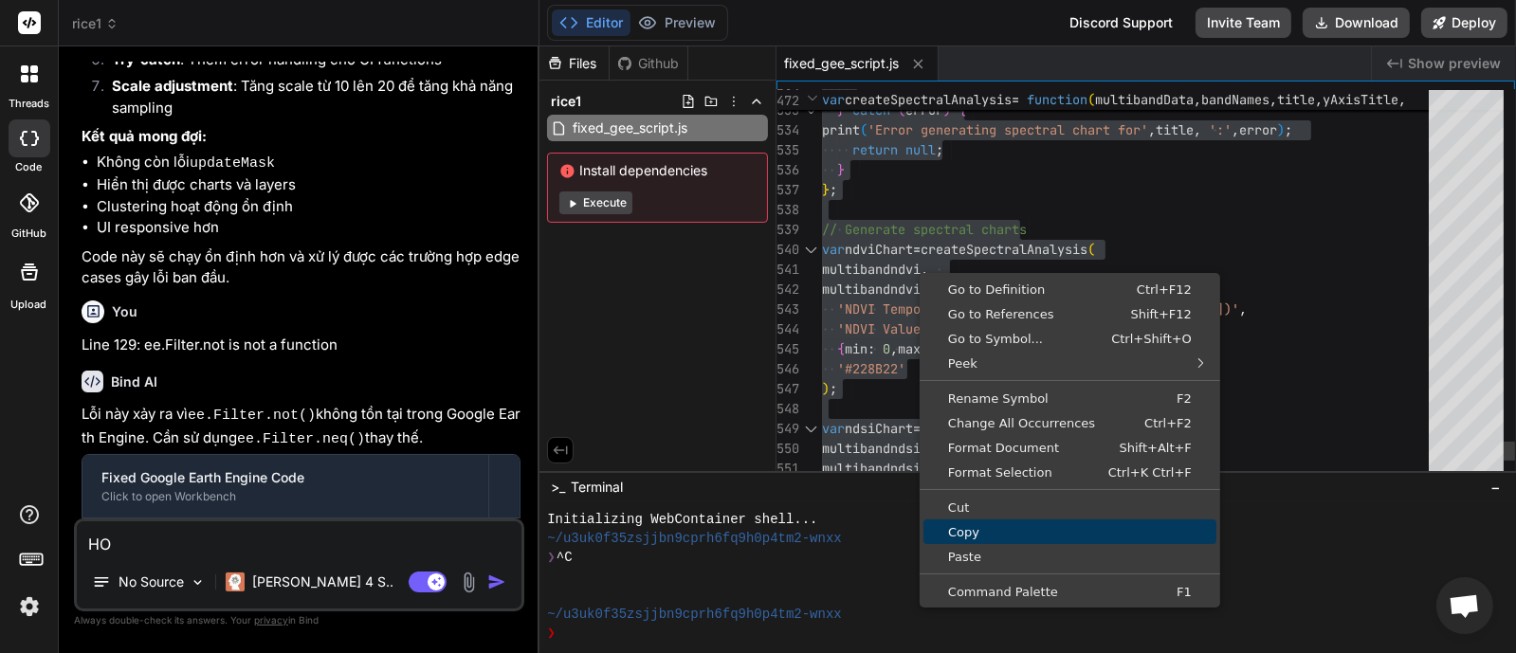
click at [982, 527] on span "Copy" at bounding box center [1070, 532] width 293 height 12
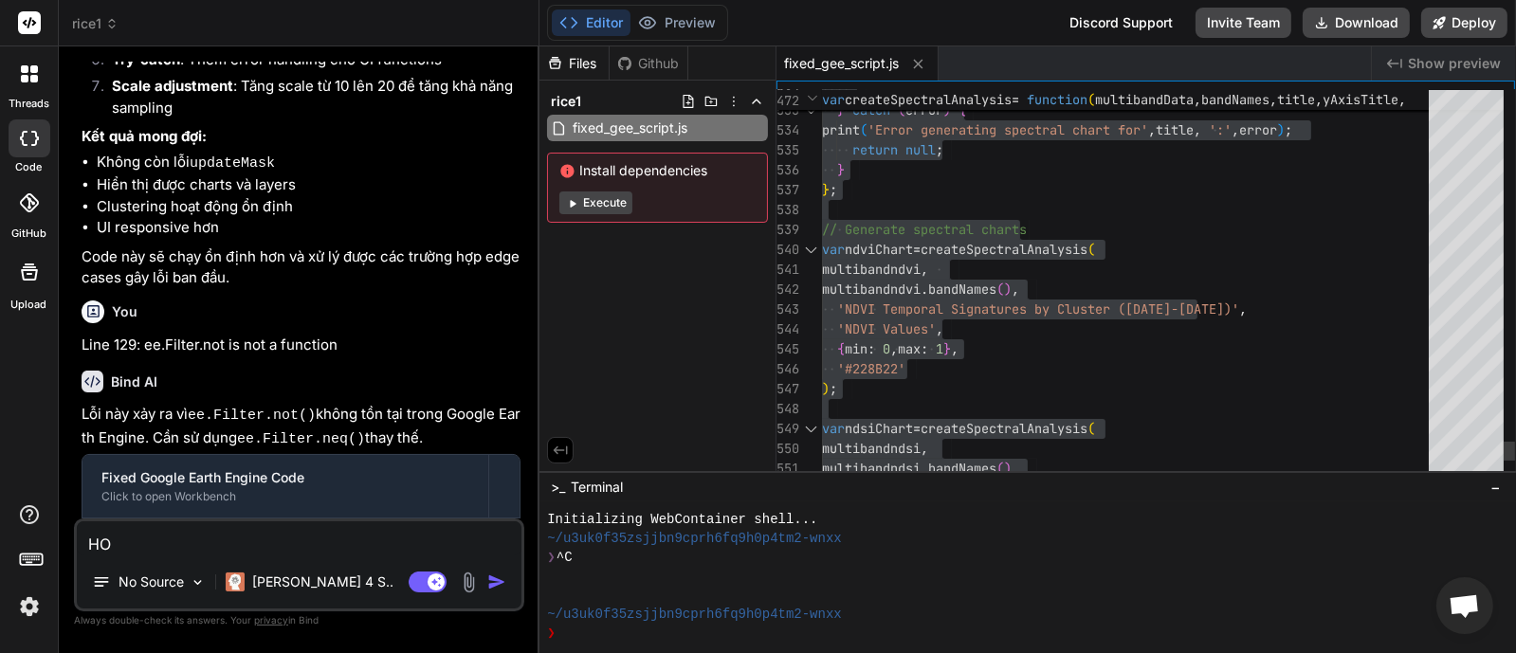
drag, startPoint x: 125, startPoint y: 542, endPoint x: 46, endPoint y: 535, distance: 79.9
click at [46, 535] on div "threads code GitHub Upload rice1 Created with Pixso. Bind AI Web Search Created…" at bounding box center [758, 326] width 1516 height 653
type textarea "T"
type textarea "x"
type textarea "TA"
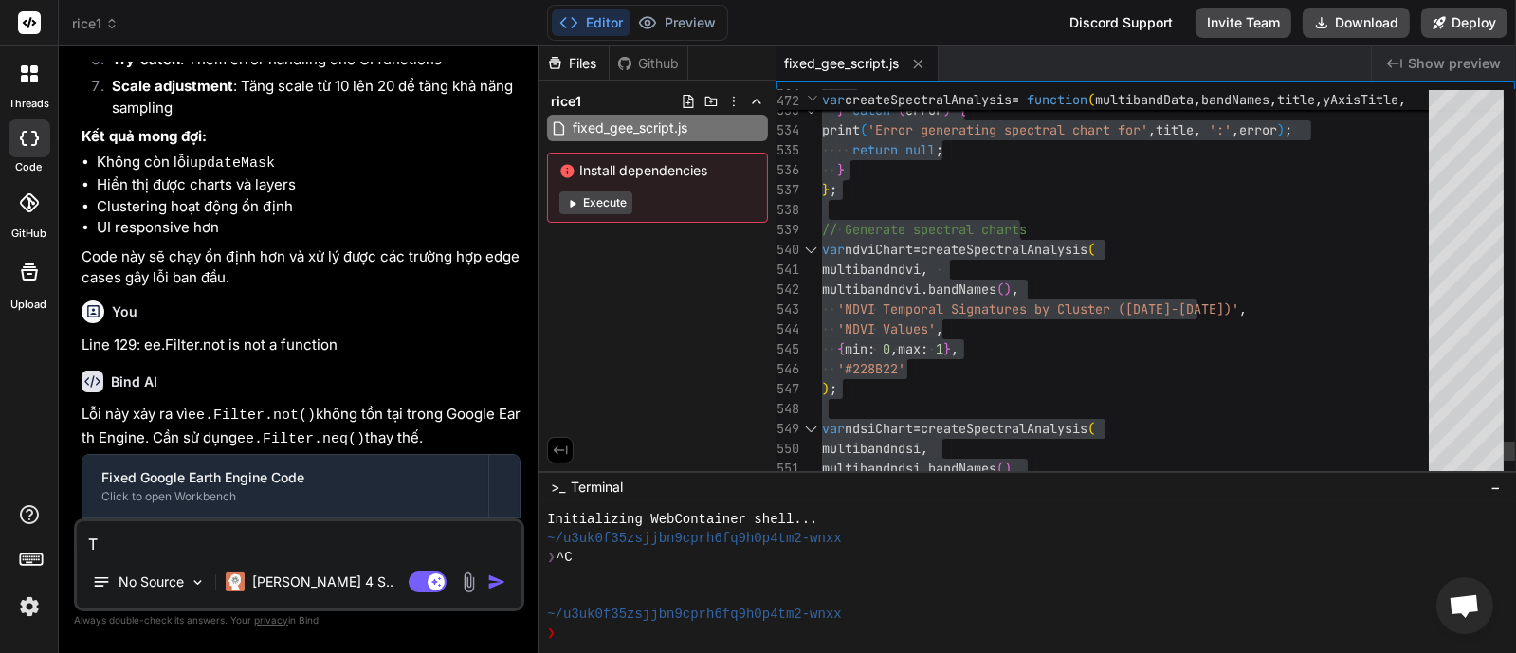
type textarea "x"
type textarea "TAI"
type textarea "x"
type textarea "TẠI"
type textarea "x"
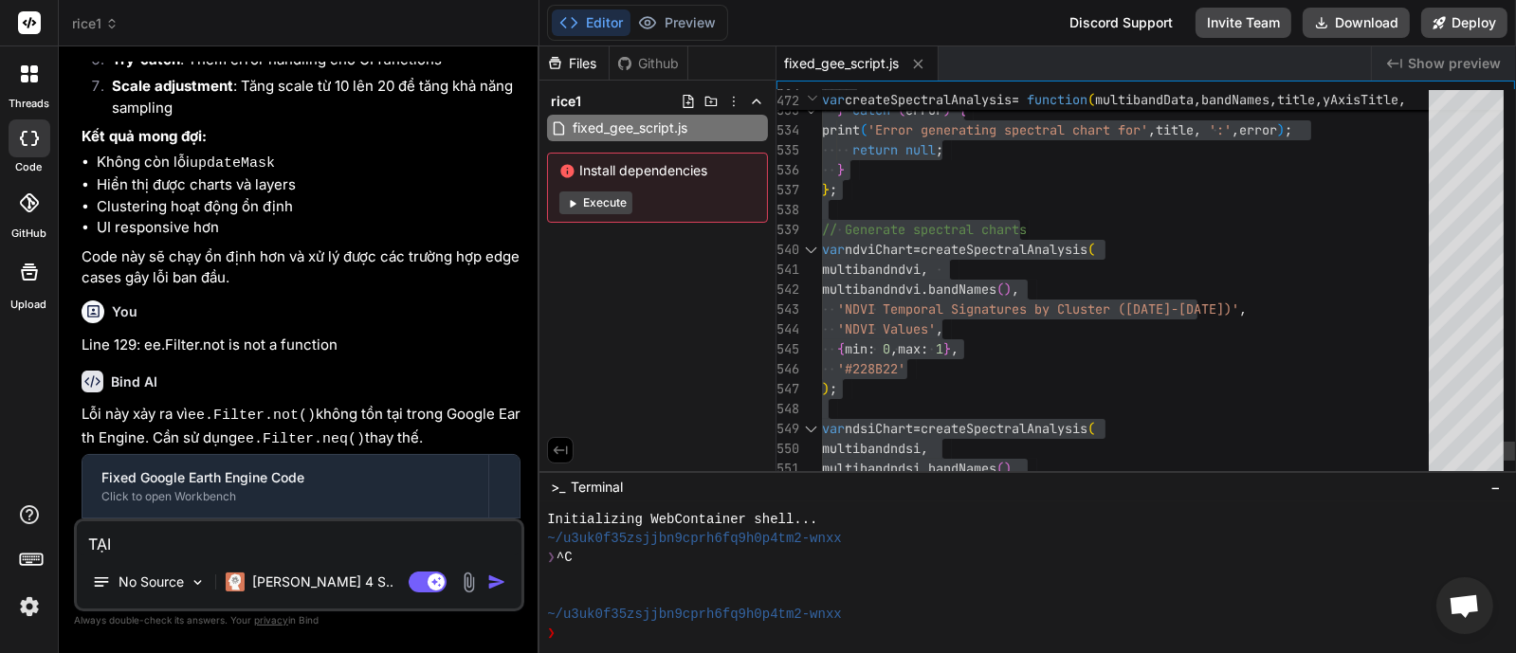
type textarea "TẠI"
type textarea "x"
type textarea "TẠI S"
type textarea "x"
type textarea "TẠI SA"
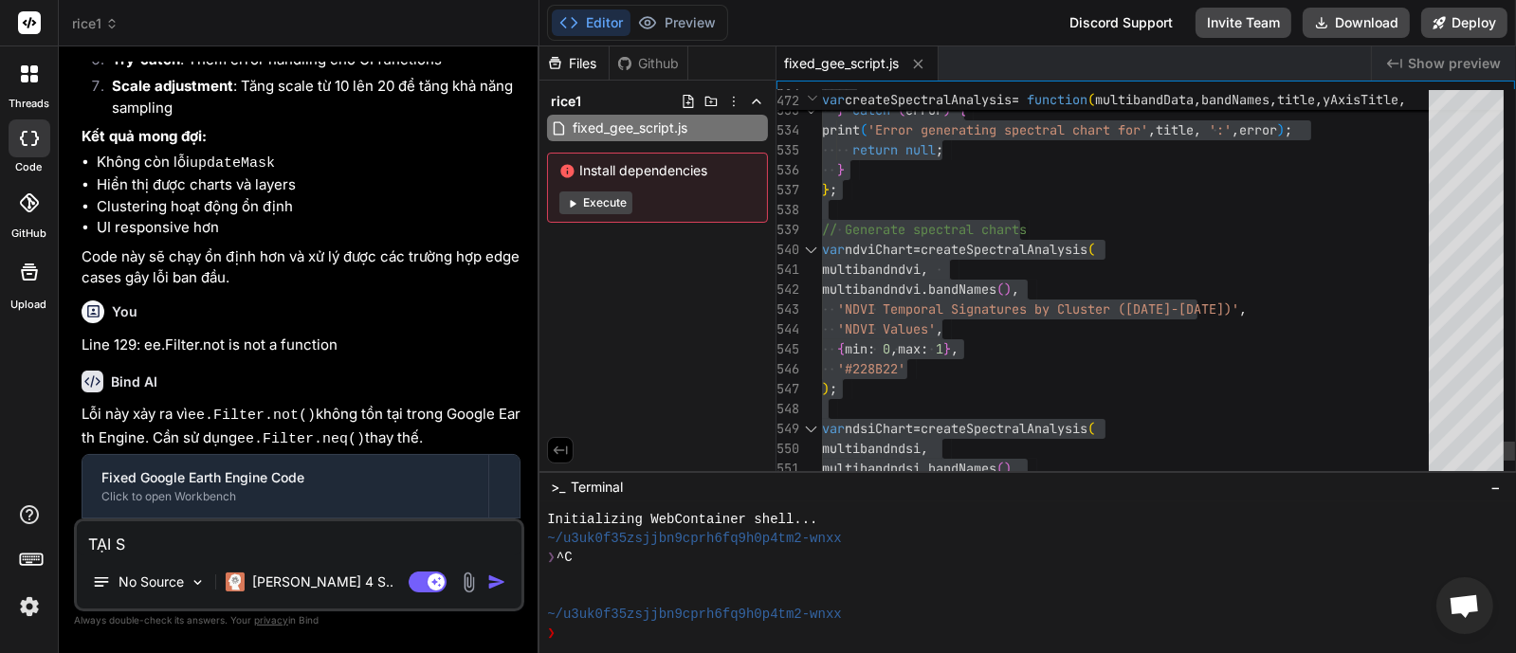
type textarea "x"
type textarea "TẠI SAO"
type textarea "x"
type textarea "TẠI SAO"
type textarea "x"
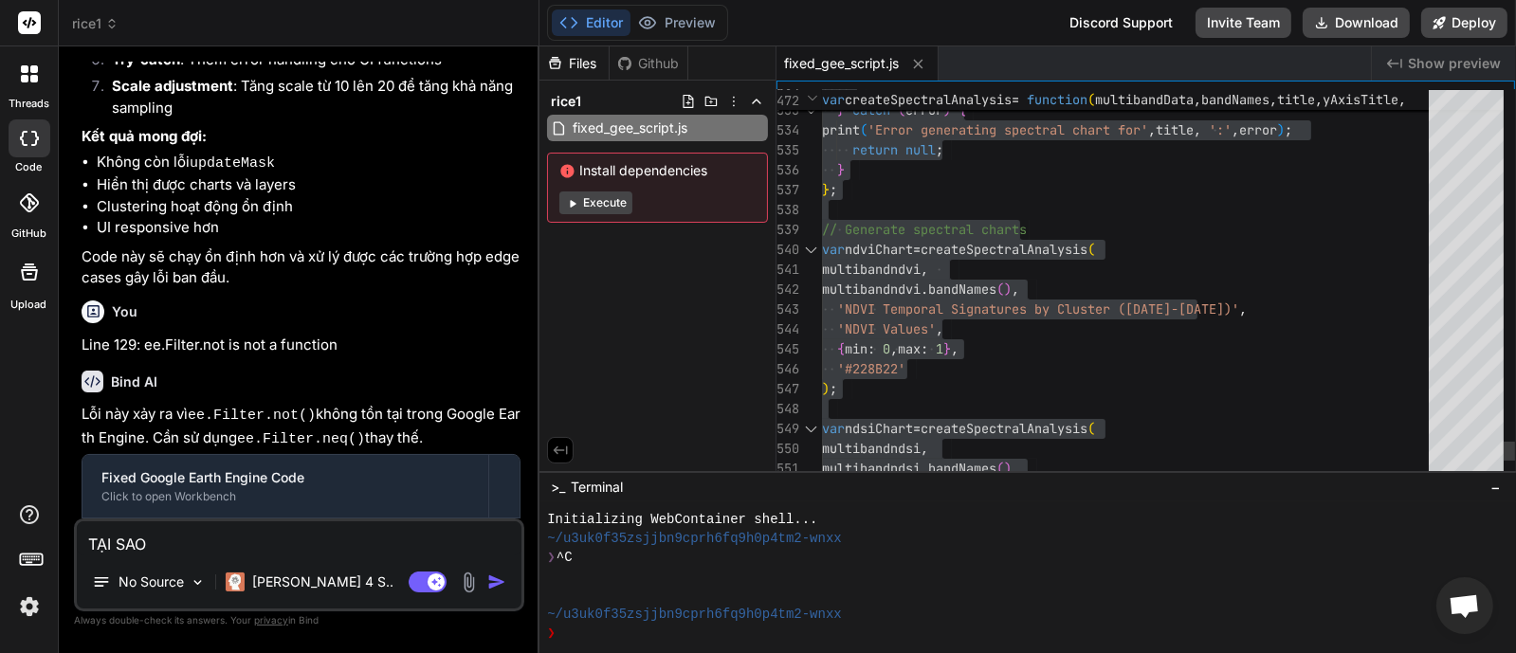
type textarea "TẠI SAO L"
type textarea "x"
type textarea "TẠI SAO LO"
type textarea "x"
type textarea "TẠI SAO LÔ"
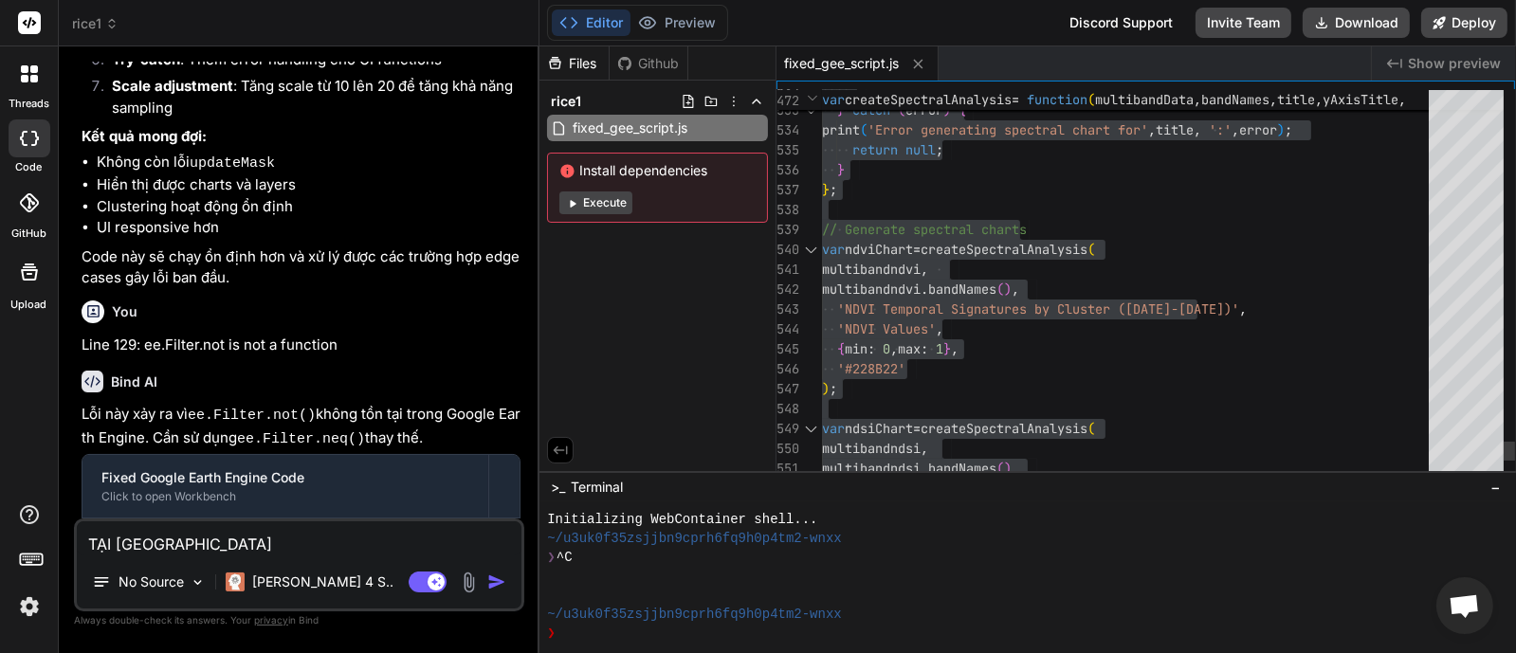
type textarea "x"
type textarea "TẠI SAO LÔI"
type textarea "x"
type textarea "TẠI SAO LỖI"
type textarea "x"
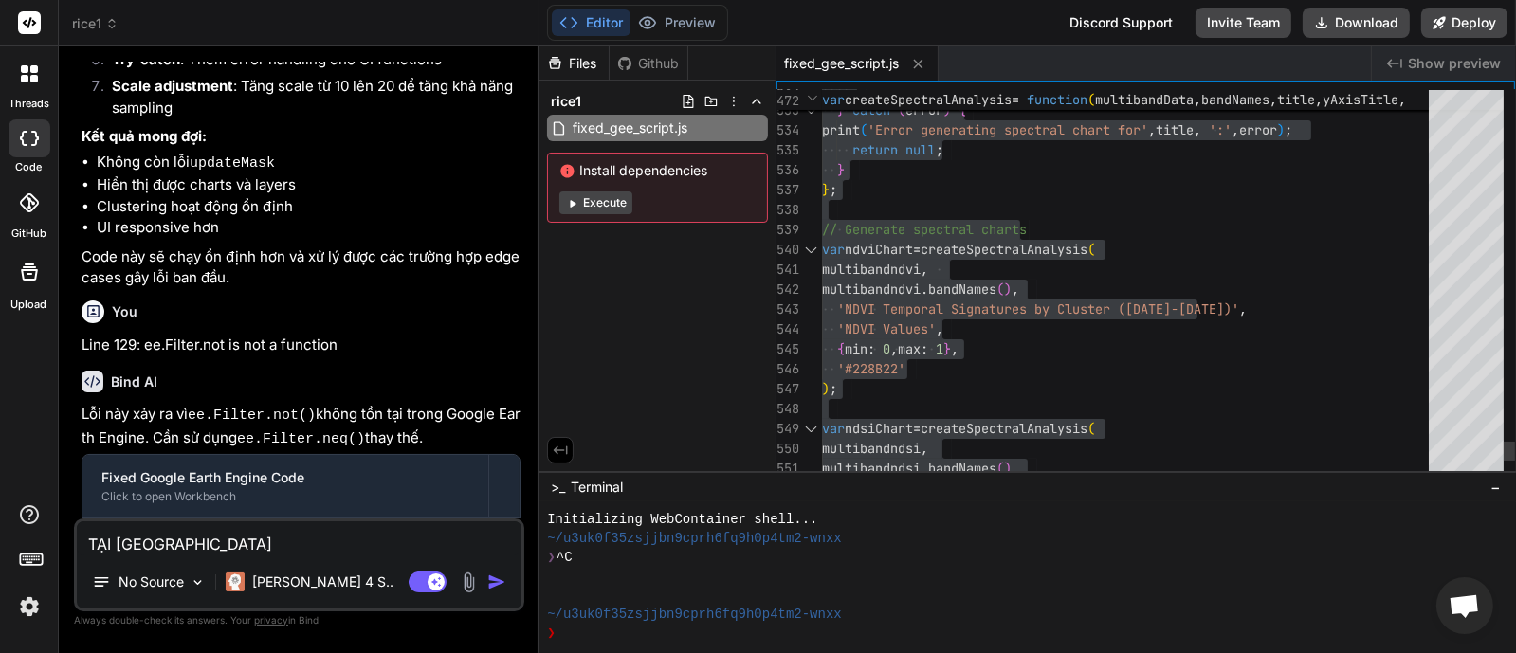
type textarea "TẠI SAO LỖI:"
type textarea "x"
type textarea "TẠI SAO LỖI:"
type textarea "x"
paste textarea "Monthly NDVI Collection size: Number (Error) Image.rename: The number of names …"
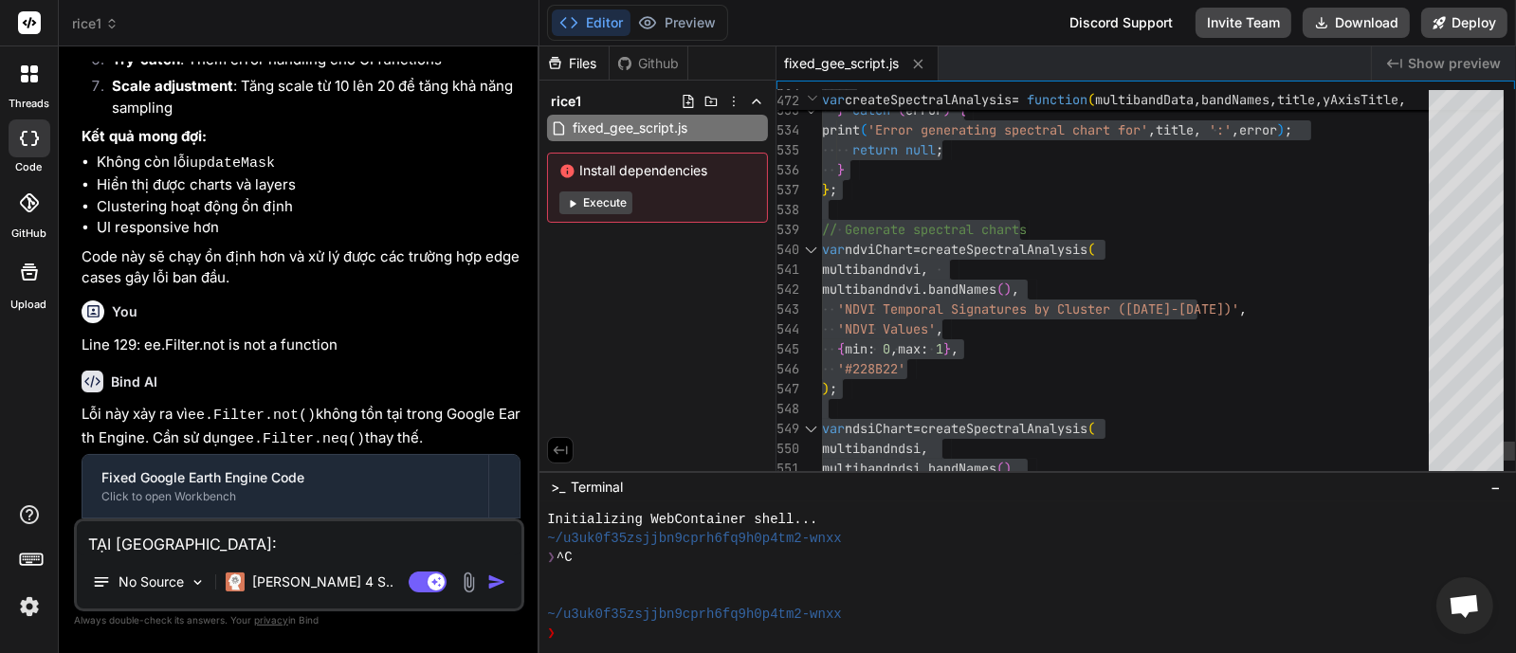
type textarea "TẠI SAO LỖI: Monthly NDVI Collection size: Number (Error) Image.rename: The num…"
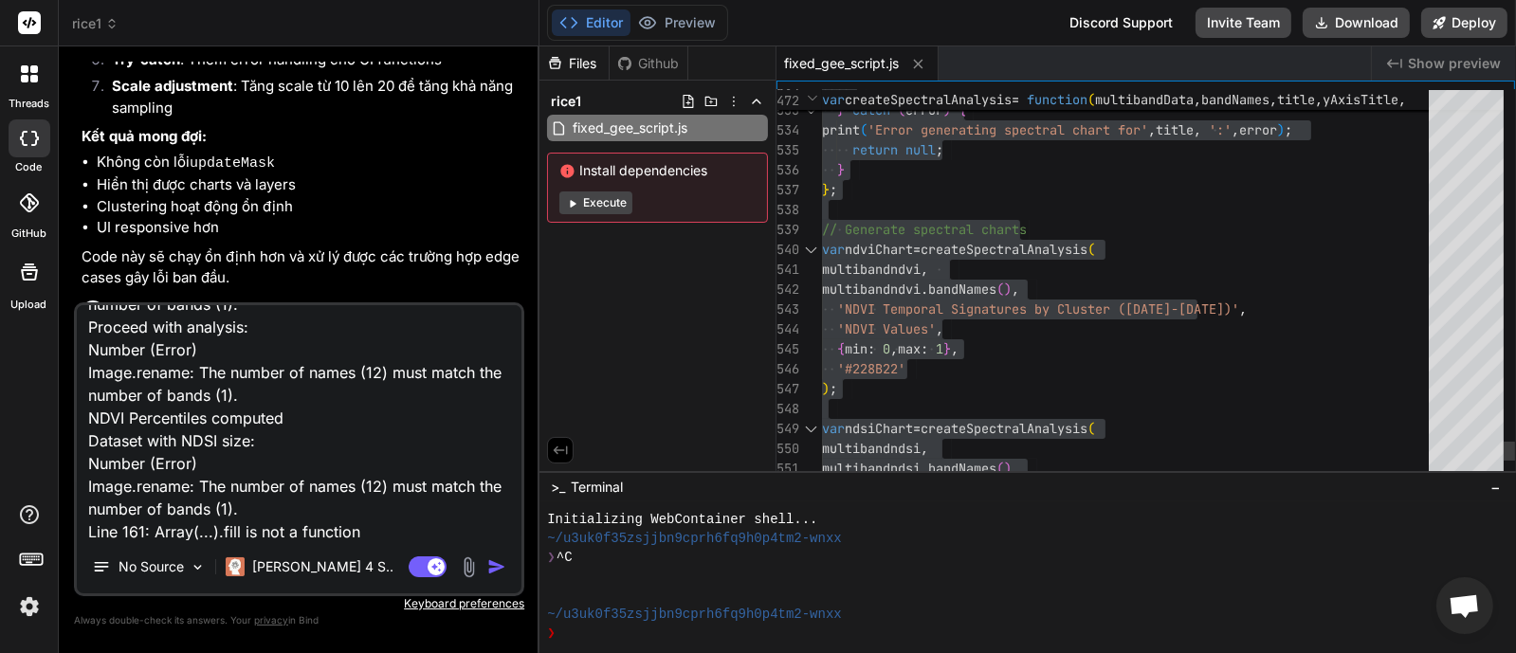
type textarea "x"
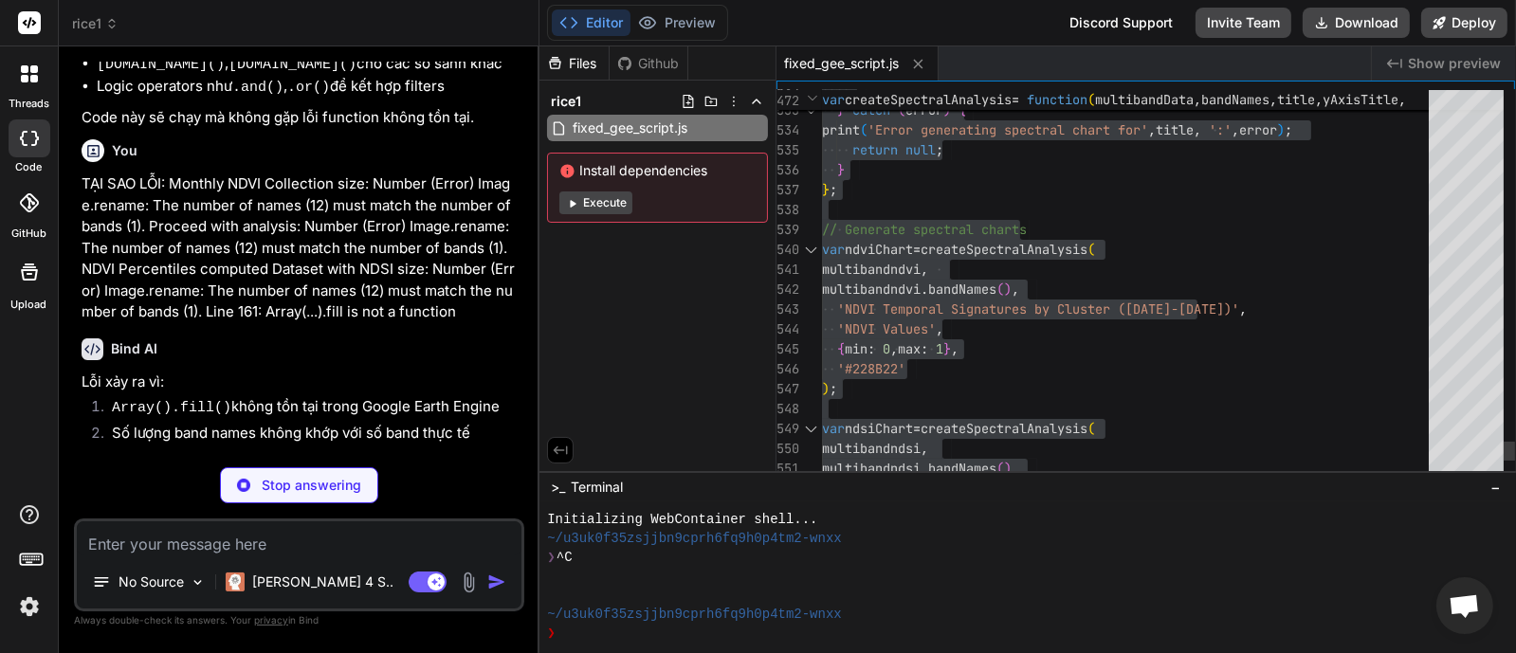
scroll to position [8405, 0]
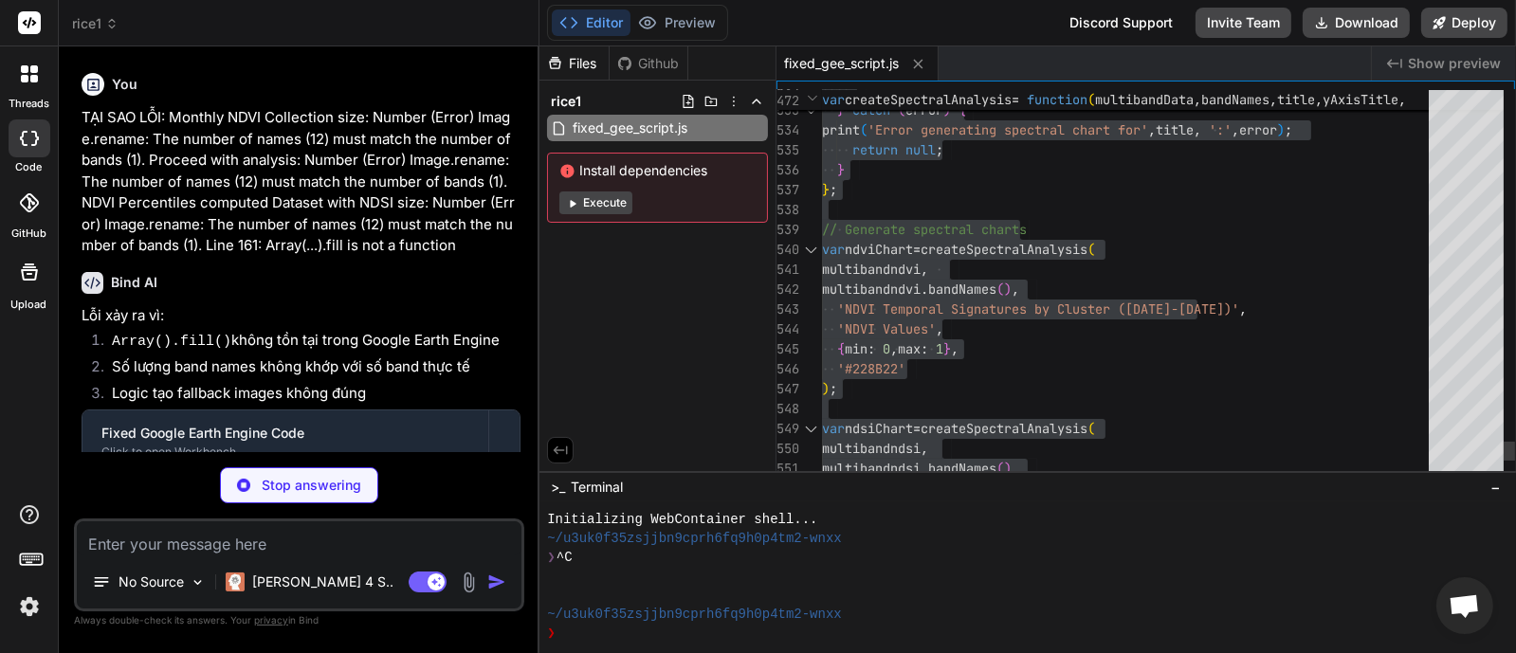
type textarea "x"
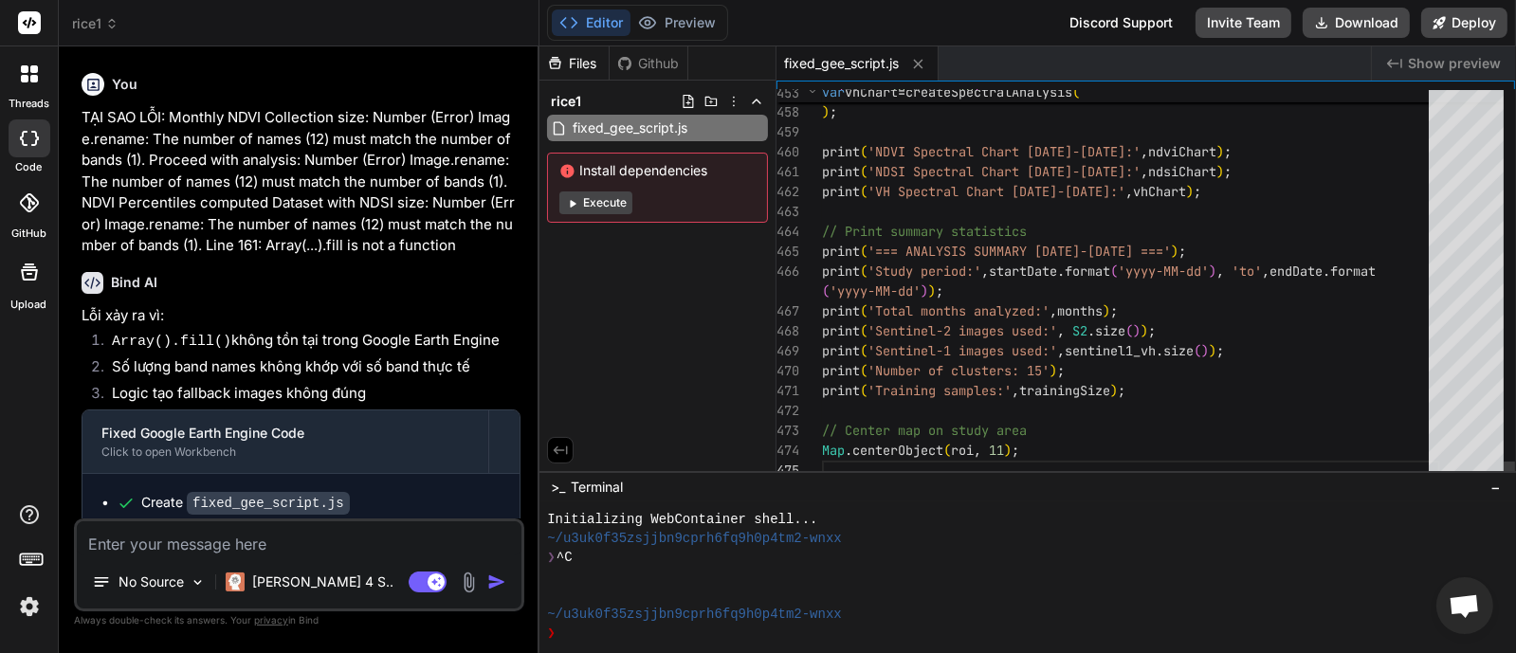
type textarea "x"
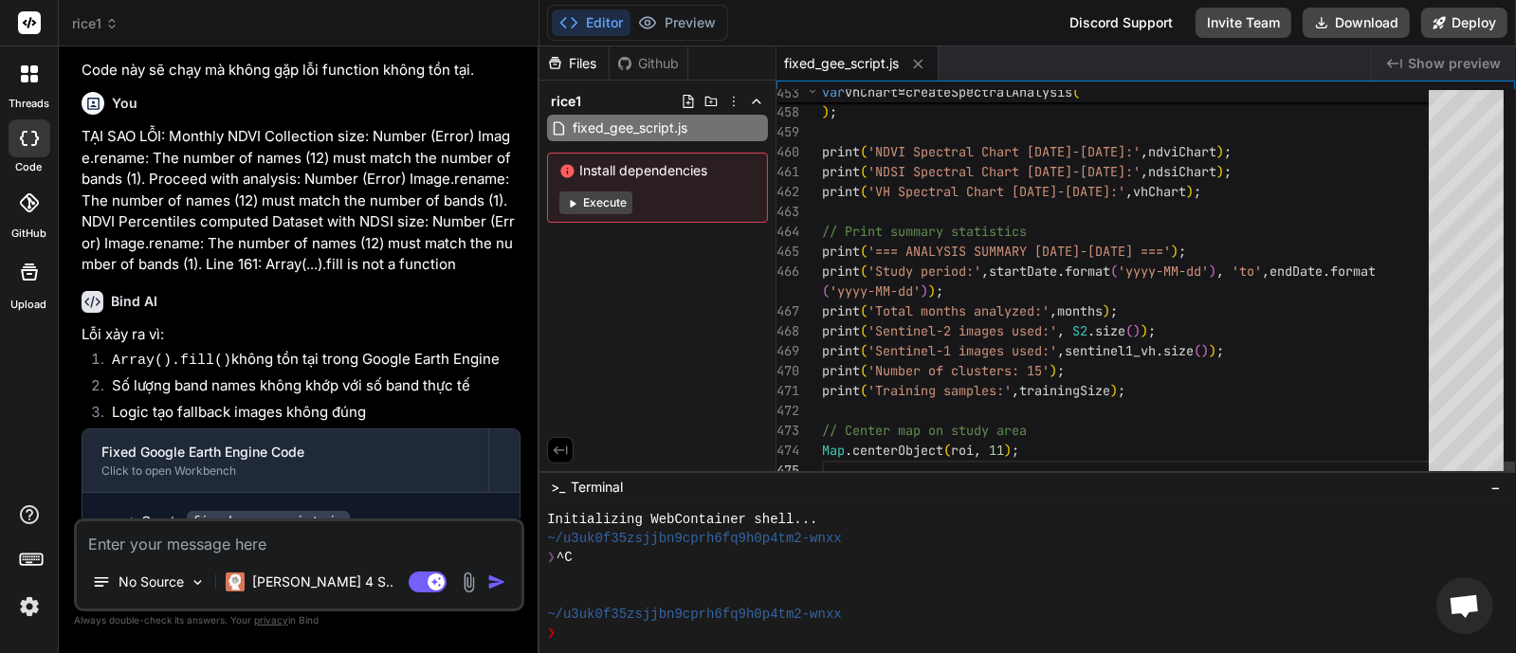
scroll to position [8505, 0]
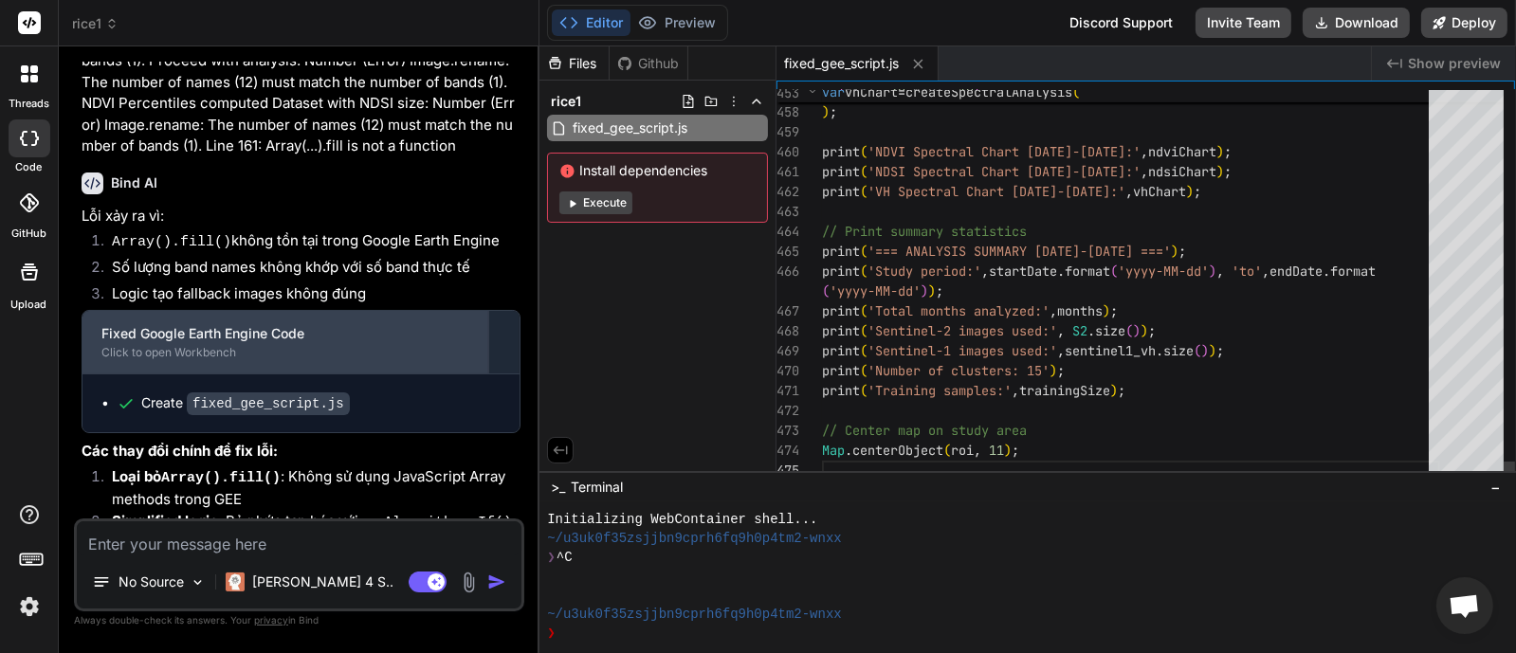
click at [303, 311] on div "Fixed Google Earth Engine Code Click to open Workbench" at bounding box center [286, 342] width 406 height 63
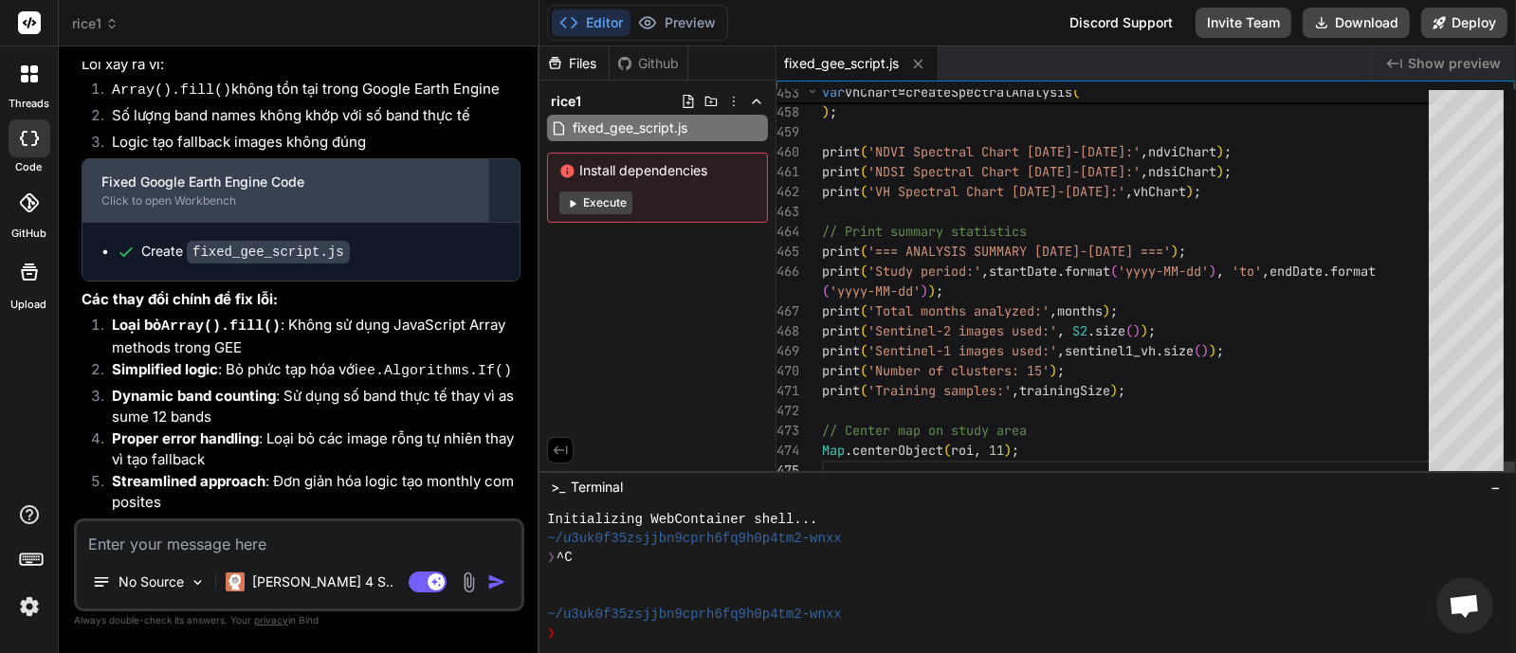
scroll to position [8742, 0]
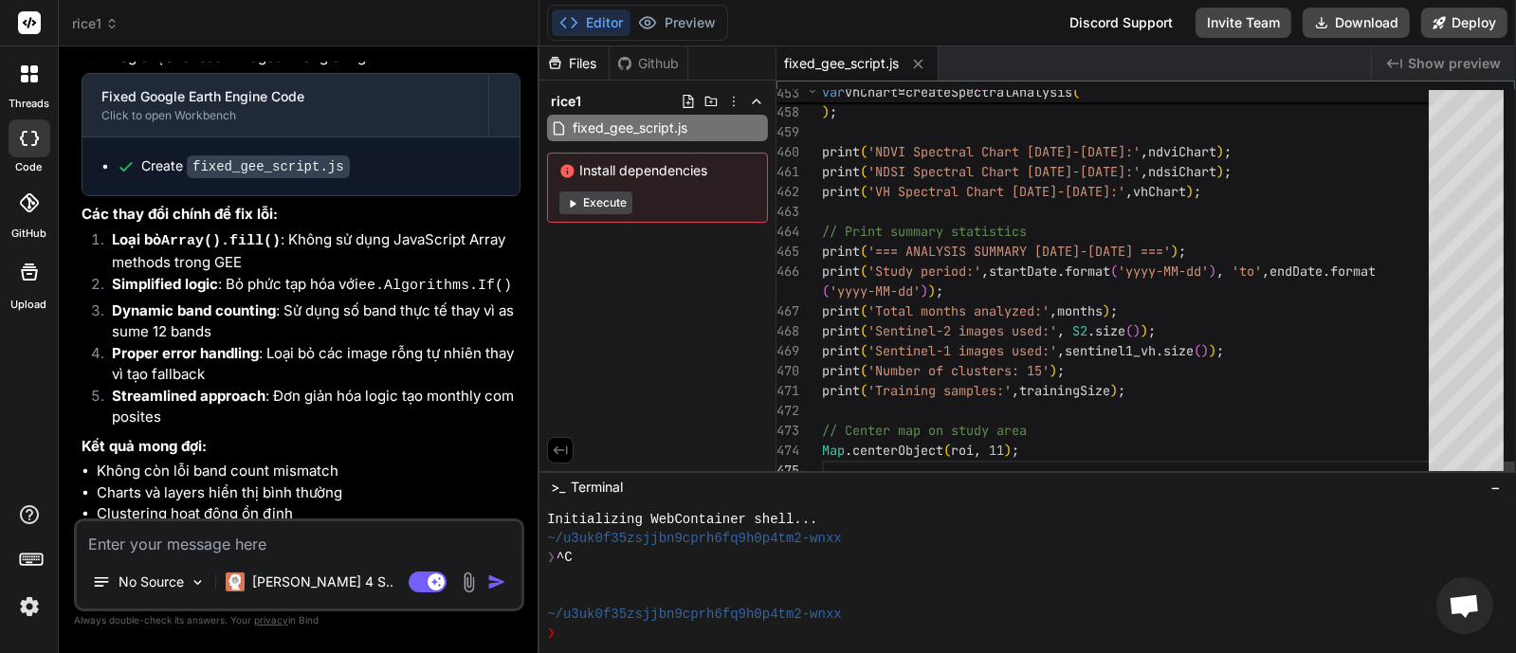
type textarea "// Define study regions using provided coordinates var CM = ee.Geometry.Polygon…"
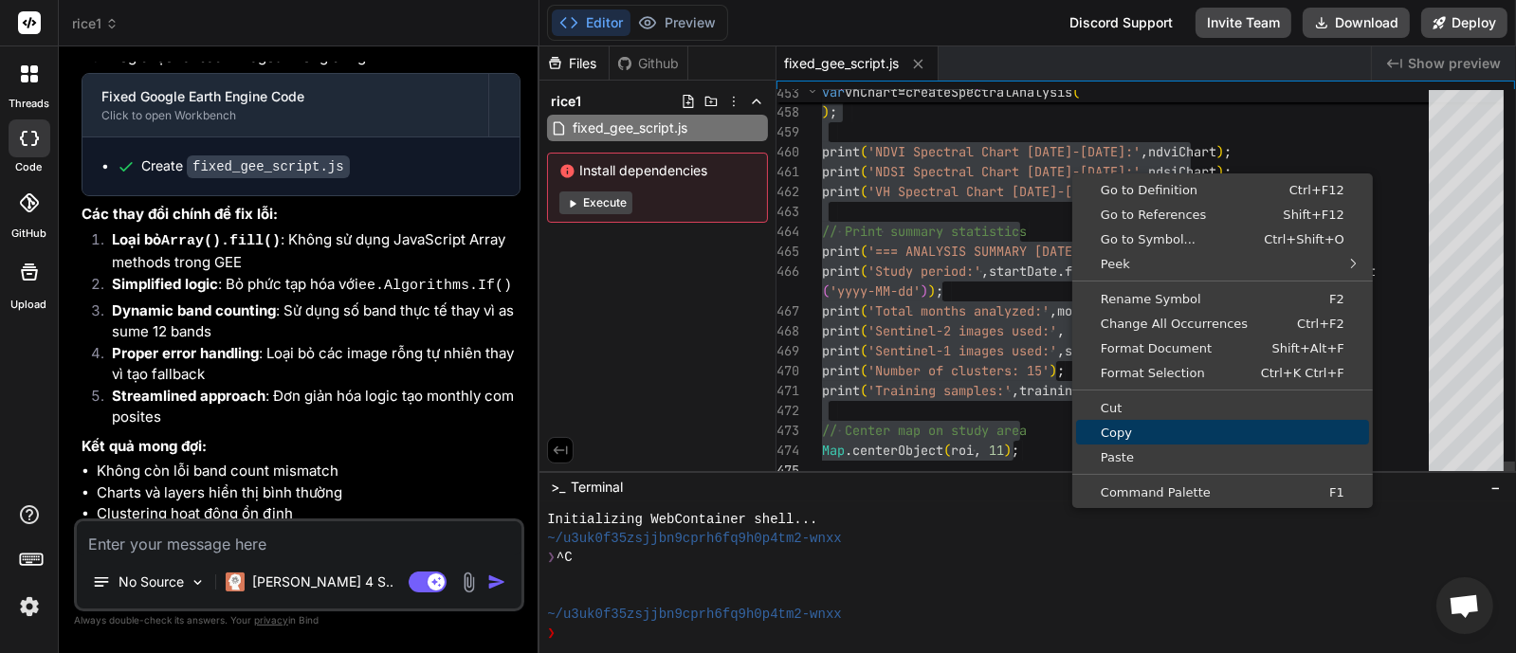
click at [1137, 430] on span "Copy" at bounding box center [1222, 433] width 293 height 12
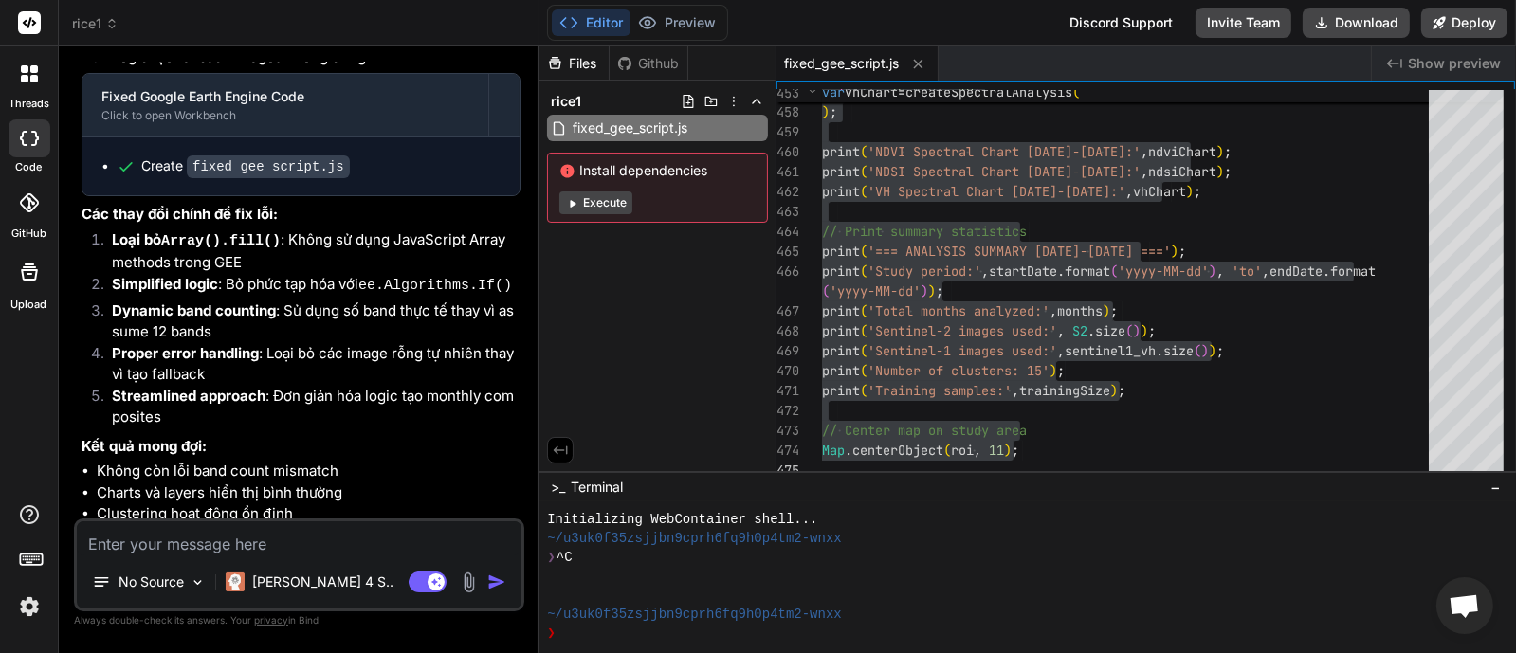
click at [340, 545] on textarea at bounding box center [299, 539] width 445 height 34
paste textarea "Training samples: Number (Error) Image.updateMask: If one image has no bands, t…"
type textarea "Training samples: Number (Error) Image.updateMask: If one image has no bands, t…"
type textarea "x"
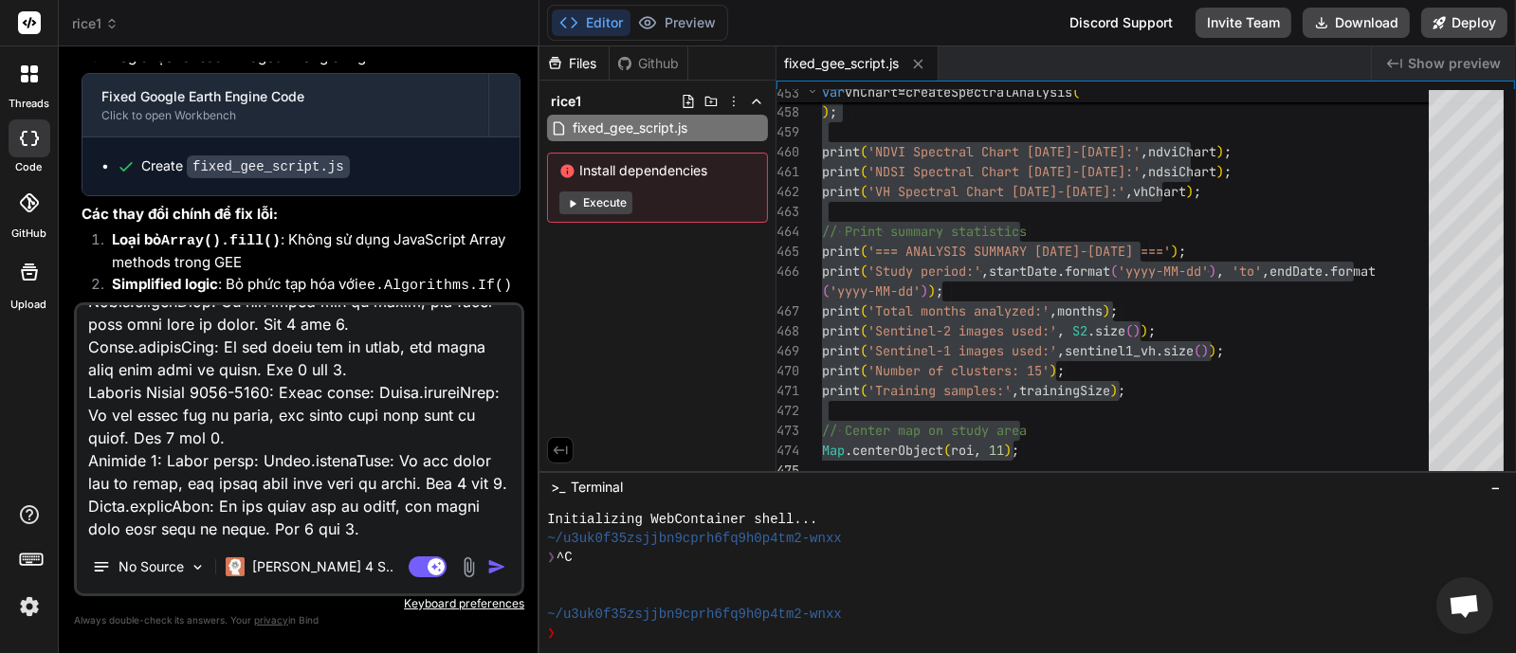
type textarea "Training samples: Number (Error) Image.updateMask: If one image has no bands, t…"
click at [497, 562] on img "button" at bounding box center [496, 567] width 19 height 19
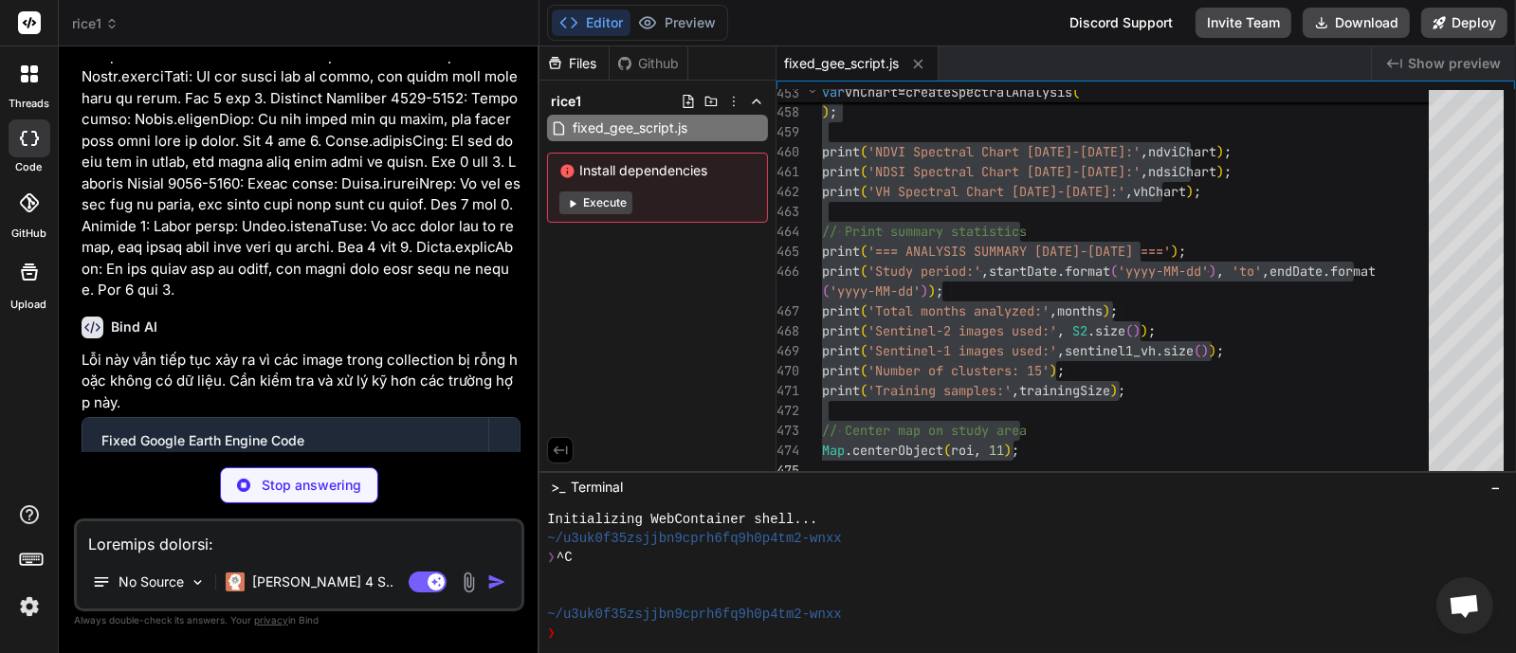
scroll to position [9579, 0]
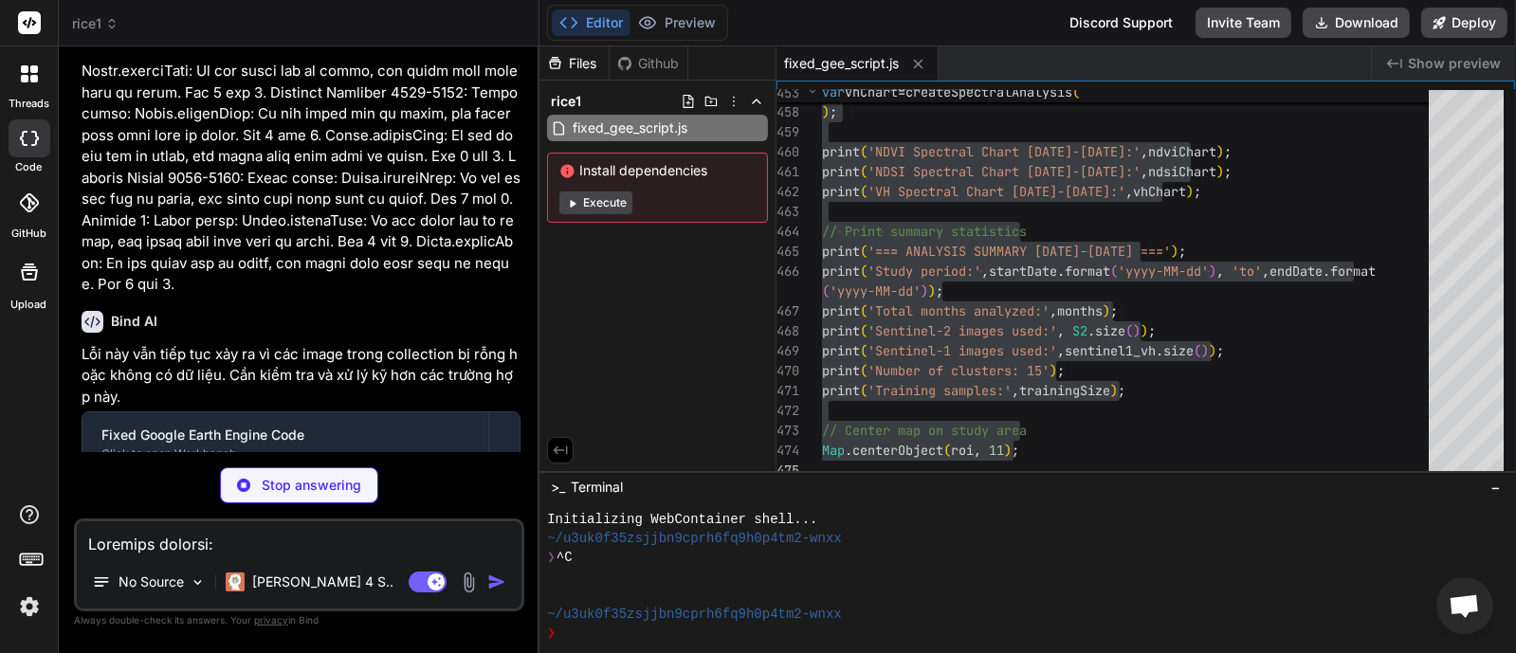
type textarea "x"
type textarea "print('Valid images after processing:', validDatasetS2.size()); print('Monthly …"
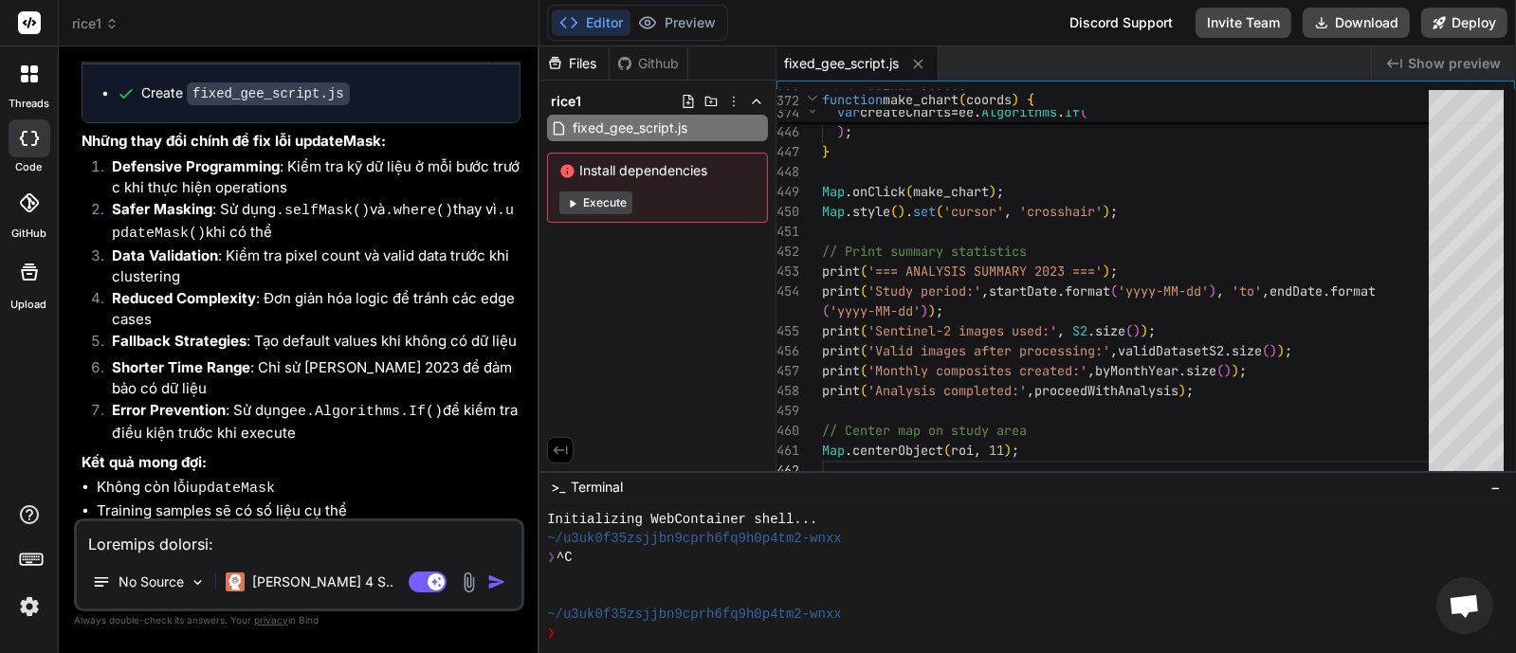
scroll to position [10025, 0]
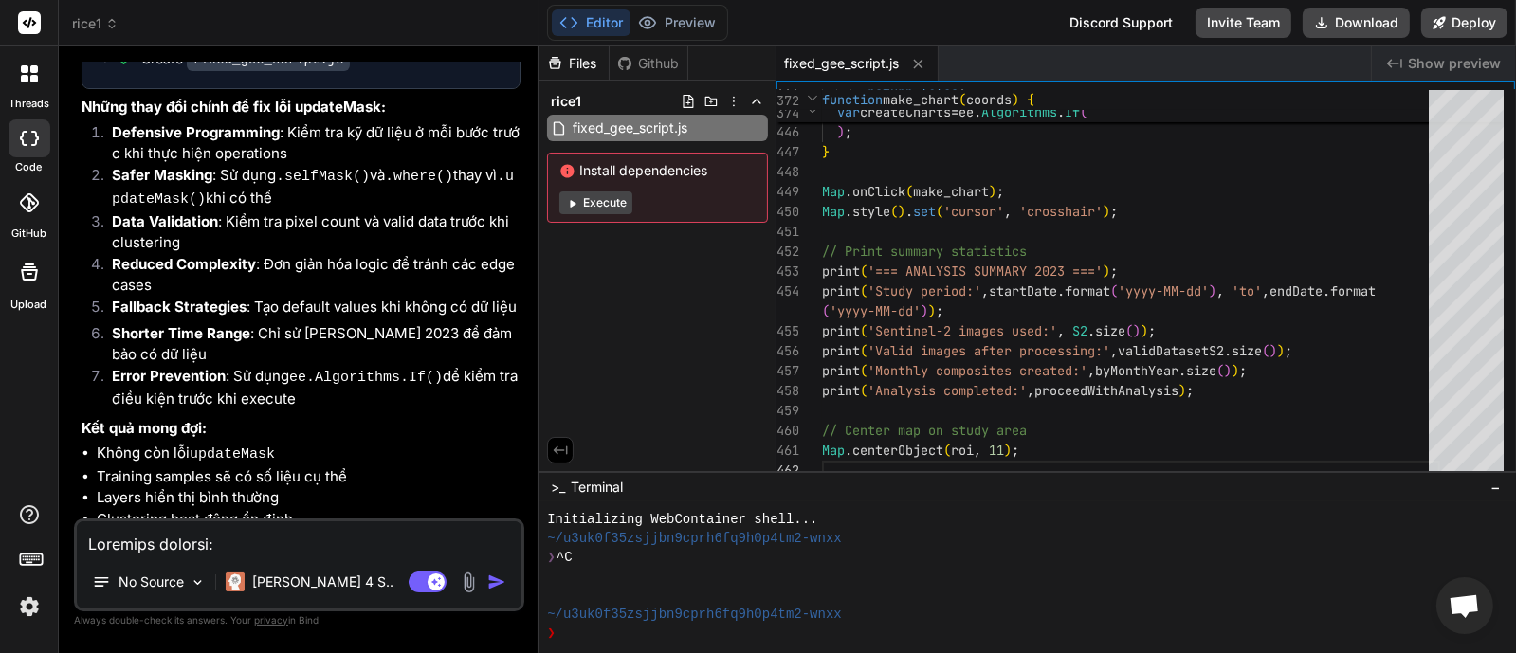
type textarea "x"
type textarea "// Define study regions using provided coordinates var CM = ee.Geometry.Polygon…"
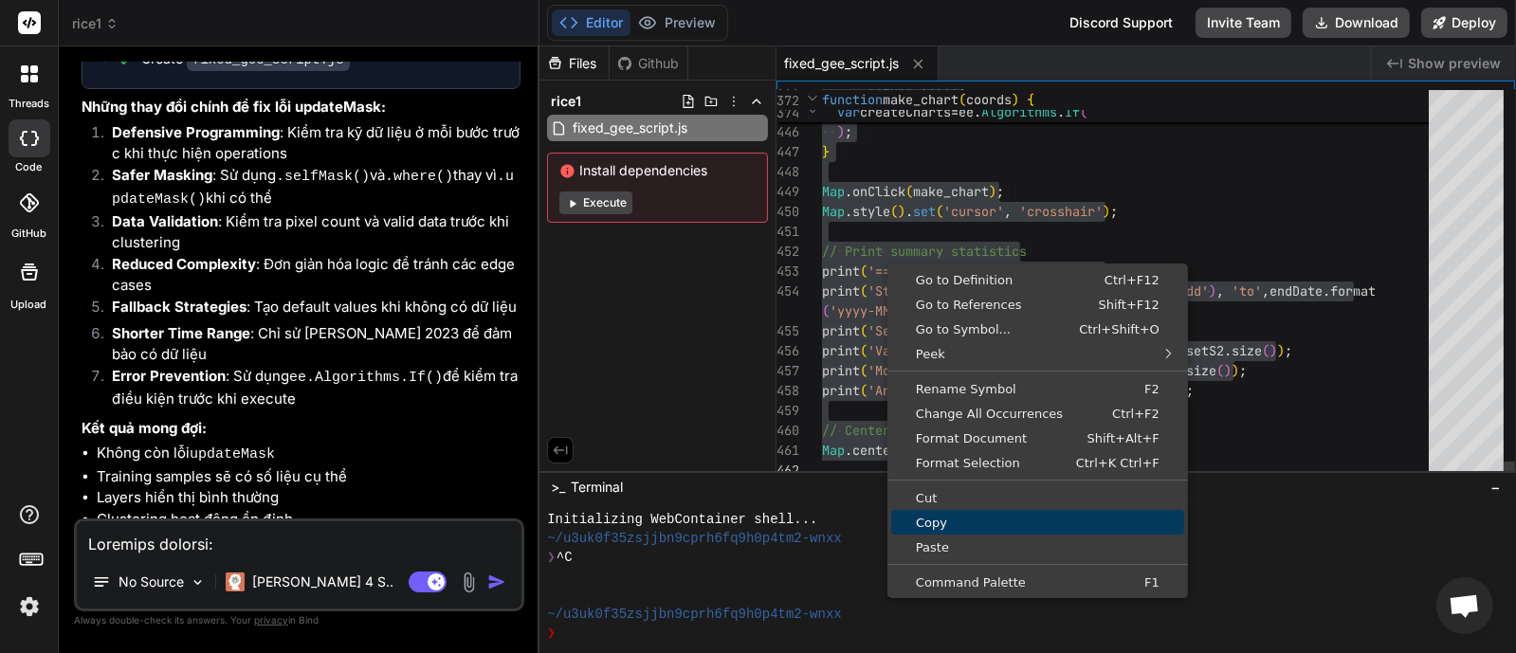
click at [951, 518] on span "Copy" at bounding box center [1037, 523] width 293 height 12
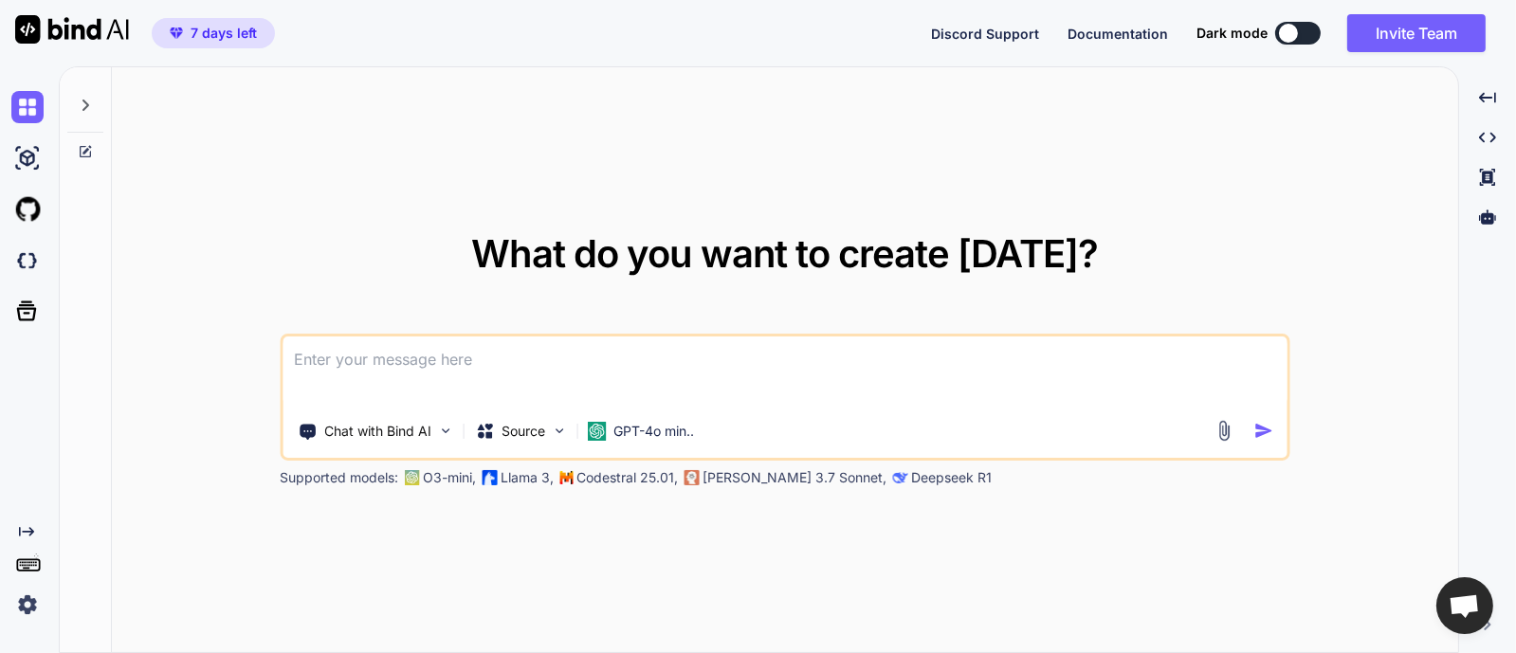
click at [34, 602] on img at bounding box center [27, 605] width 32 height 32
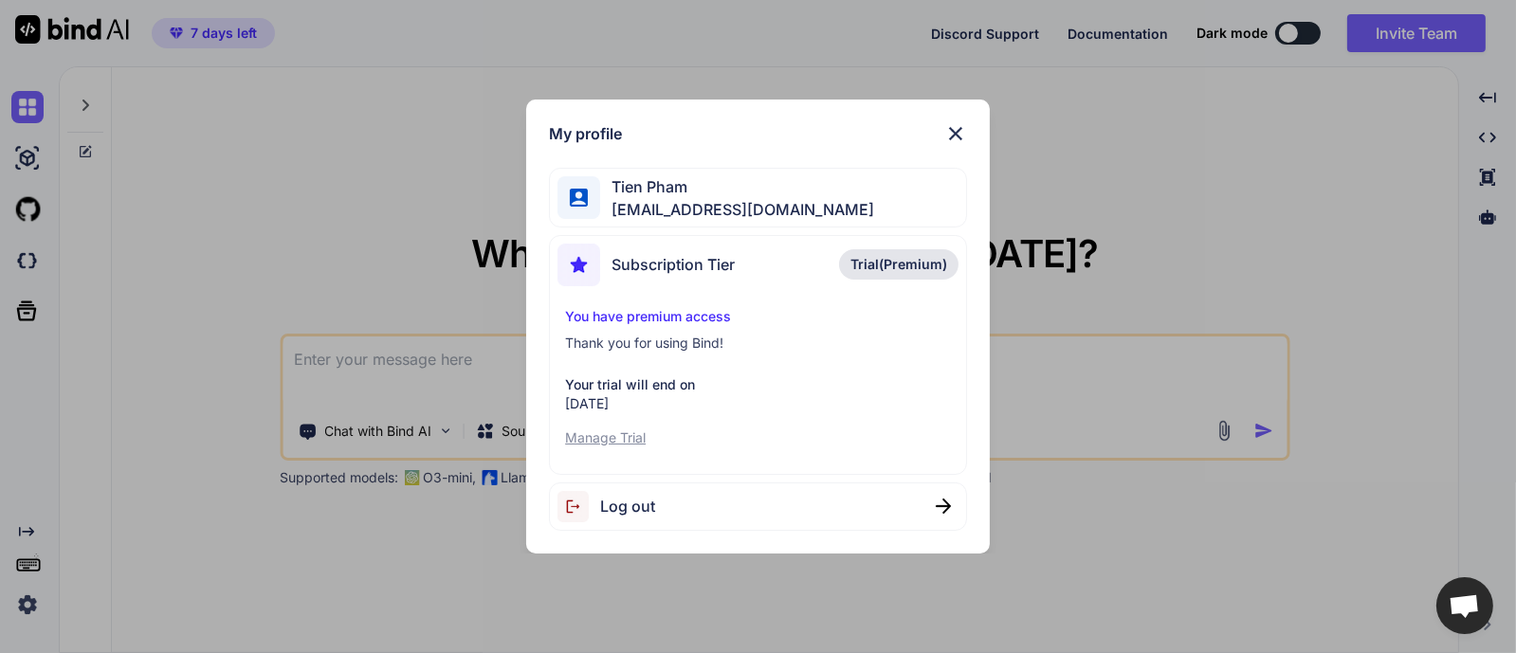
click at [953, 139] on img at bounding box center [956, 133] width 23 height 23
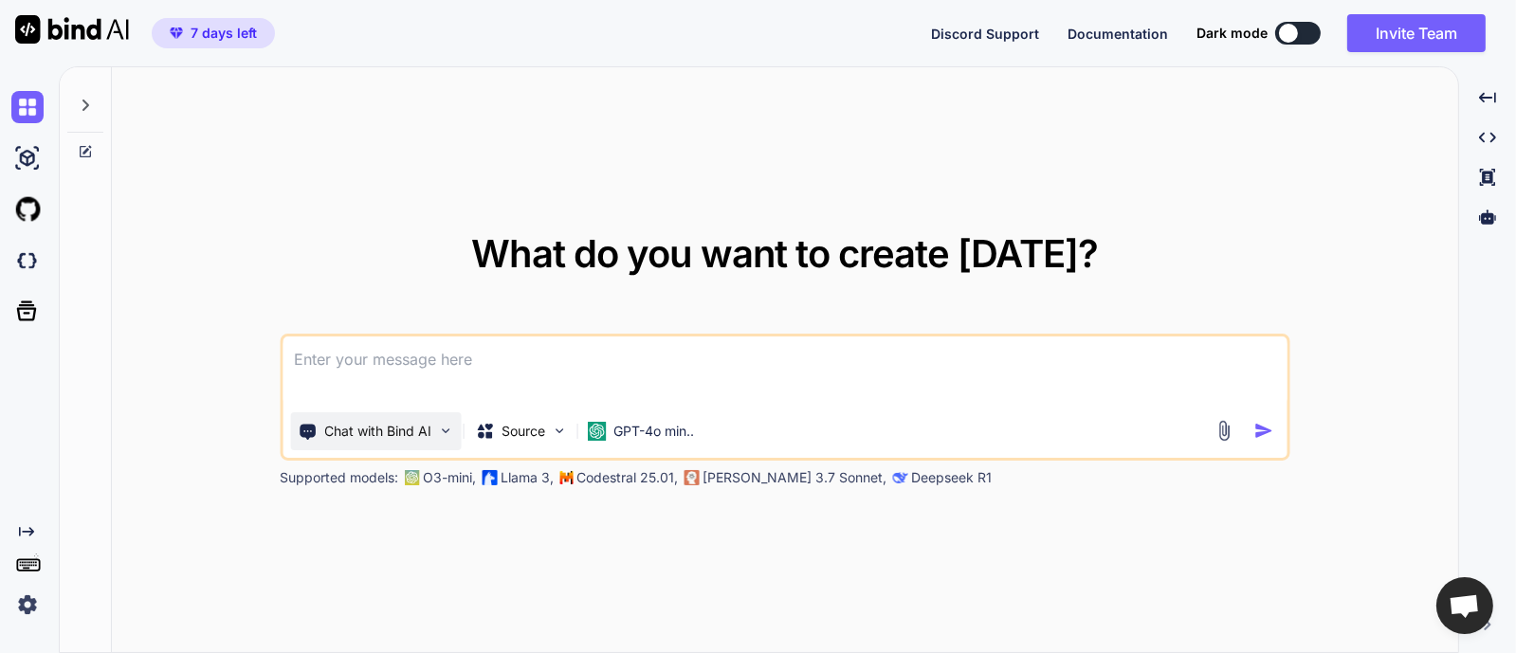
click at [405, 433] on p "Chat with Bind AI" at bounding box center [377, 431] width 107 height 19
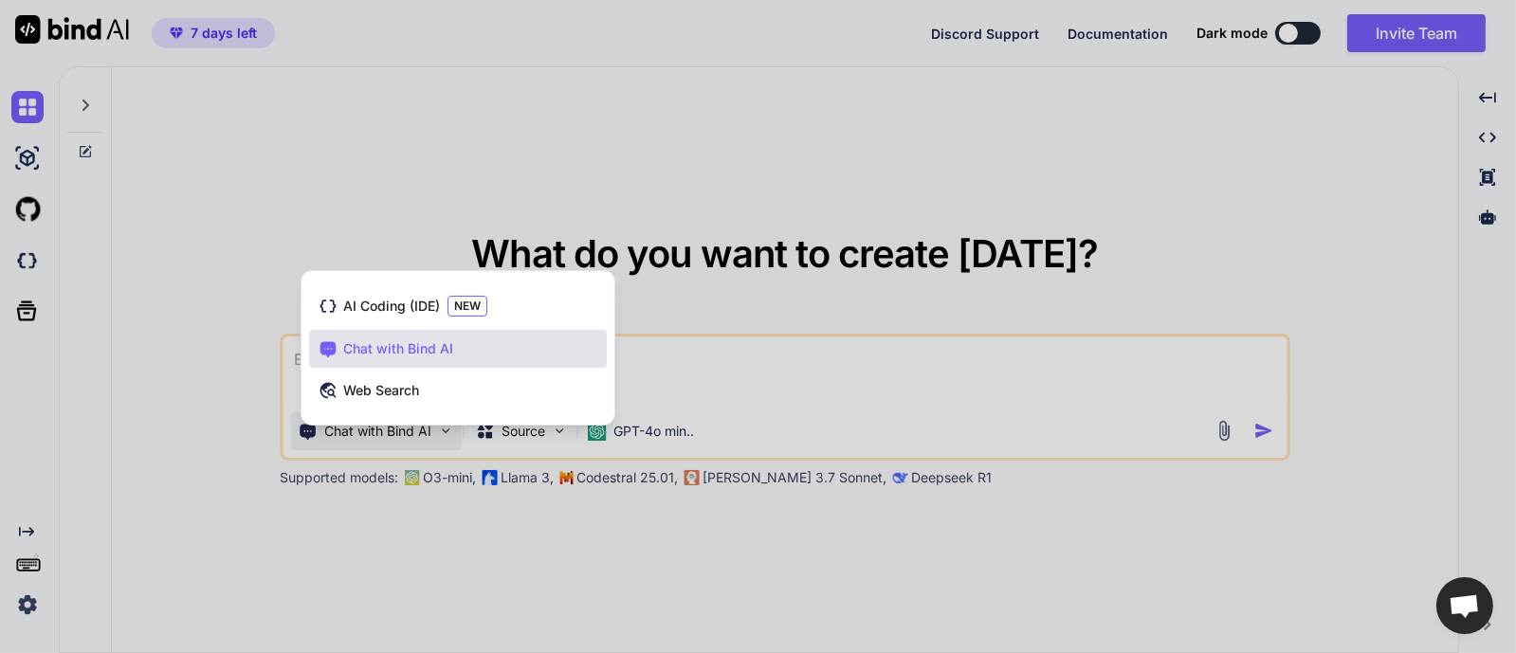
click at [823, 351] on div at bounding box center [758, 326] width 1516 height 653
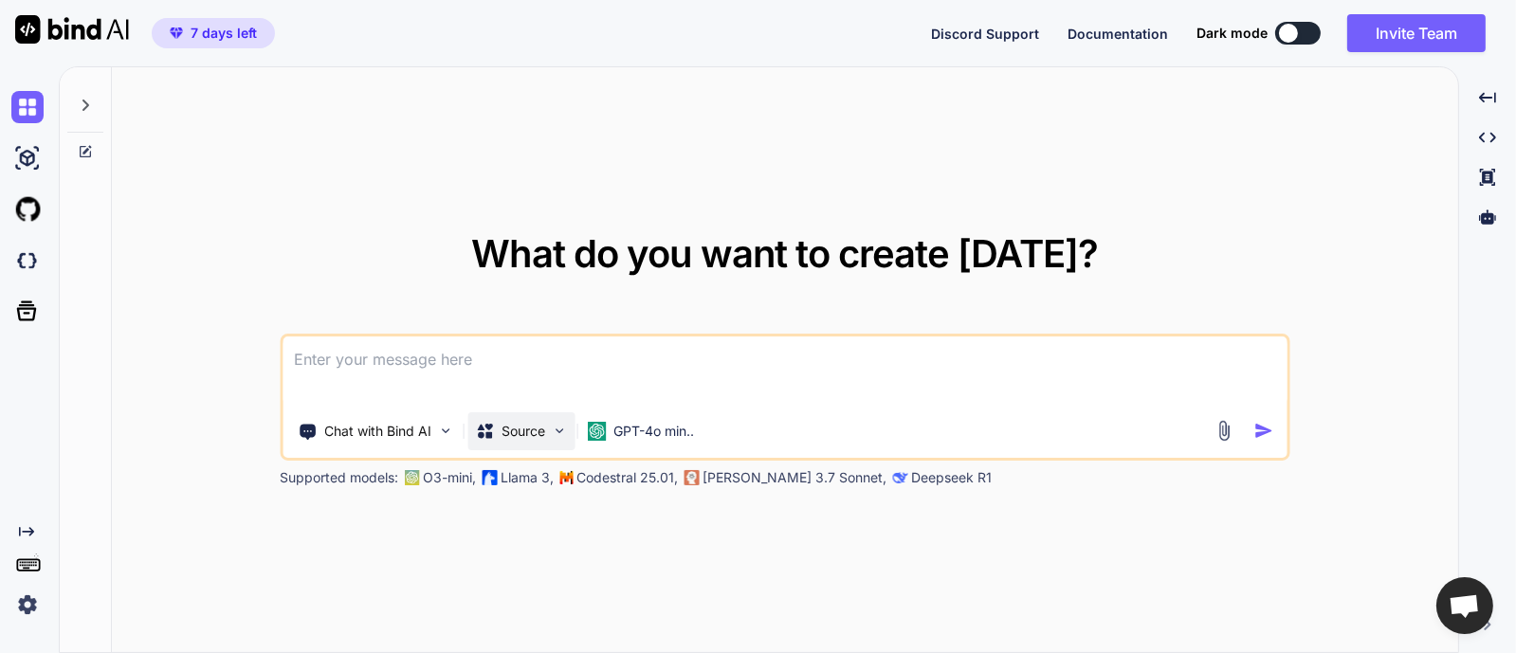
click at [534, 430] on p "Source" at bounding box center [524, 431] width 44 height 19
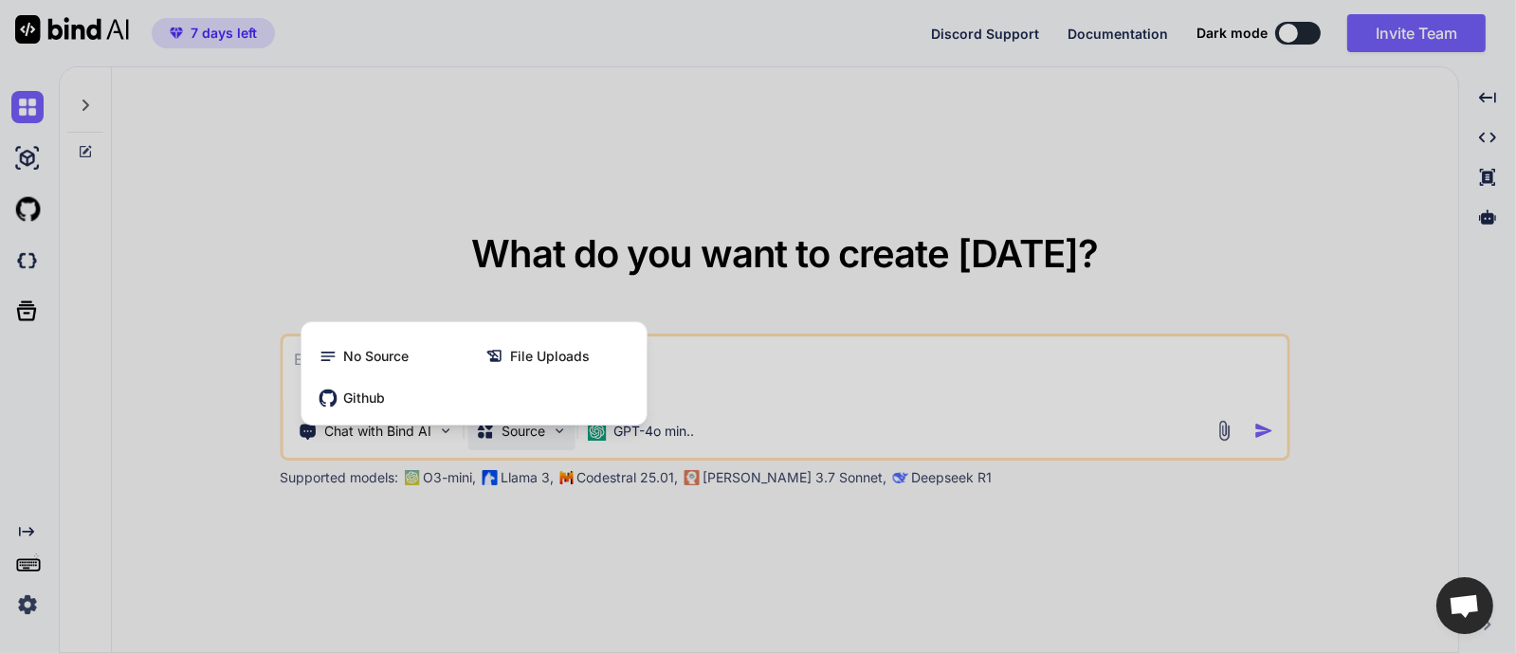
click at [741, 385] on div at bounding box center [758, 326] width 1516 height 653
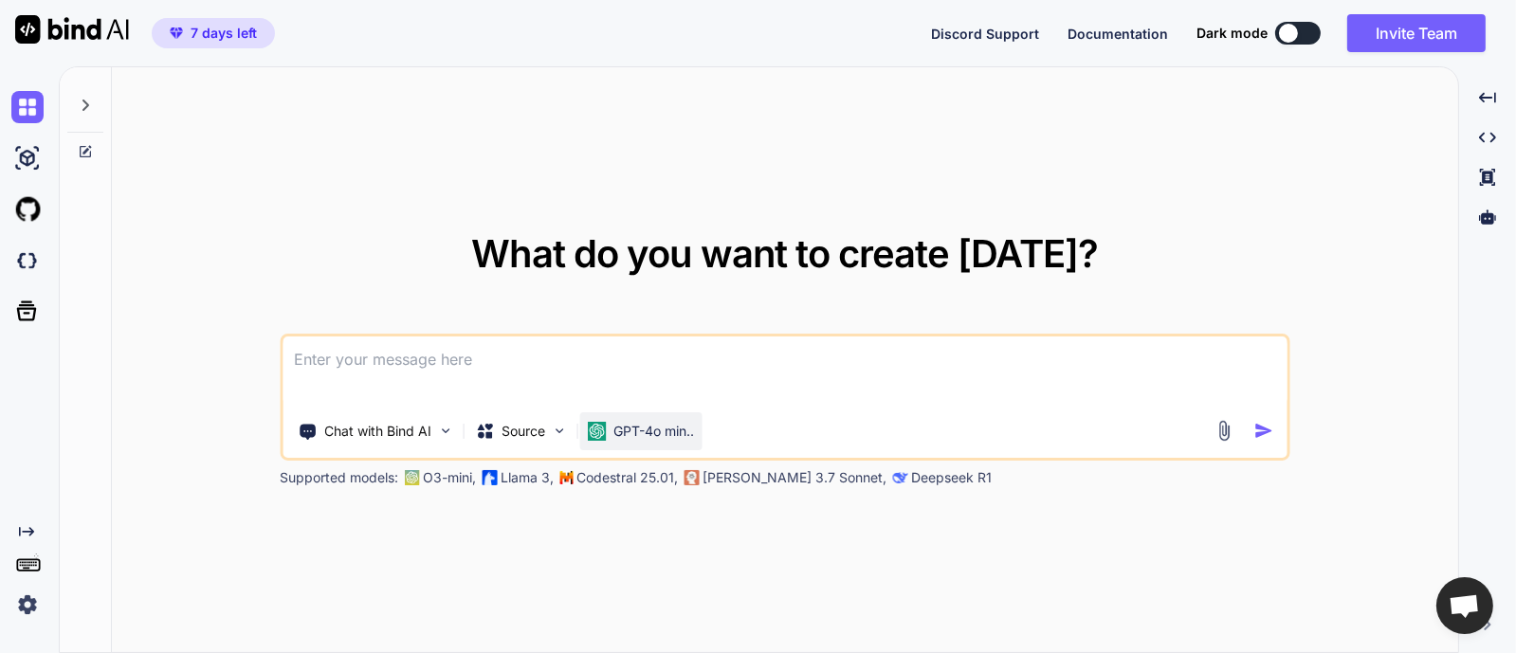
click at [661, 436] on p "GPT-4o min.." at bounding box center [654, 431] width 81 height 19
click at [662, 432] on p "GPT-4o min.." at bounding box center [654, 431] width 81 height 19
click at [620, 424] on p "GPT-4o min.." at bounding box center [654, 431] width 81 height 19
click at [536, 433] on p "Source" at bounding box center [524, 431] width 44 height 19
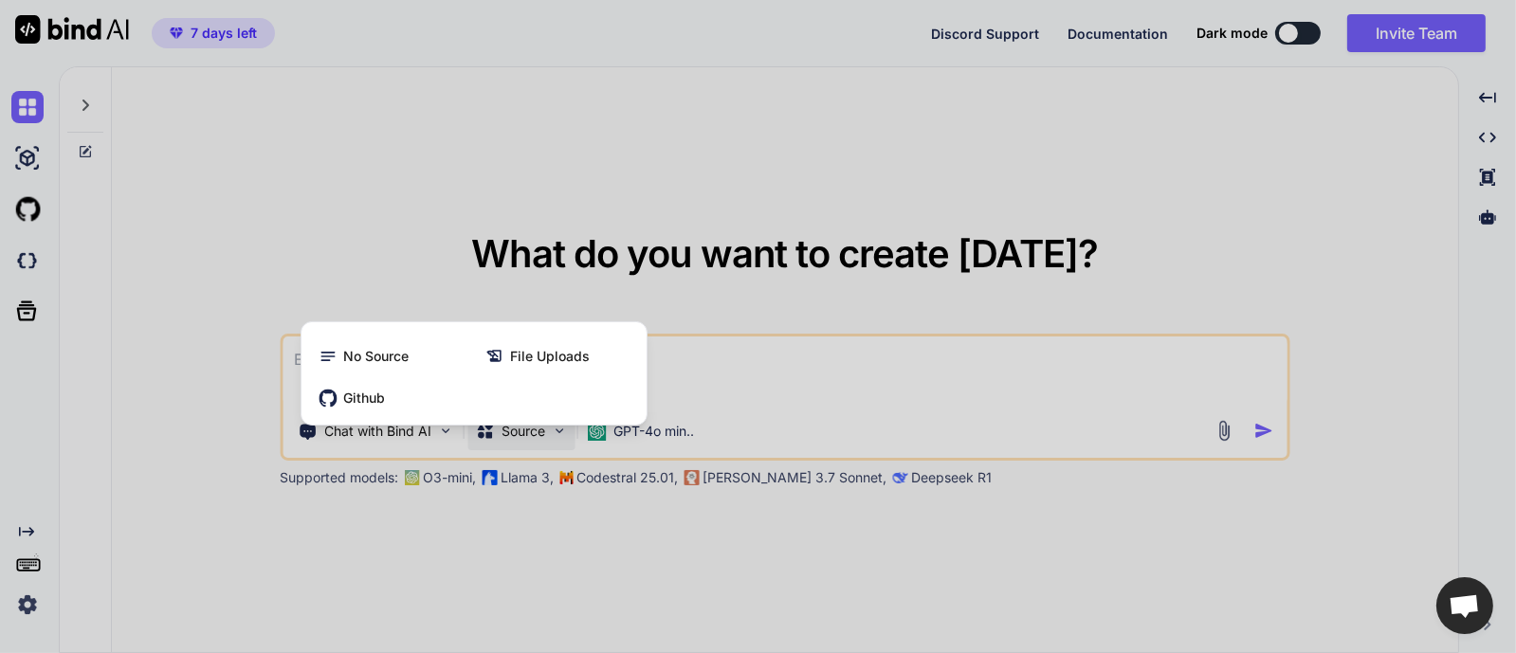
click at [536, 433] on div at bounding box center [758, 326] width 1516 height 653
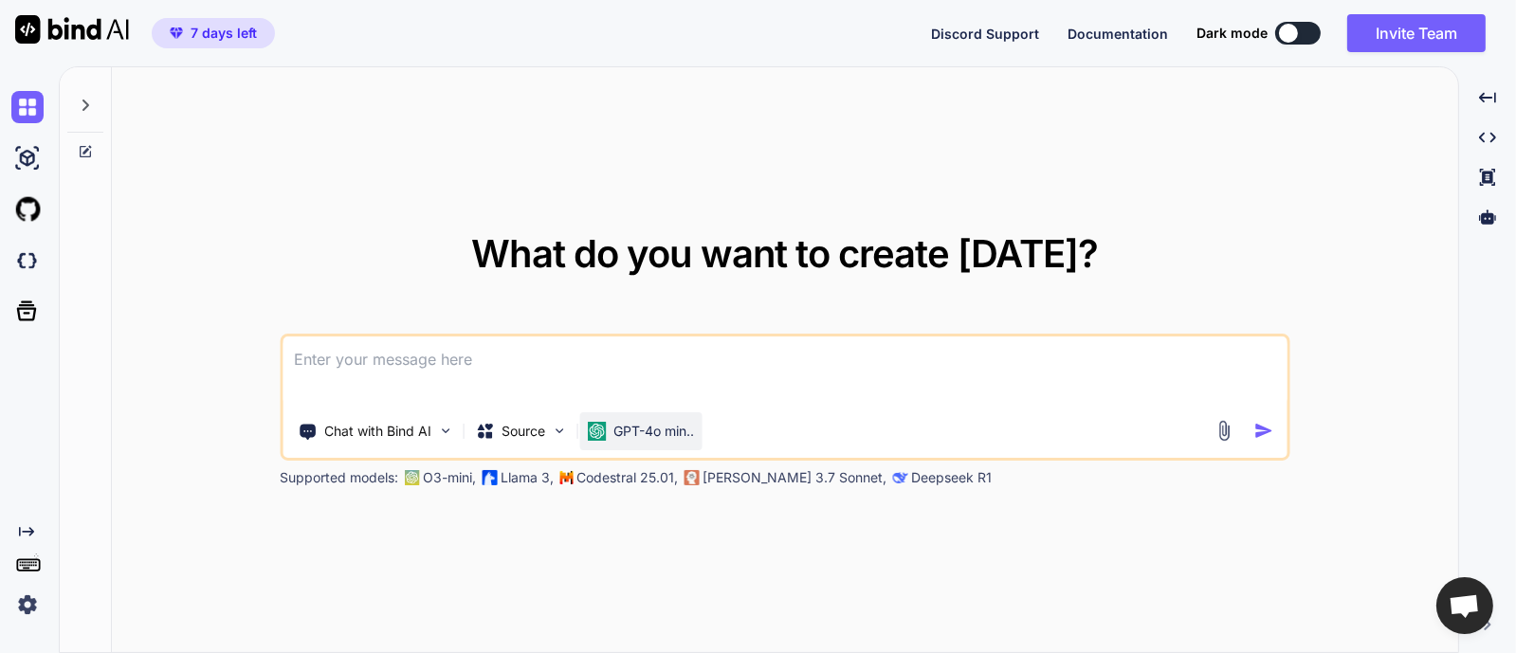
click at [623, 424] on p "GPT-4o min.." at bounding box center [654, 431] width 81 height 19
click at [350, 432] on p "Chat with Bind AI" at bounding box center [377, 431] width 107 height 19
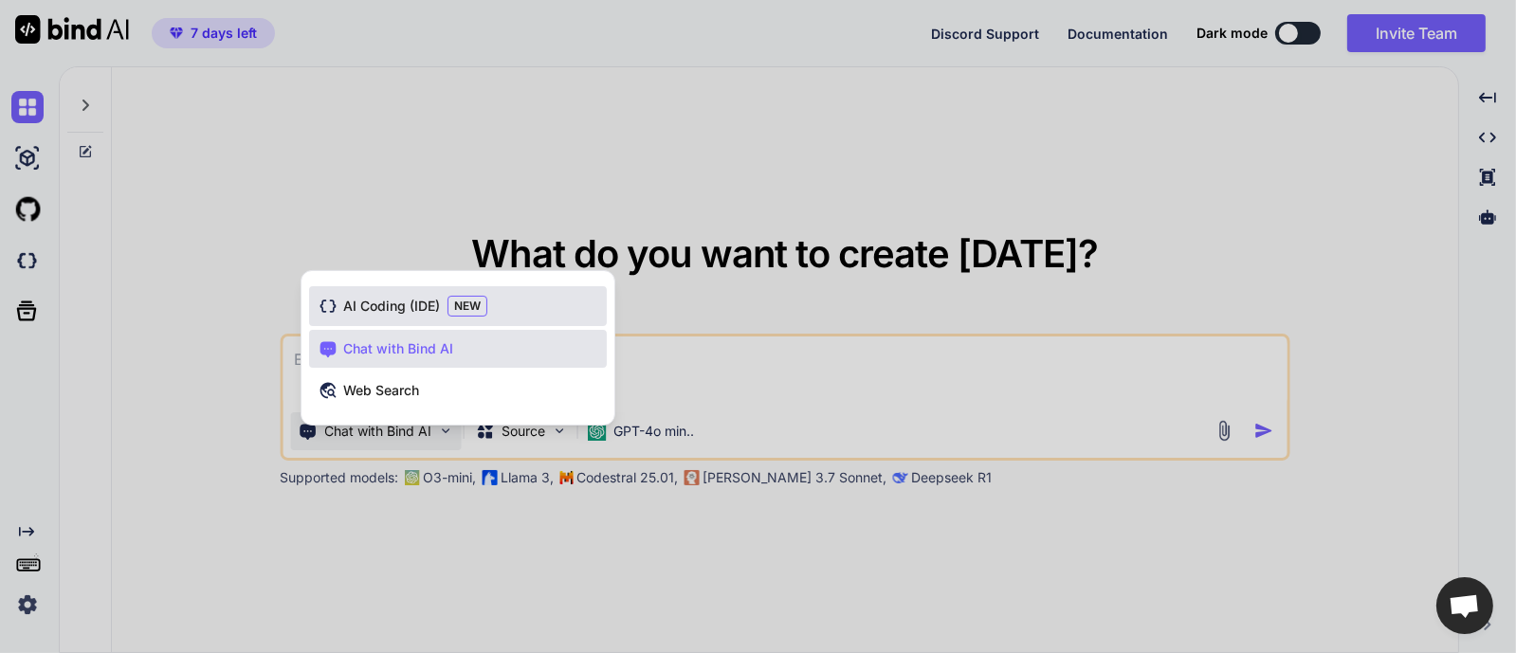
click at [426, 306] on span "AI Coding (IDE)" at bounding box center [391, 306] width 97 height 19
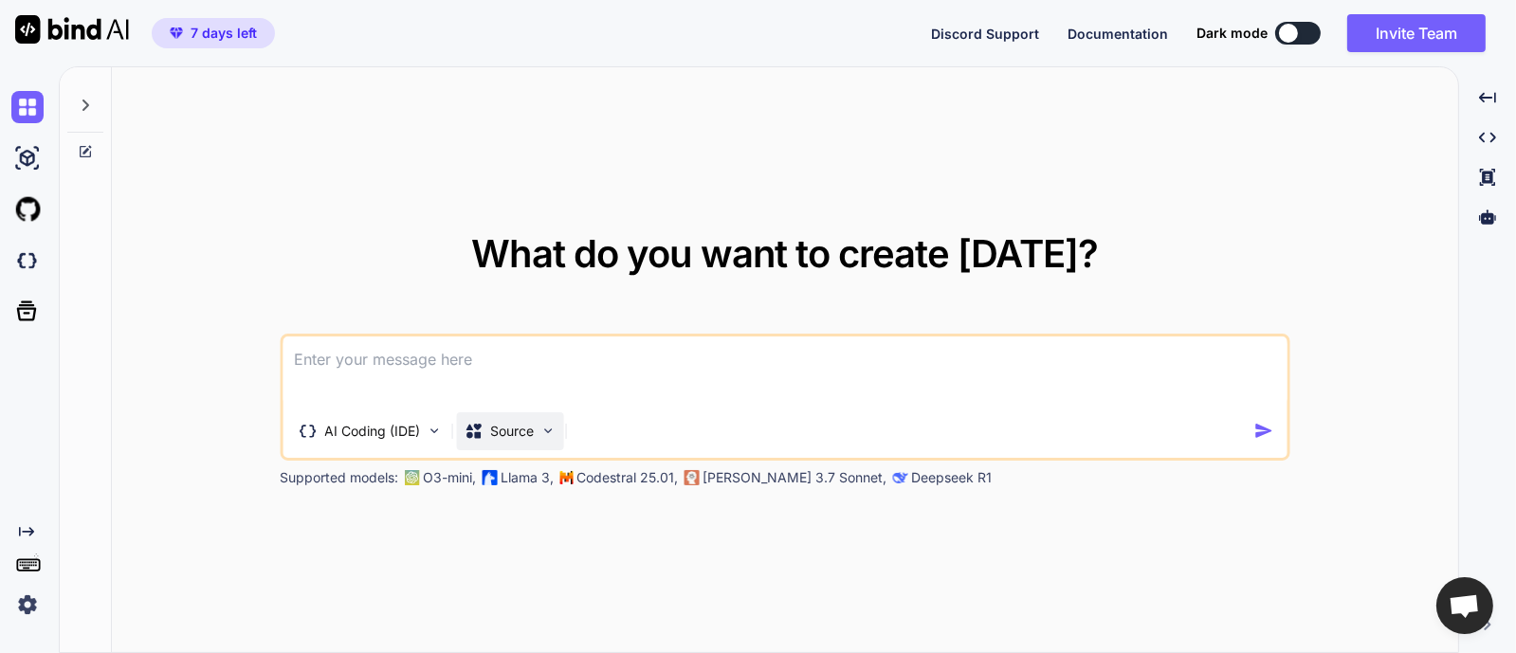
click at [523, 425] on p "Source" at bounding box center [512, 431] width 44 height 19
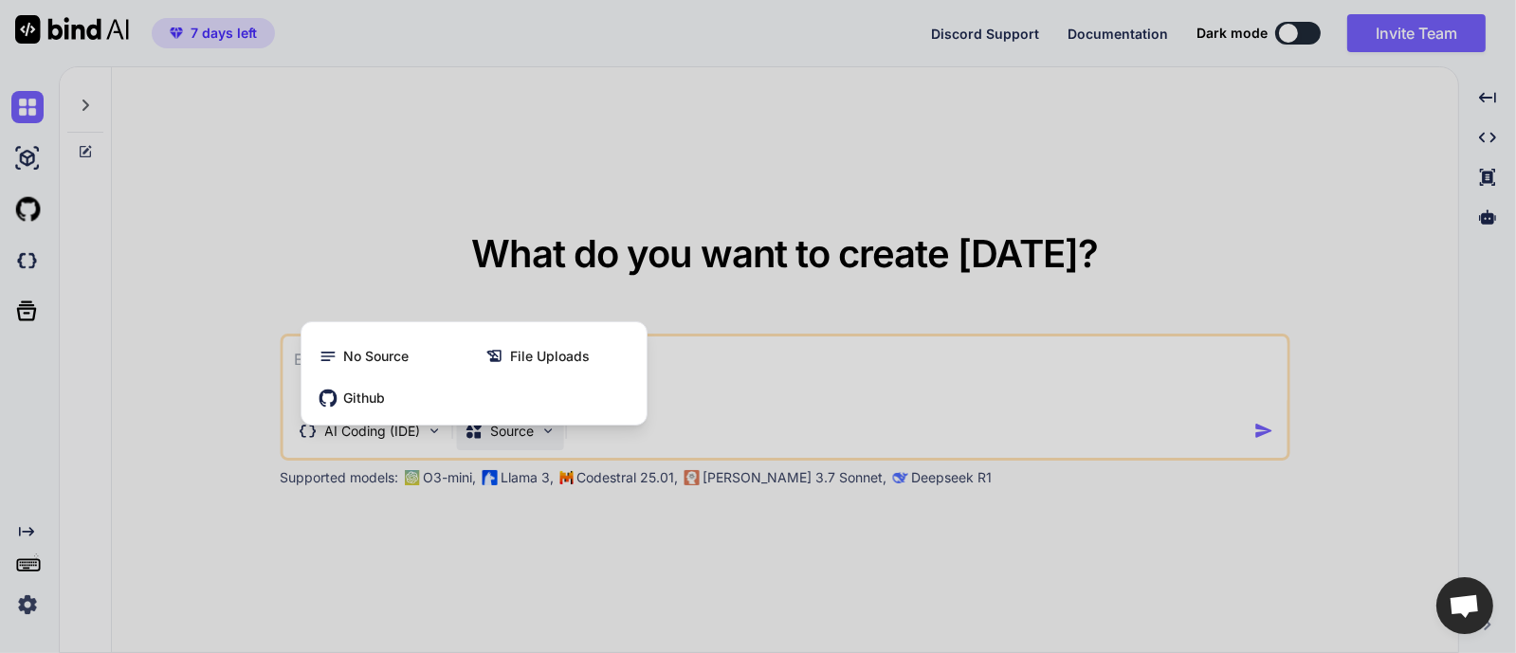
click at [522, 425] on div at bounding box center [758, 326] width 1516 height 653
type textarea "x"
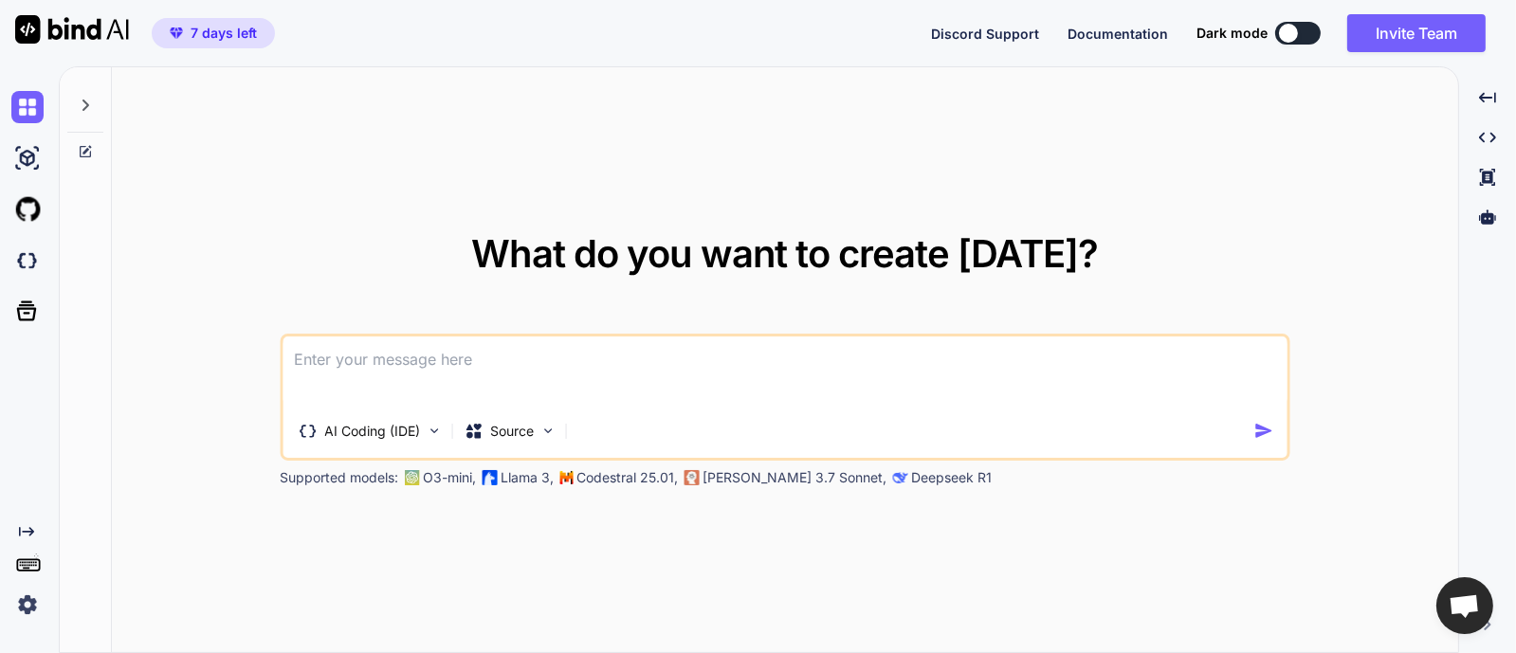
click at [525, 379] on textarea at bounding box center [785, 372] width 1004 height 70
paste textarea "Lo ips dol si am cons adi elit Seddoeiu temp incid: Utla (Etdol) Magna.aliquaEn…"
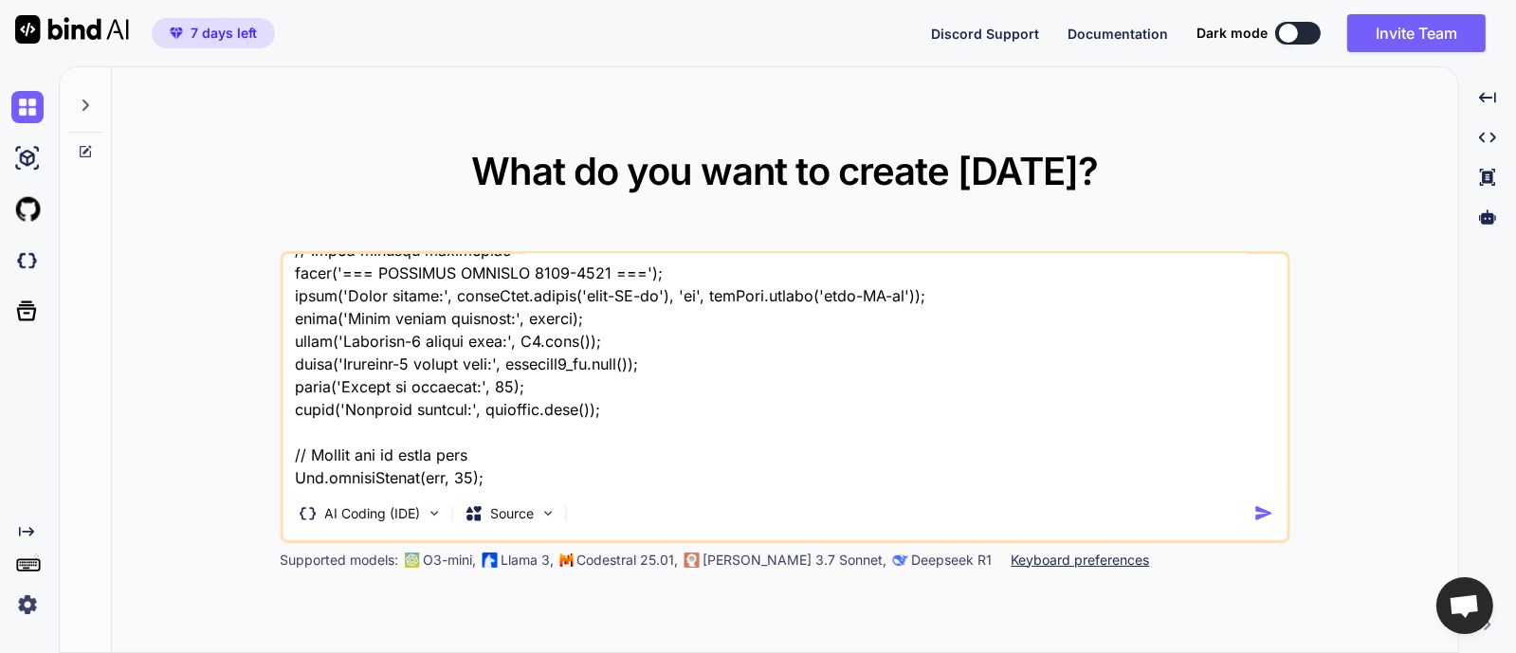
type textarea "Lo ips dol si am cons adi elit Seddoeiu temp incid: Utla (Etdol) Magna.aliquaEn…"
click at [1262, 523] on img "button" at bounding box center [1264, 514] width 20 height 20
click at [1267, 514] on img "button" at bounding box center [1264, 514] width 20 height 20
click at [351, 512] on p "AI Coding (IDE)" at bounding box center [372, 514] width 96 height 19
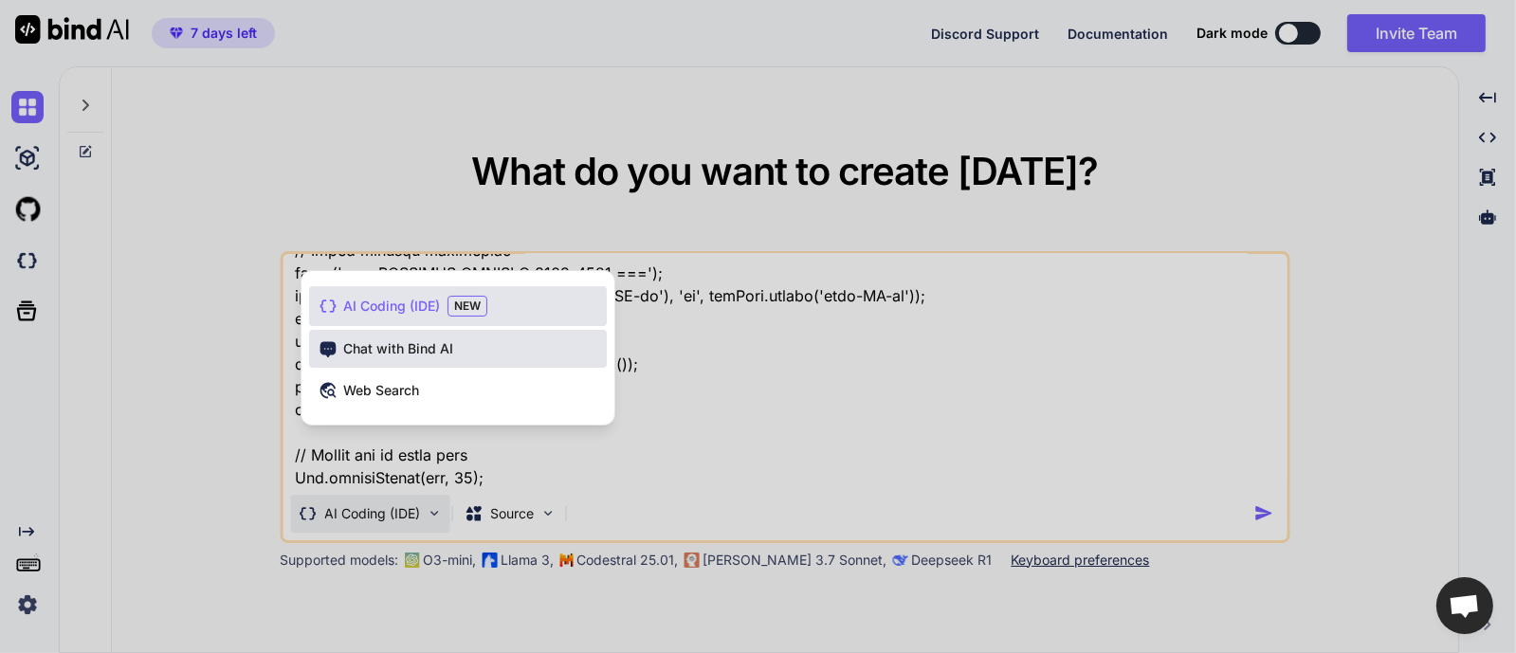
click at [374, 344] on span "Chat with Bind AI" at bounding box center [398, 349] width 110 height 19
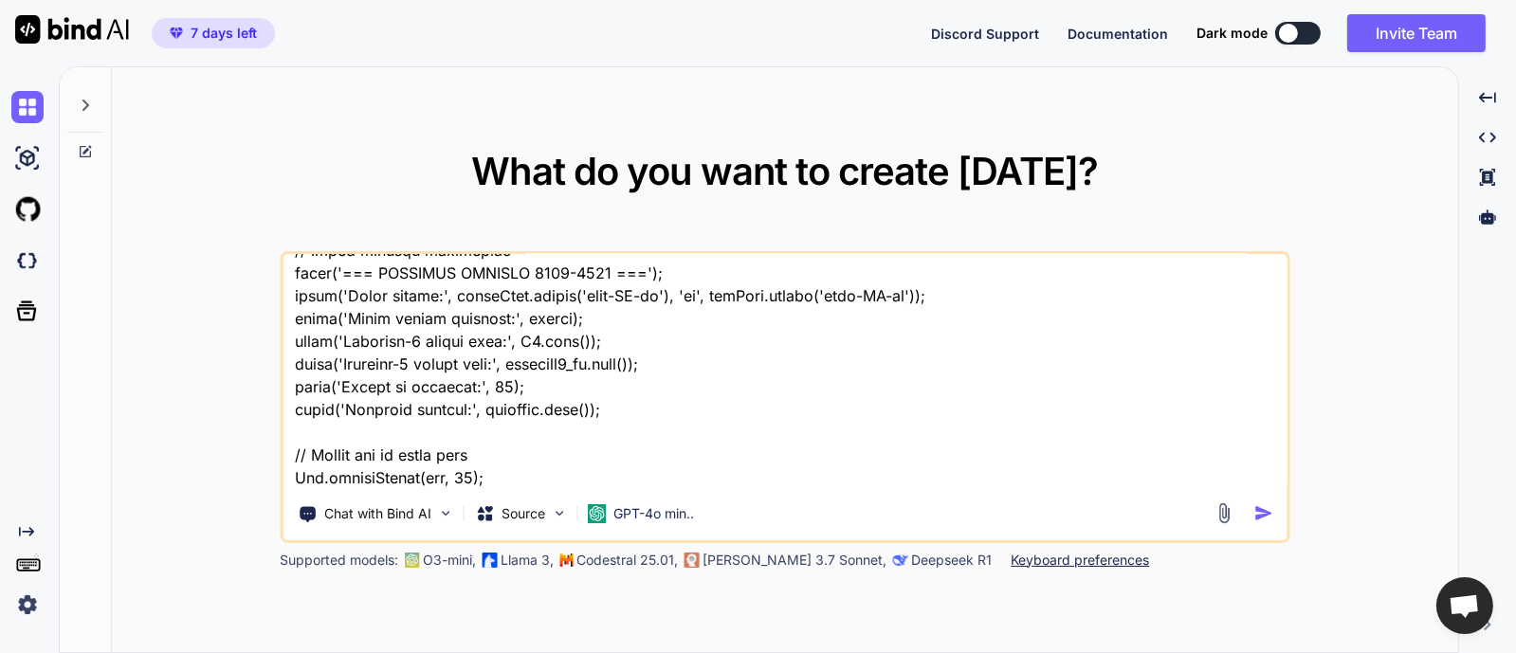
click at [1267, 505] on img "button" at bounding box center [1264, 514] width 20 height 20
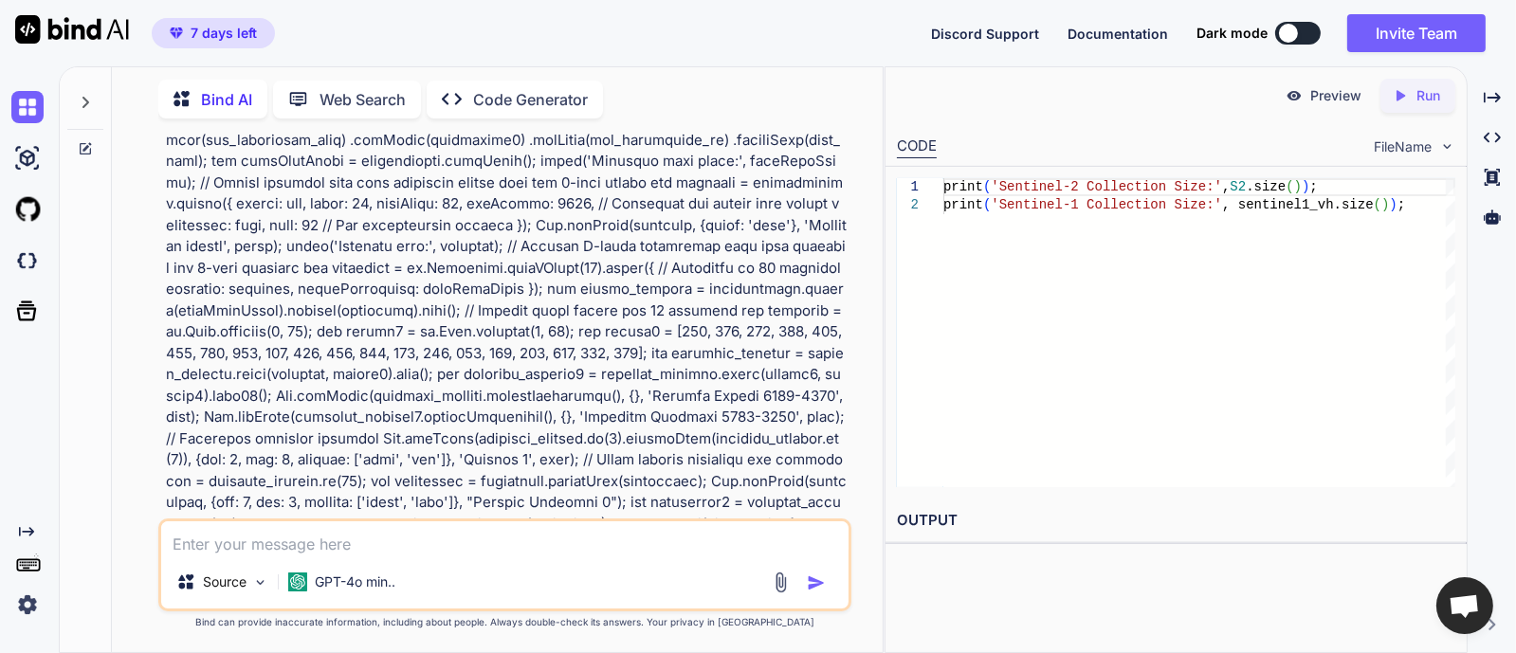
scroll to position [2371, 0]
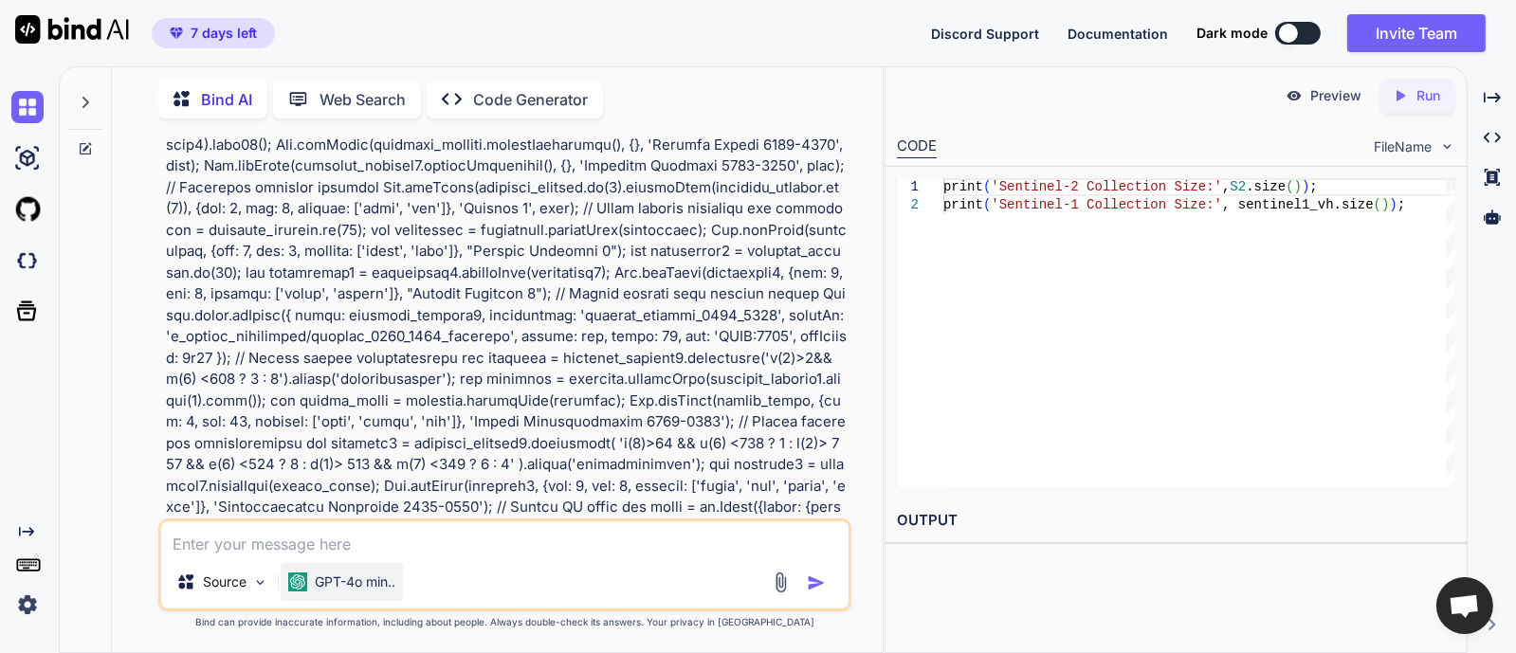
click at [327, 583] on p "GPT-4o min.." at bounding box center [355, 582] width 81 height 19
click at [246, 579] on p "Source" at bounding box center [225, 582] width 44 height 19
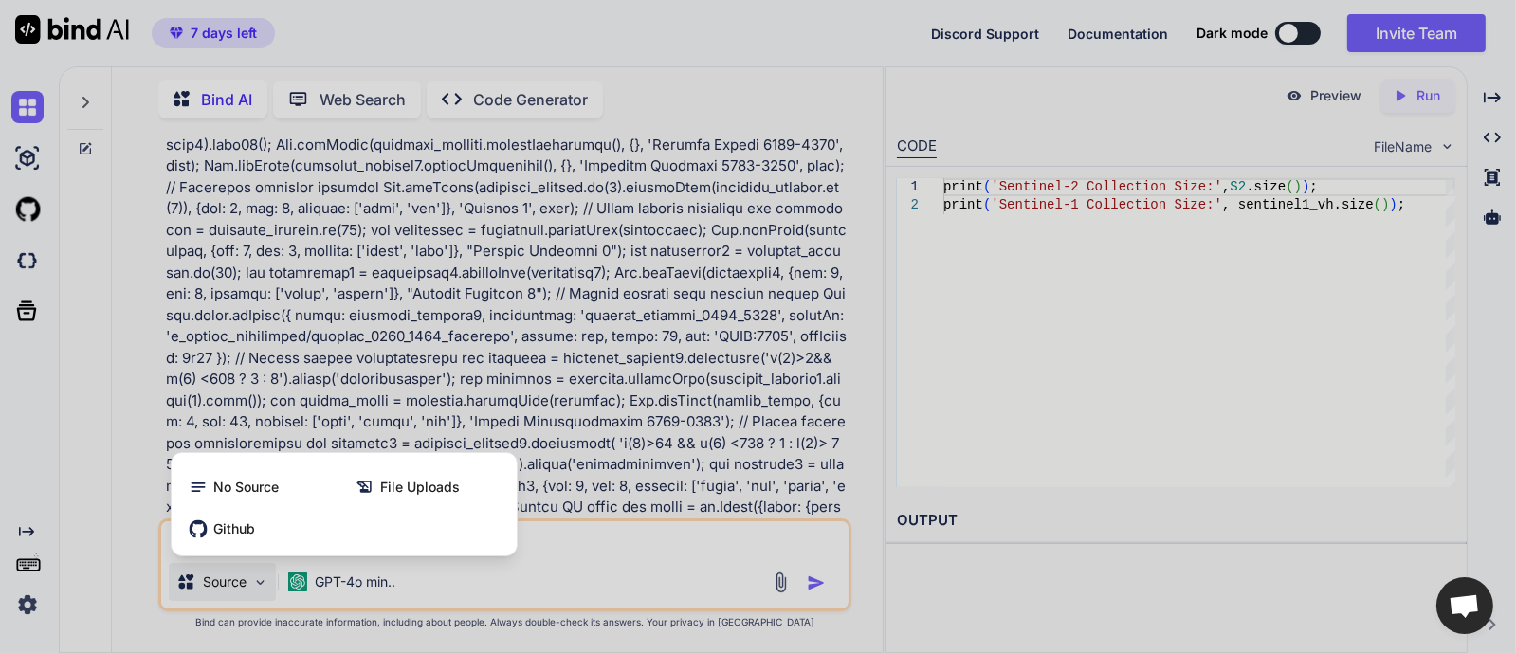
click at [246, 579] on div at bounding box center [758, 326] width 1516 height 653
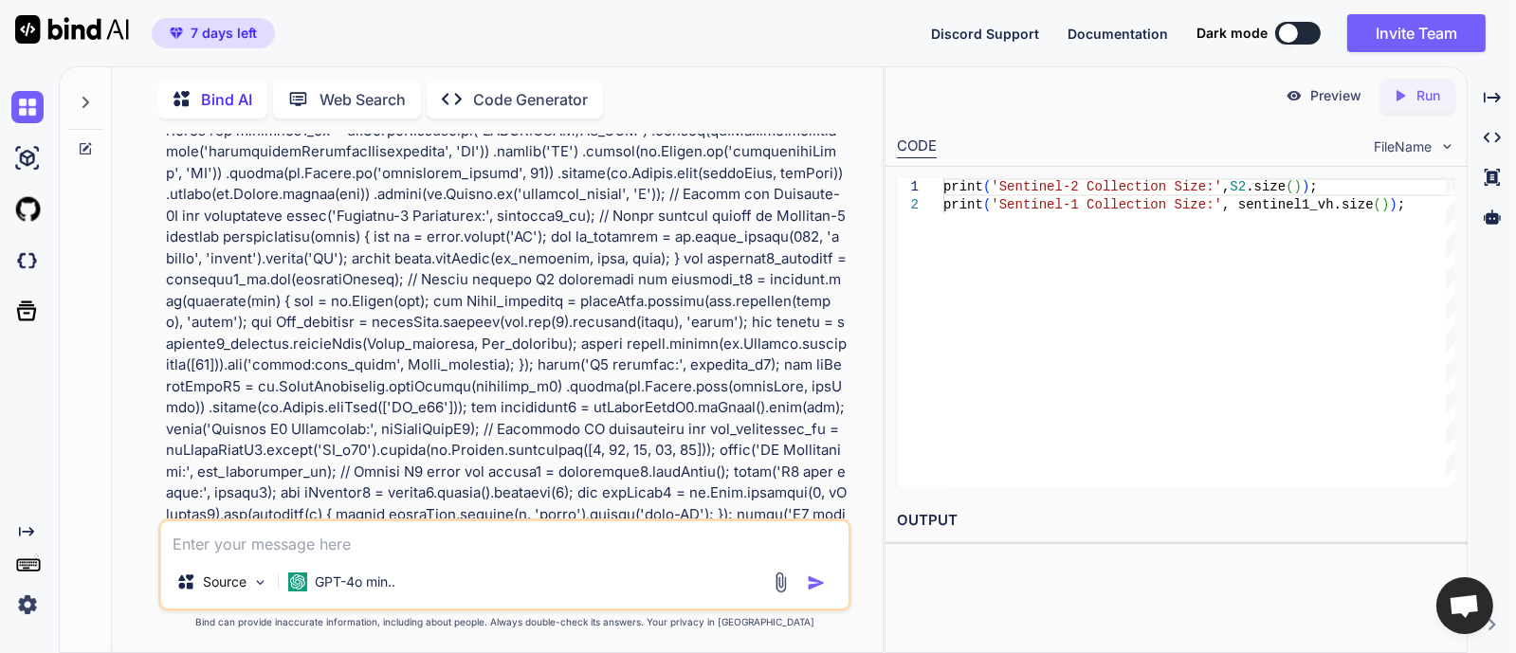
scroll to position [1659, 0]
click at [506, 93] on p "Code Generator" at bounding box center [530, 99] width 115 height 23
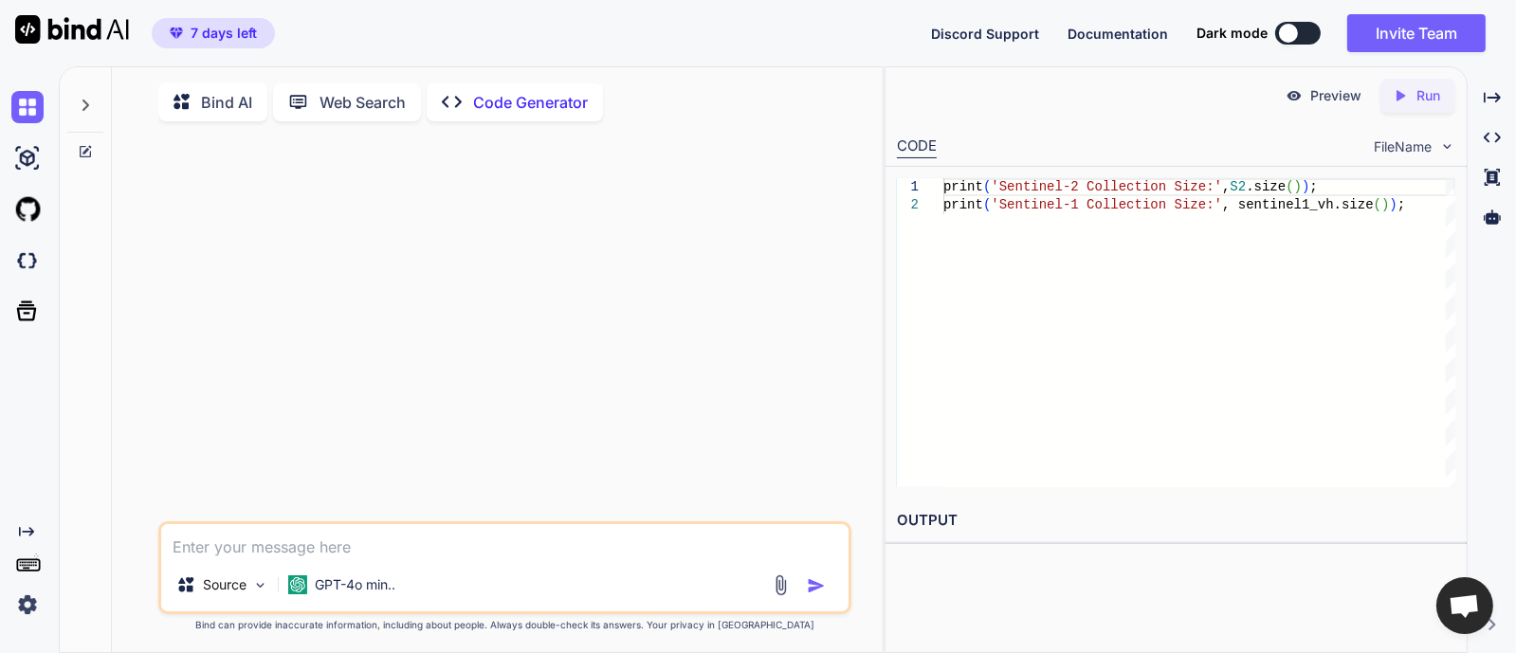
click at [212, 97] on p "Bind AI" at bounding box center [226, 102] width 51 height 23
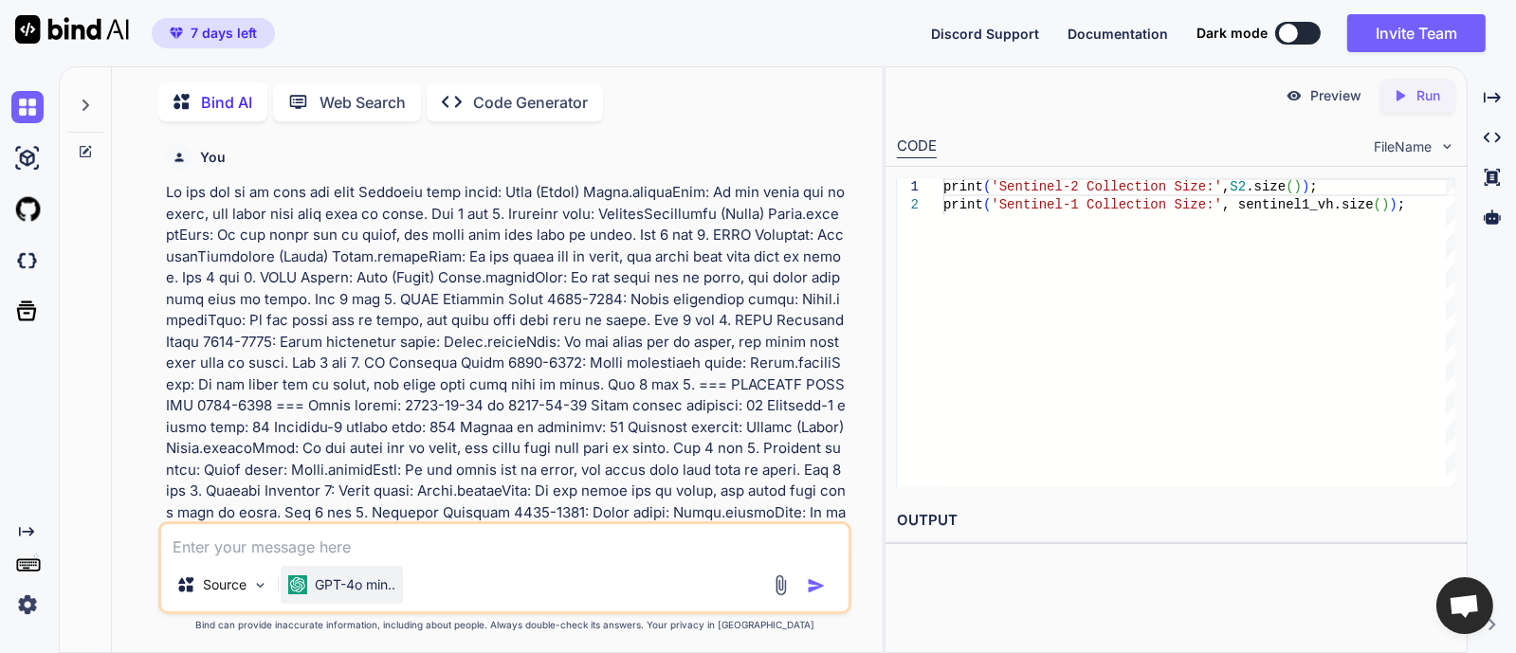
scroll to position [7, 0]
click at [822, 580] on img "button" at bounding box center [816, 583] width 19 height 19
click at [245, 542] on textarea at bounding box center [505, 539] width 688 height 34
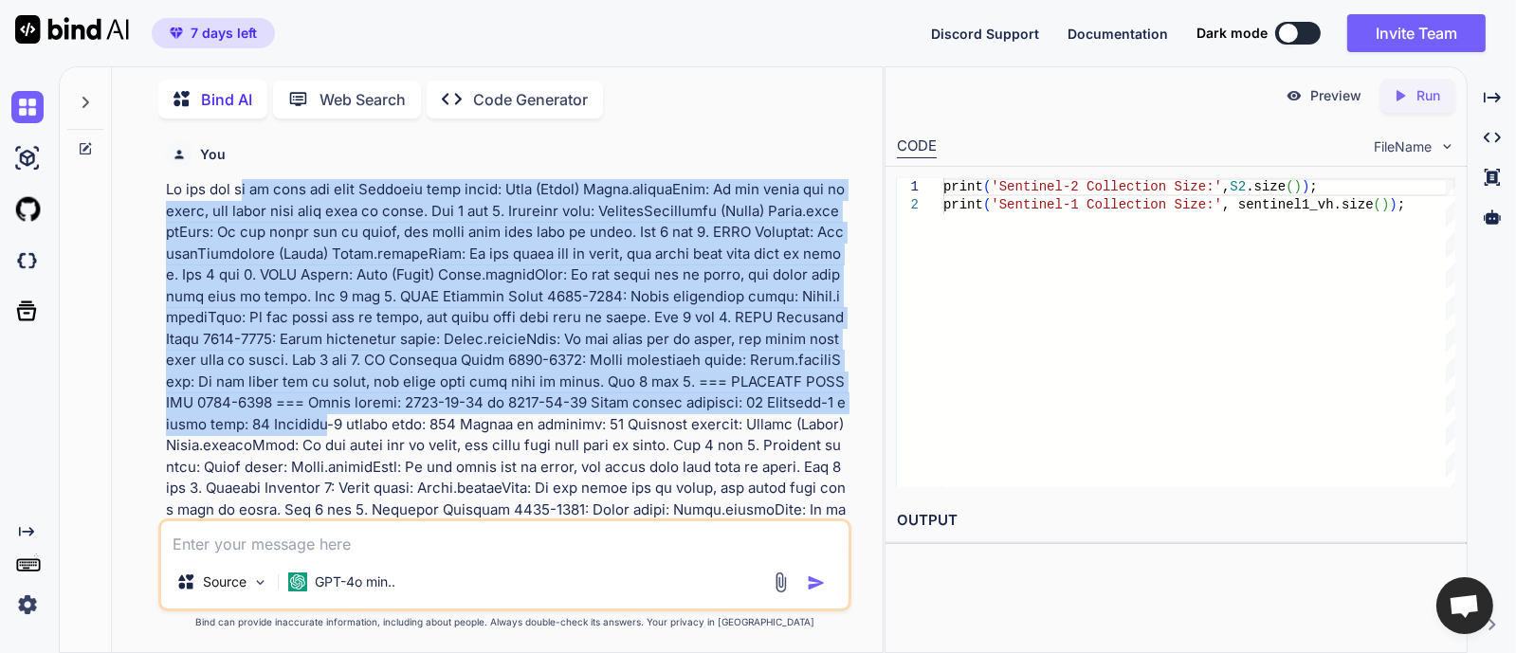
drag, startPoint x: 322, startPoint y: 274, endPoint x: 481, endPoint y: 421, distance: 216.1
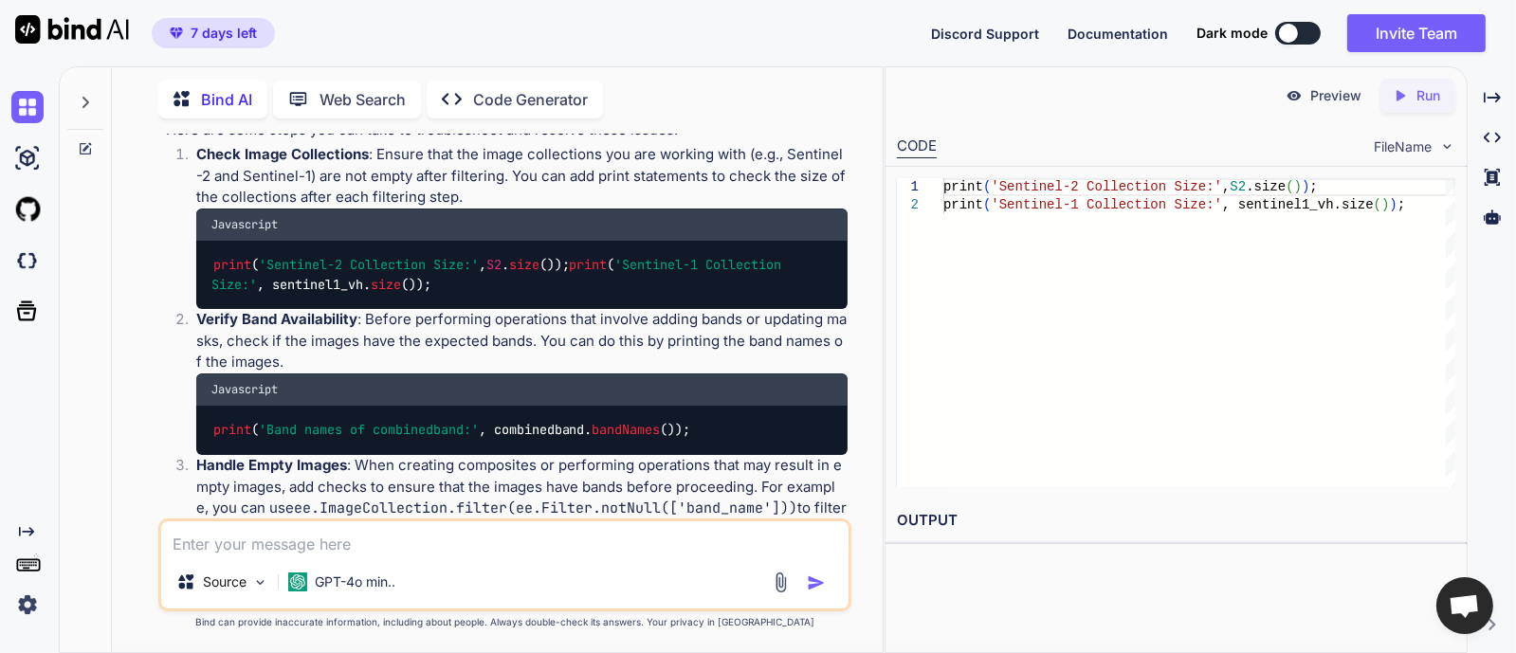
scroll to position [5134, 0]
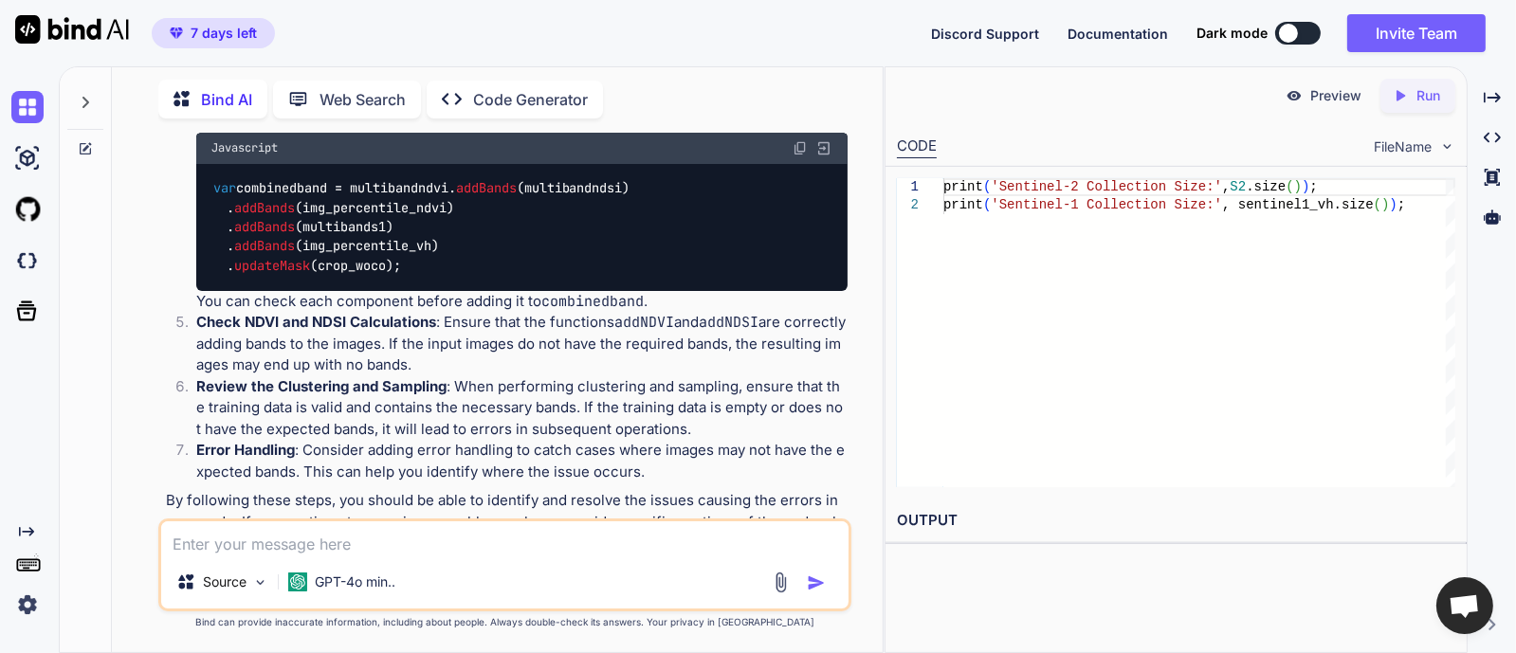
click at [395, 544] on textarea at bounding box center [505, 539] width 688 height 34
type textarea "[PERSON_NAME] [PERSON_NAME] CODE"
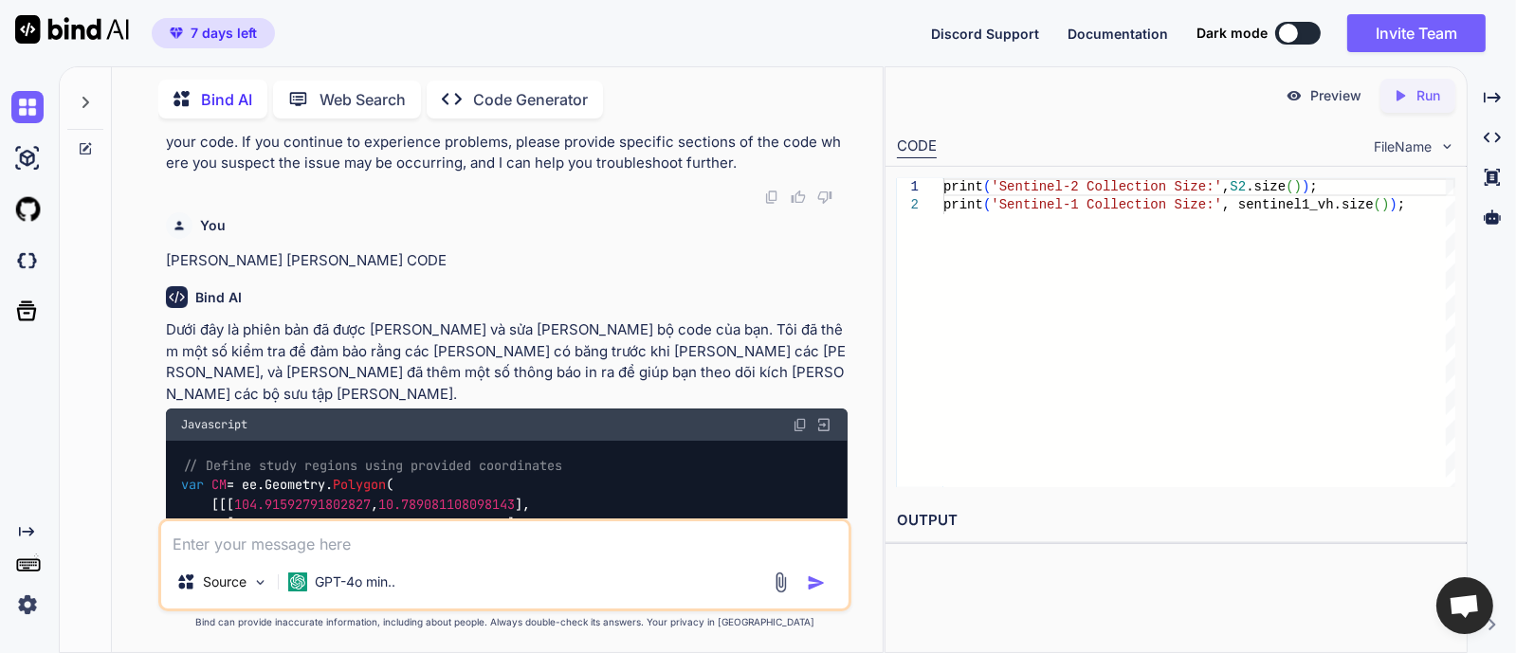
scroll to position [5548, 0]
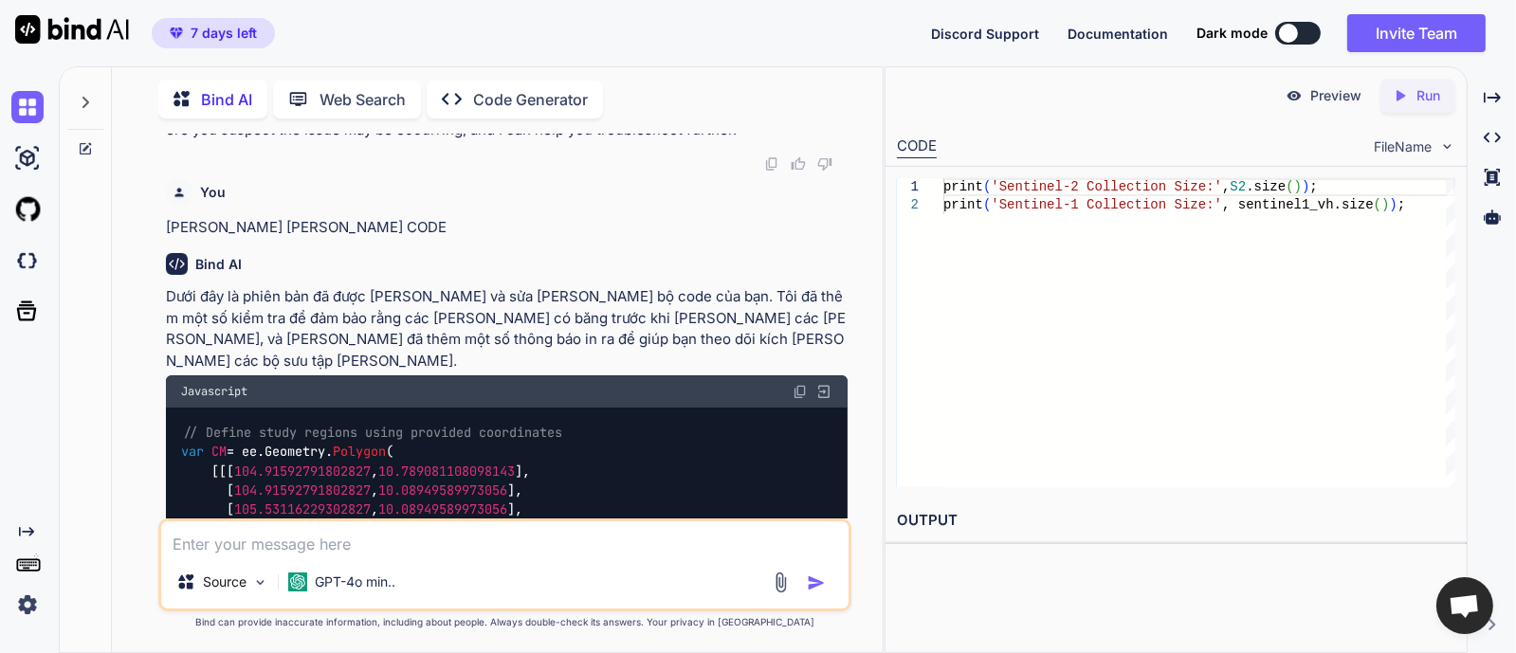
click at [799, 384] on img at bounding box center [800, 391] width 15 height 15
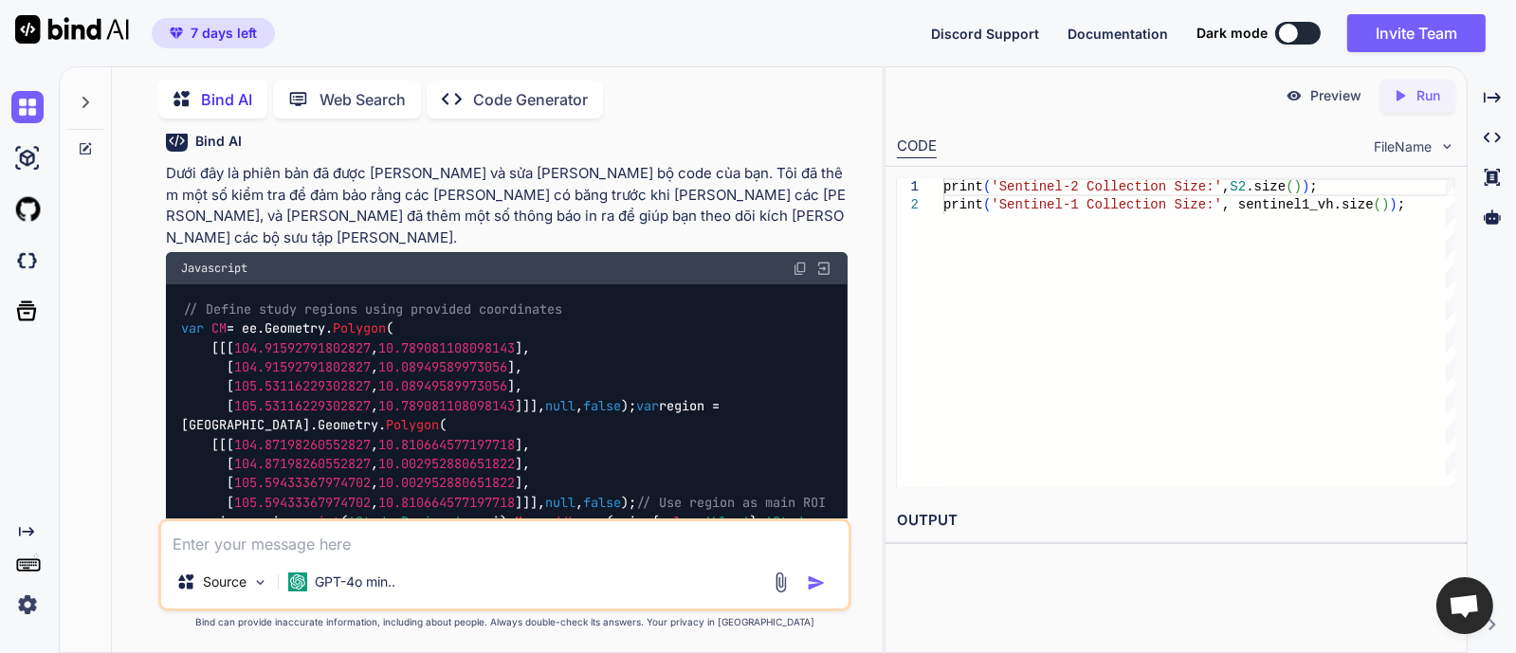
scroll to position [5666, 0]
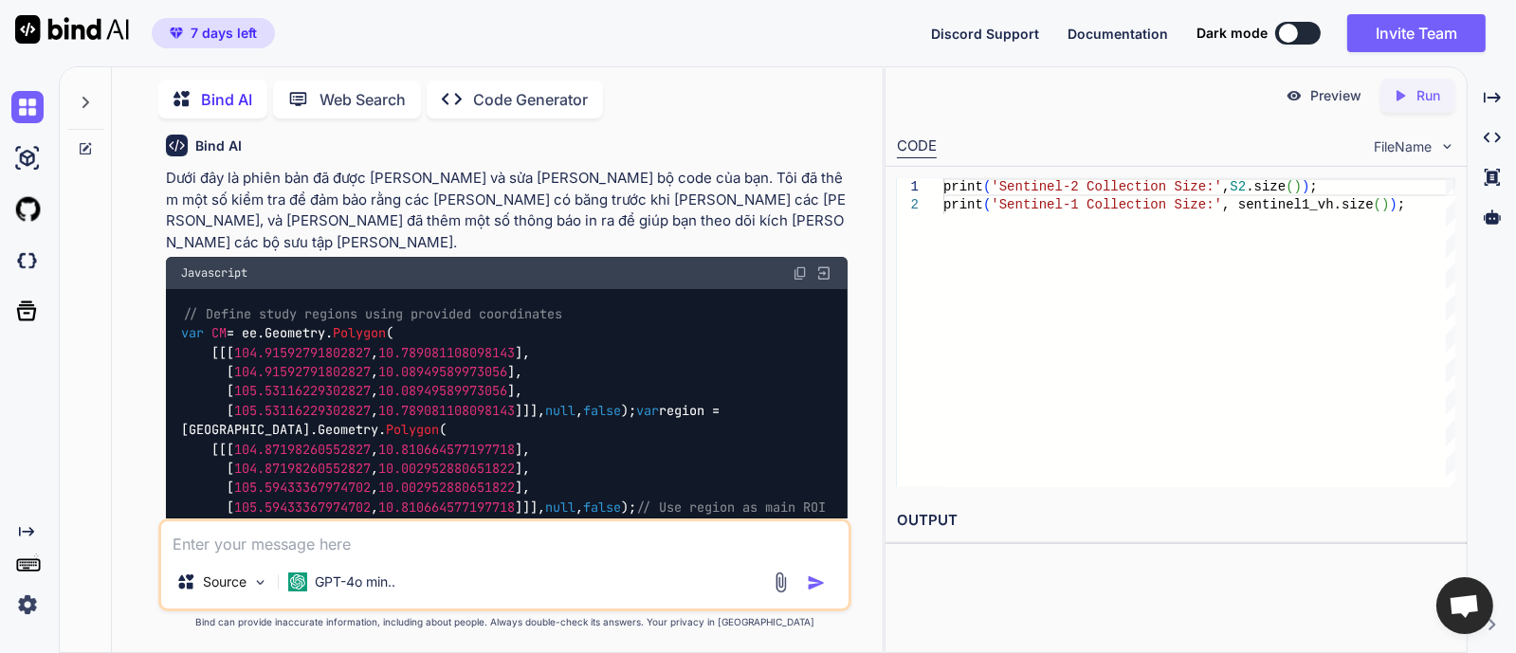
click at [801, 266] on img at bounding box center [800, 273] width 15 height 15
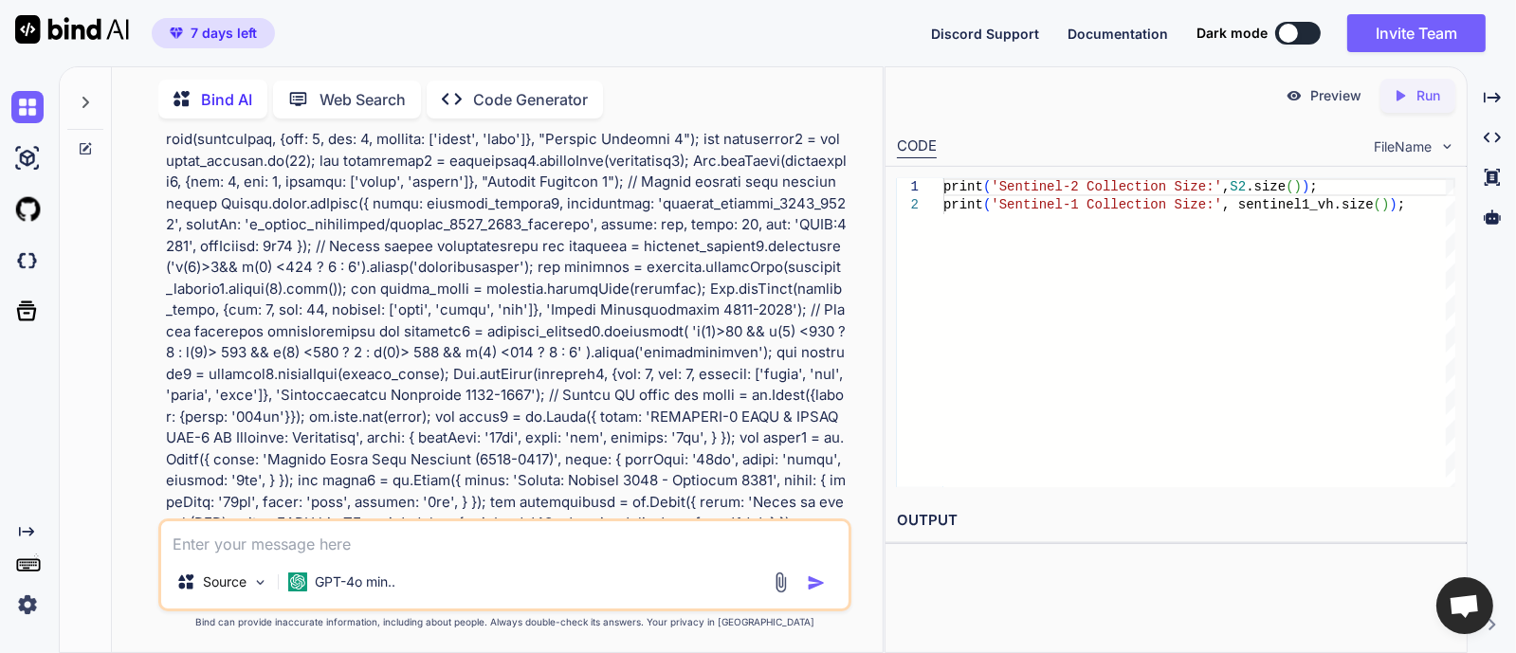
scroll to position [2466, 0]
